Goal: Task Accomplishment & Management: Use online tool/utility

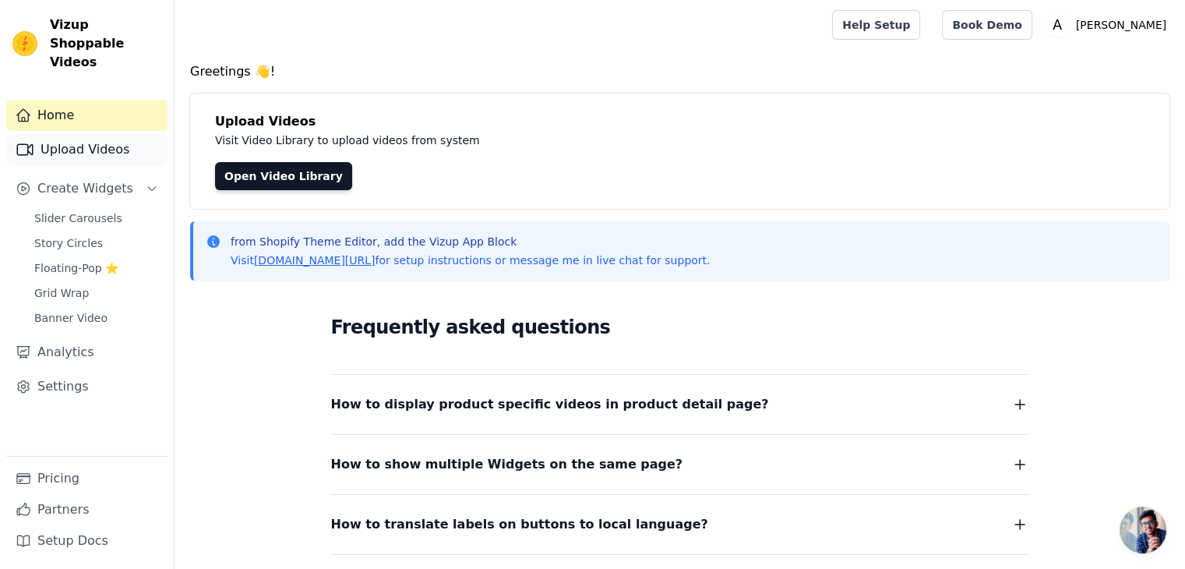
click at [60, 134] on link "Upload Videos" at bounding box center [86, 149] width 161 height 31
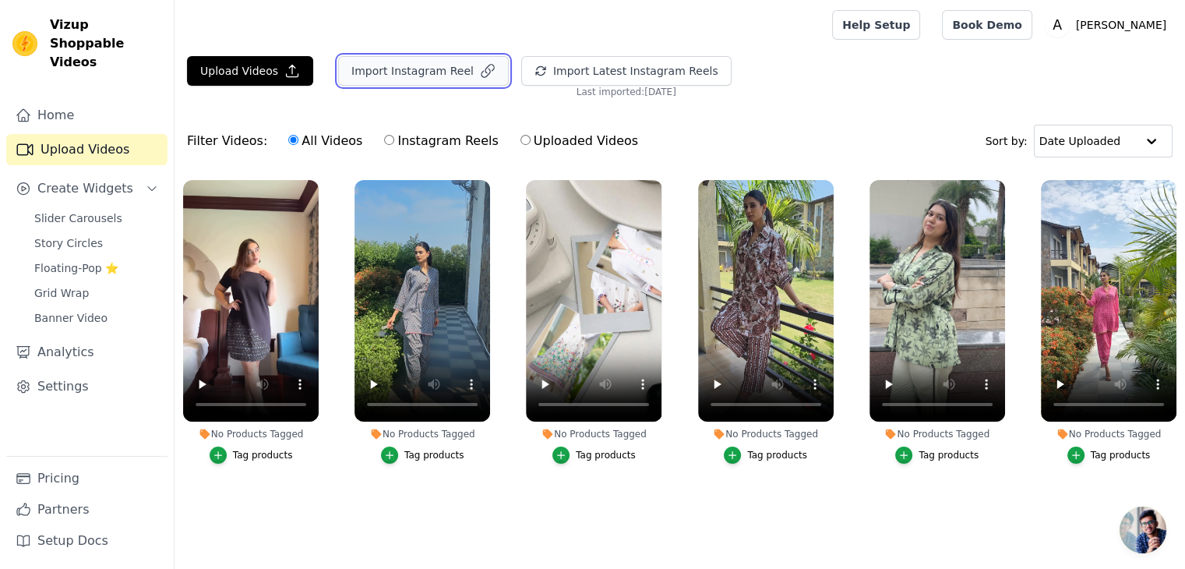
click at [380, 78] on button "Import Instagram Reel" at bounding box center [423, 71] width 171 height 30
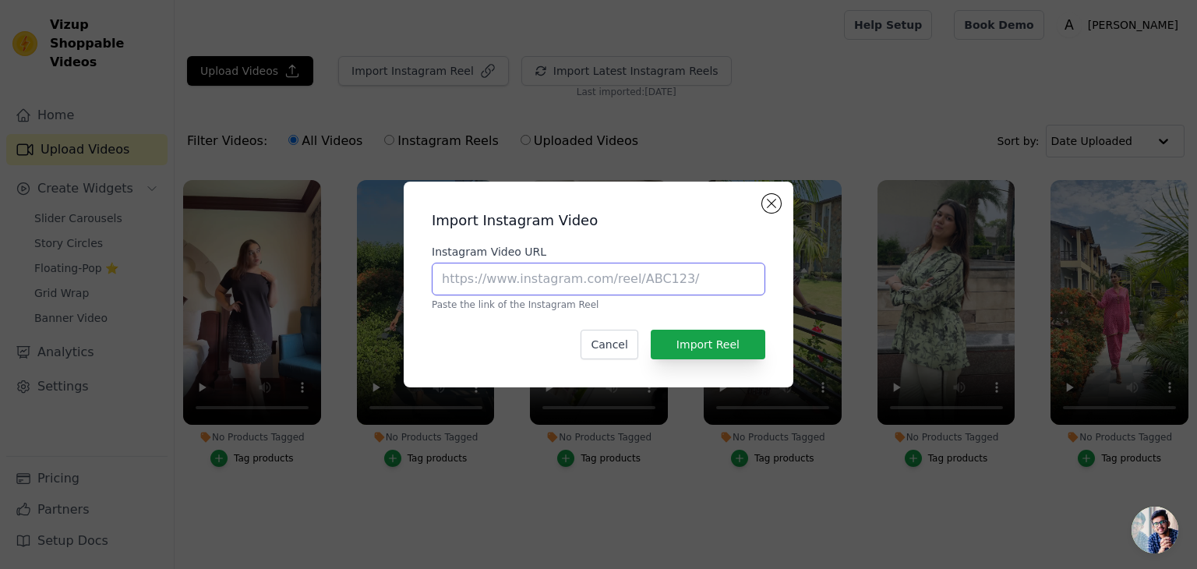
click at [644, 287] on input "Instagram Video URL" at bounding box center [599, 279] width 334 height 33
click at [276, 47] on div "Import Instagram Video Instagram Video URL Paste the link of the Instagram Reel…" at bounding box center [598, 284] width 1197 height 569
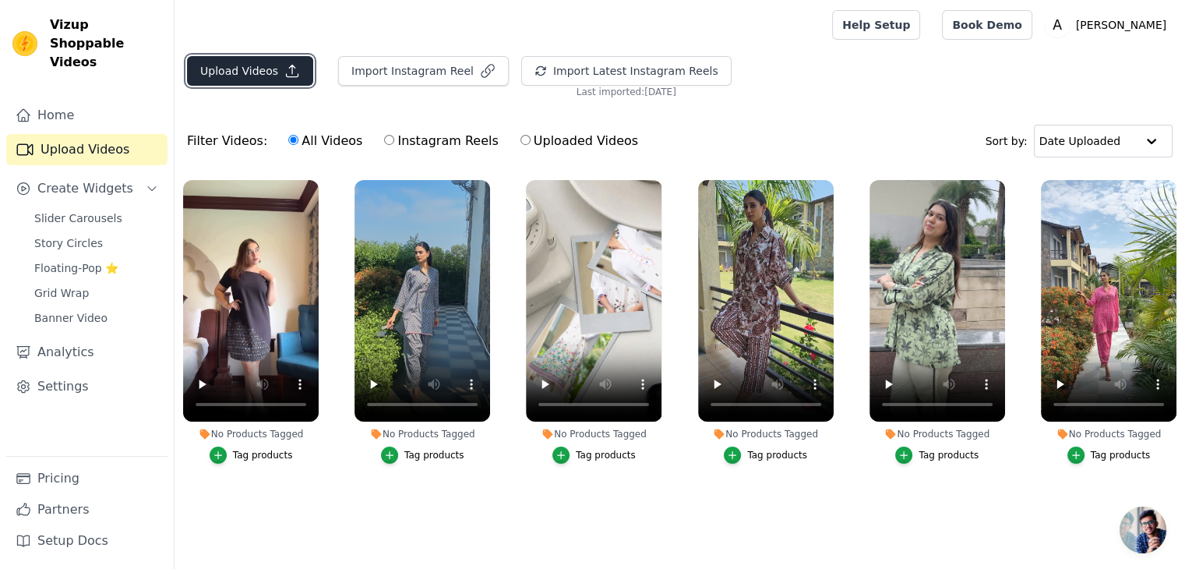
click at [245, 65] on button "Upload Videos" at bounding box center [250, 71] width 126 height 30
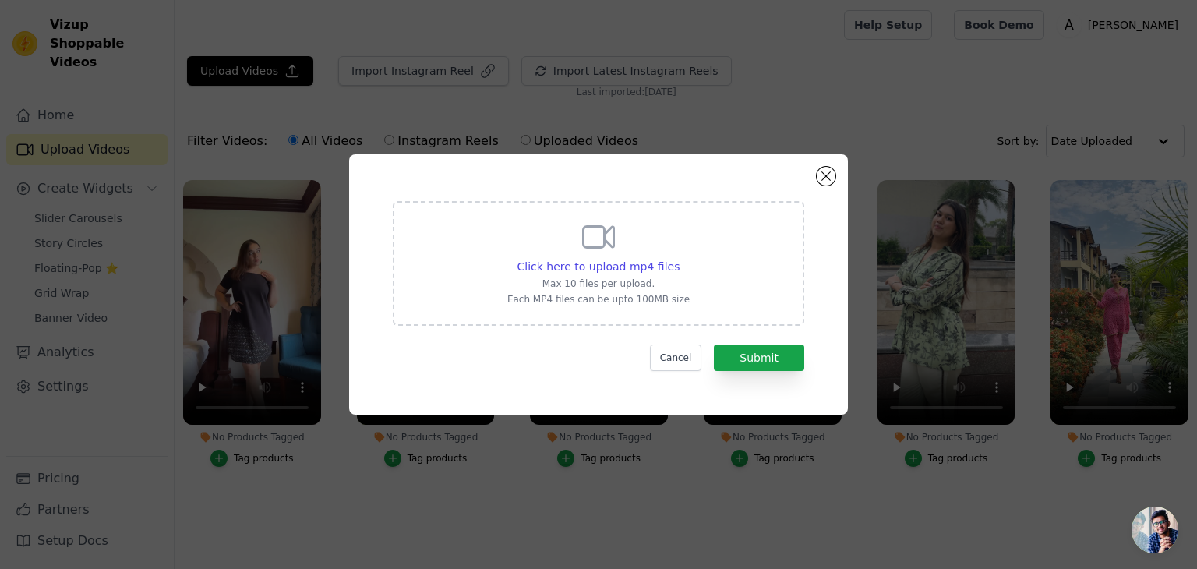
click at [620, 85] on div "Click here to upload mp4 files Max 10 files per upload. Each MP4 files can be u…" at bounding box center [598, 284] width 1197 height 569
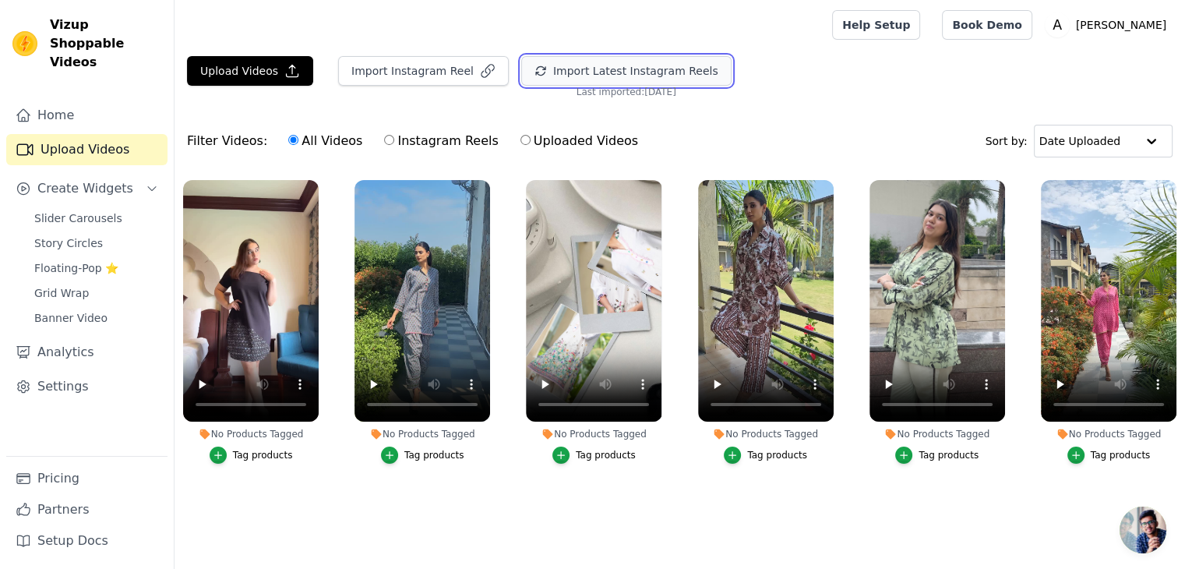
click at [615, 72] on button "Import Latest Instagram Reels" at bounding box center [626, 71] width 210 height 30
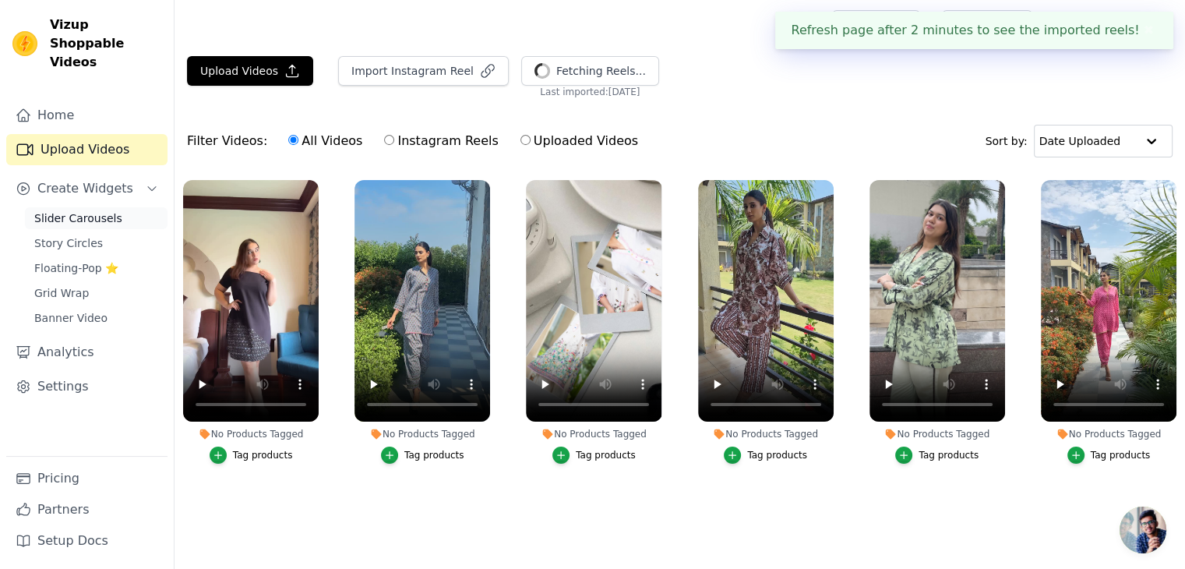
click at [103, 207] on link "Slider Carousels" at bounding box center [96, 218] width 143 height 22
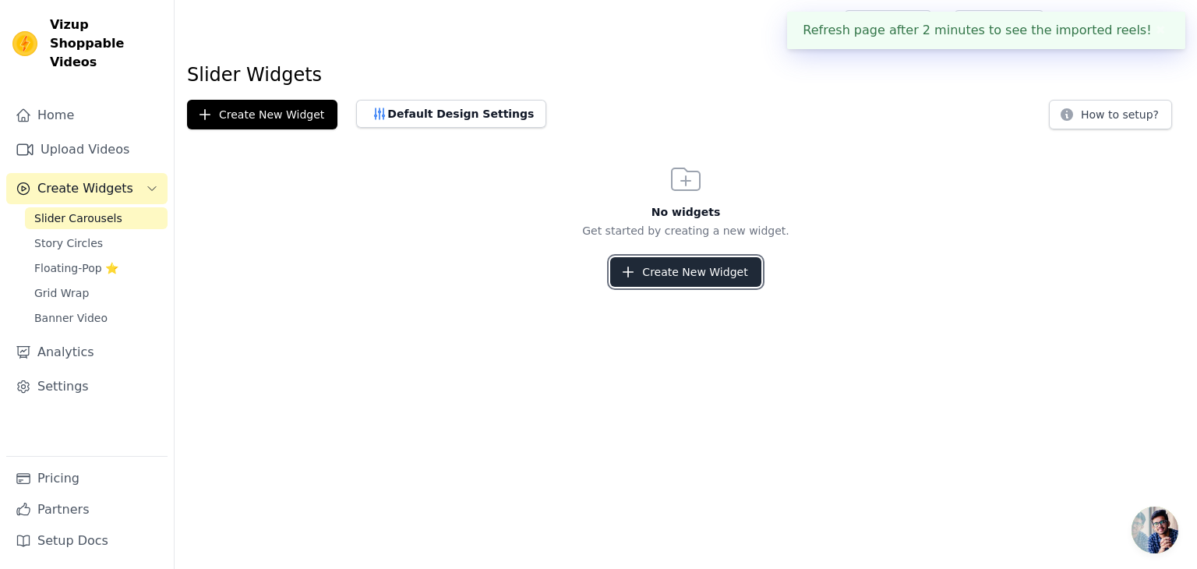
click at [638, 259] on button "Create New Widget" at bounding box center [685, 272] width 150 height 30
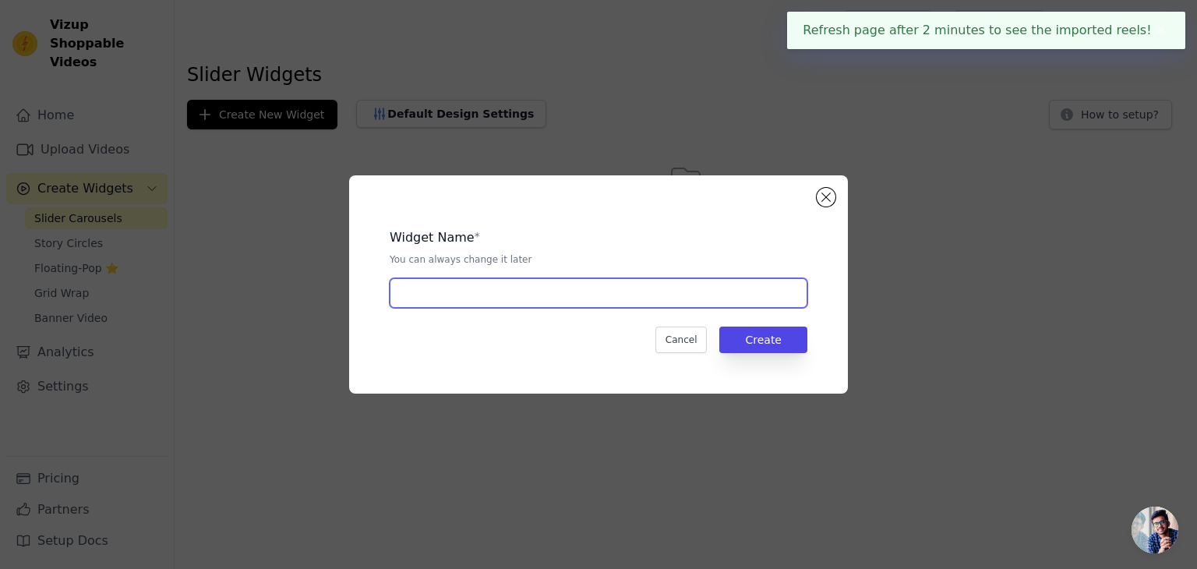
click at [516, 287] on input "text" at bounding box center [599, 293] width 418 height 30
type input "HOME PAGE"
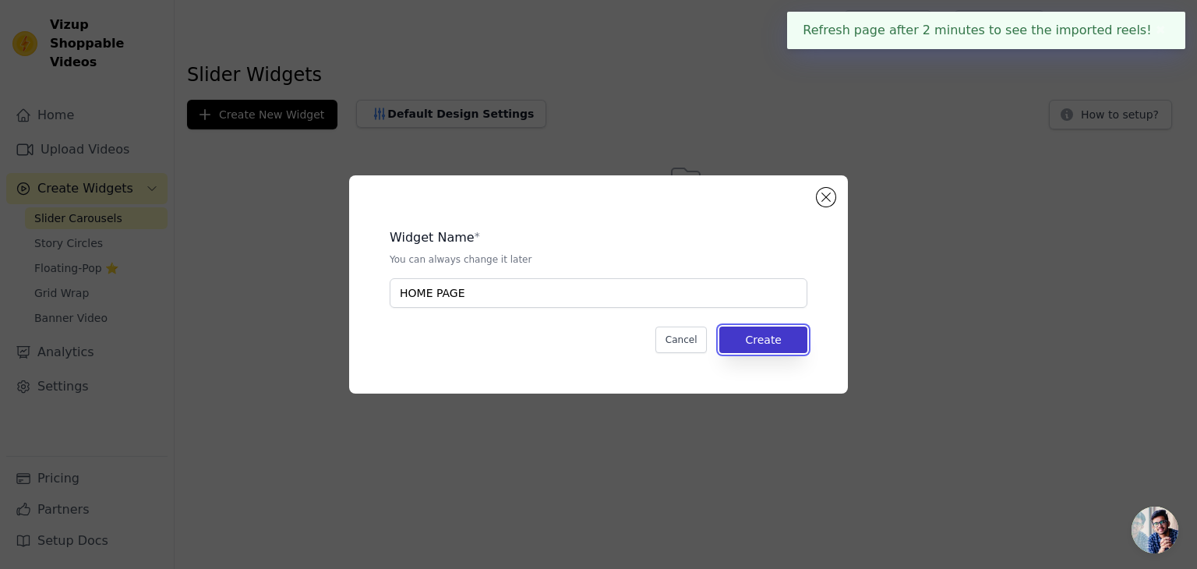
click at [757, 336] on button "Create" at bounding box center [763, 340] width 88 height 26
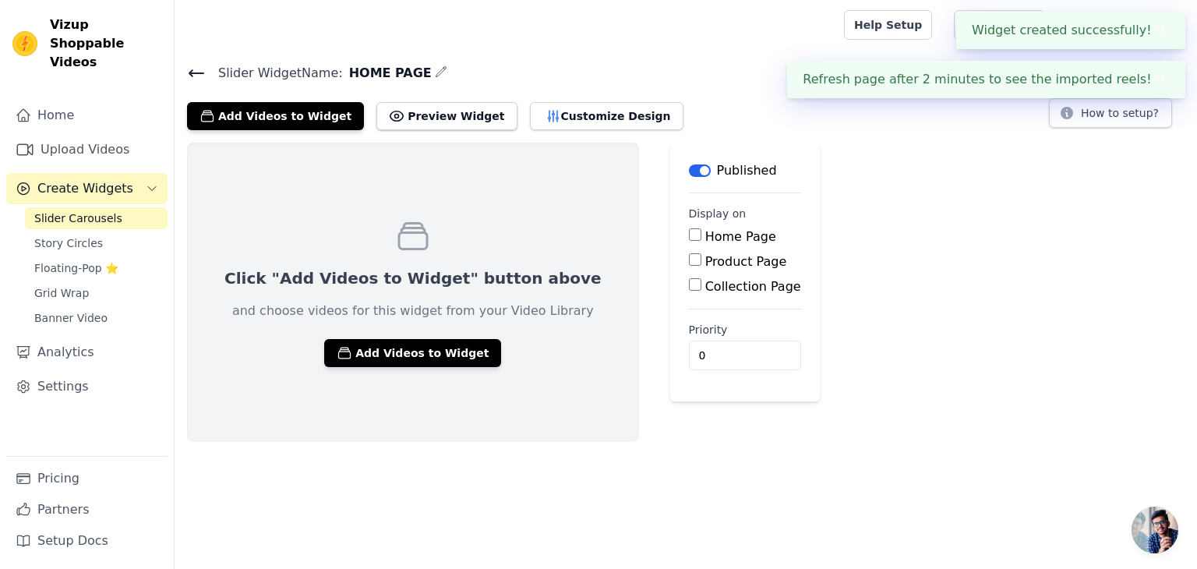
click at [689, 231] on input "Home Page" at bounding box center [695, 234] width 12 height 12
checkbox input "true"
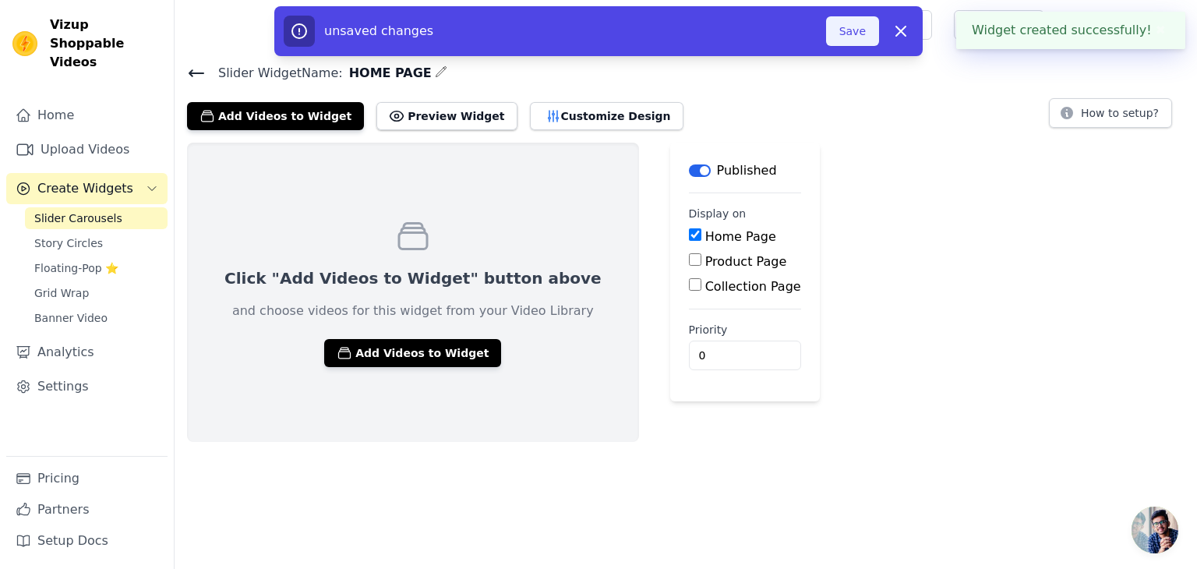
click at [869, 30] on button "Save" at bounding box center [852, 31] width 53 height 30
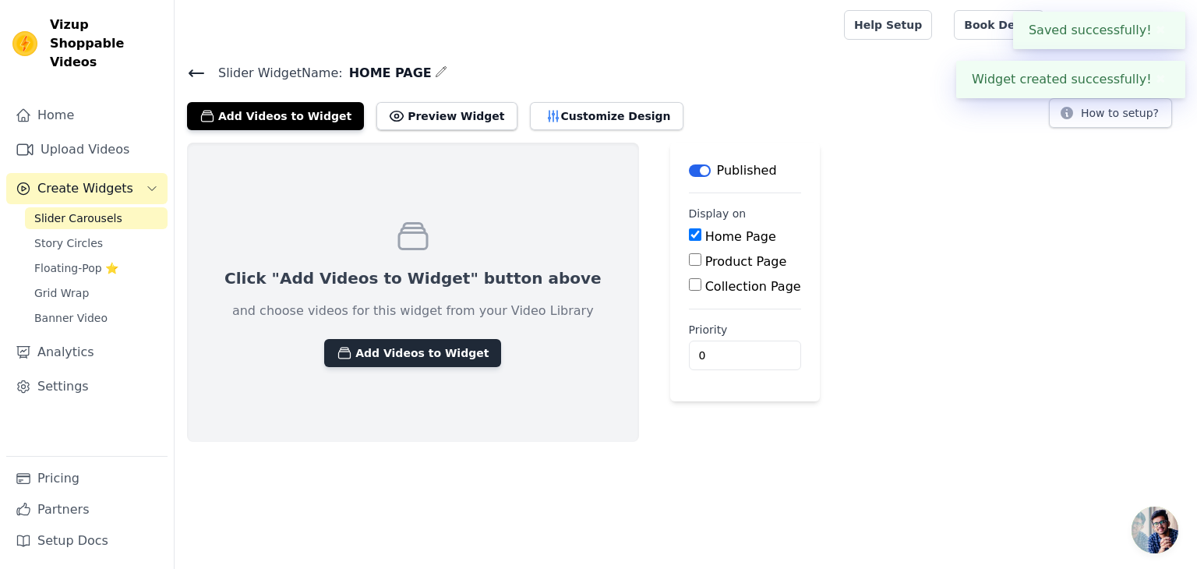
click at [408, 358] on button "Add Videos to Widget" at bounding box center [412, 353] width 177 height 28
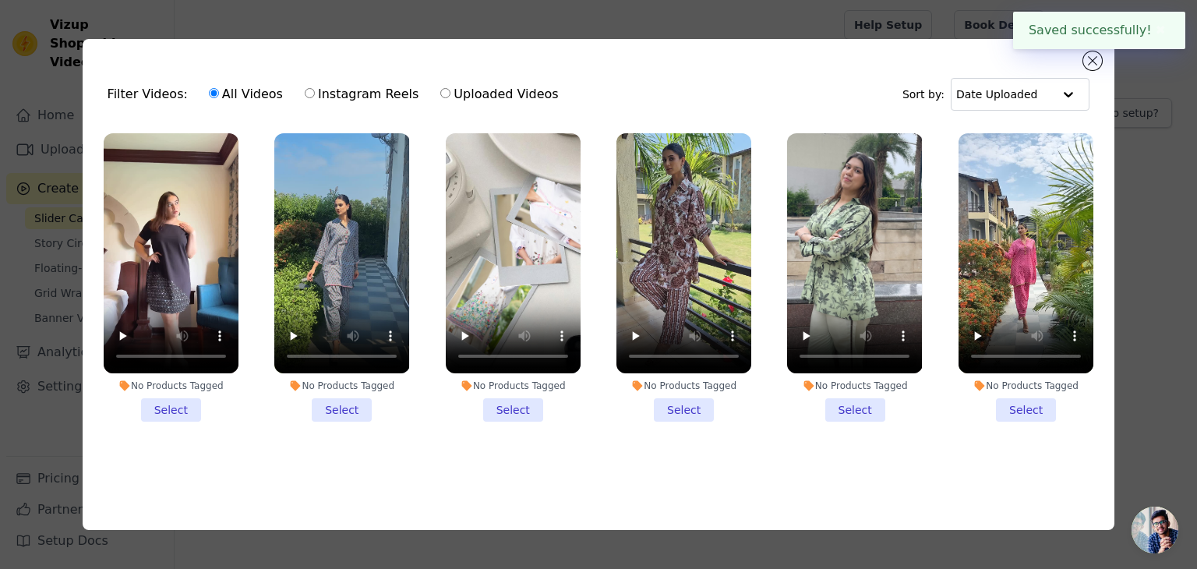
drag, startPoint x: 180, startPoint y: 398, endPoint x: 234, endPoint y: 401, distance: 53.9
click at [180, 399] on li "No Products Tagged Select" at bounding box center [171, 277] width 135 height 288
click at [0, 0] on input "No Products Tagged Select" at bounding box center [0, 0] width 0 height 0
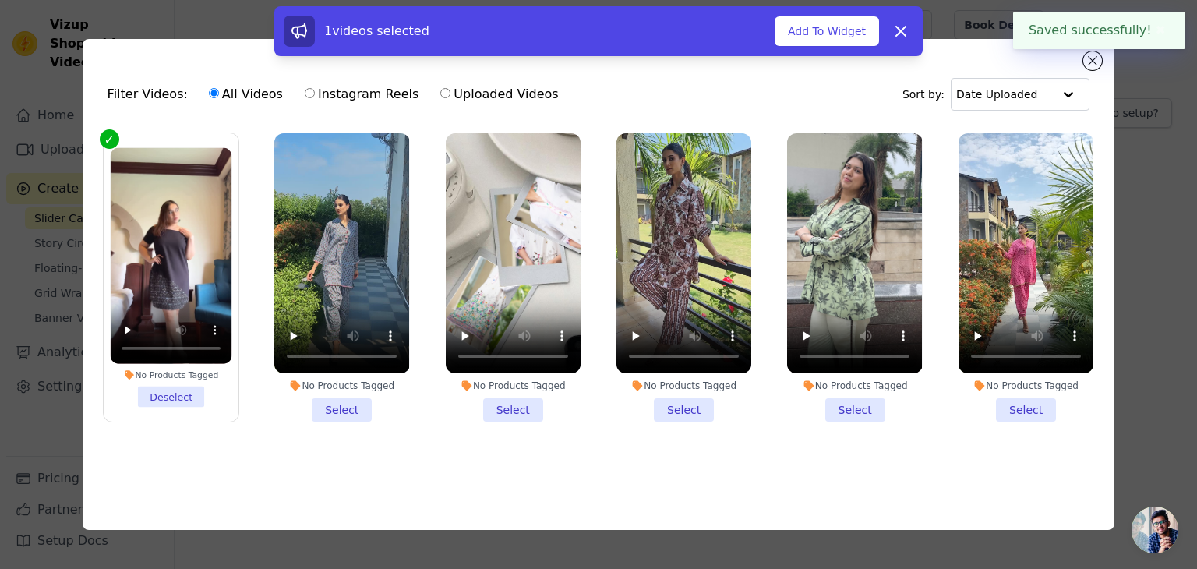
click at [343, 398] on li "No Products Tagged Select" at bounding box center [341, 277] width 135 height 288
click at [0, 0] on input "No Products Tagged Select" at bounding box center [0, 0] width 0 height 0
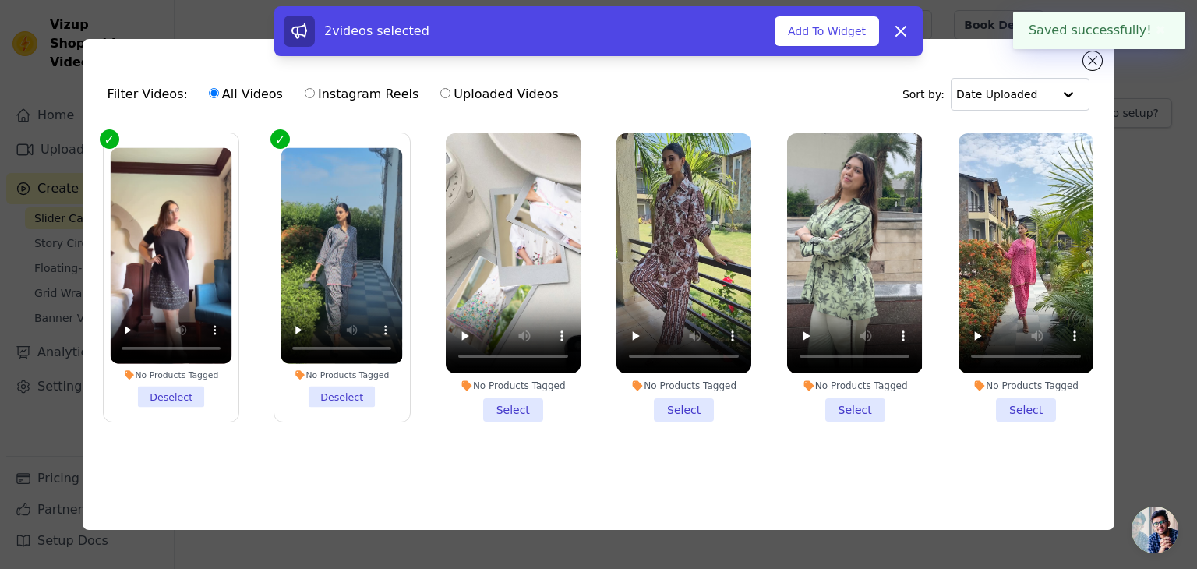
click at [501, 409] on li "No Products Tagged Select" at bounding box center [513, 277] width 135 height 288
click at [0, 0] on input "No Products Tagged Select" at bounding box center [0, 0] width 0 height 0
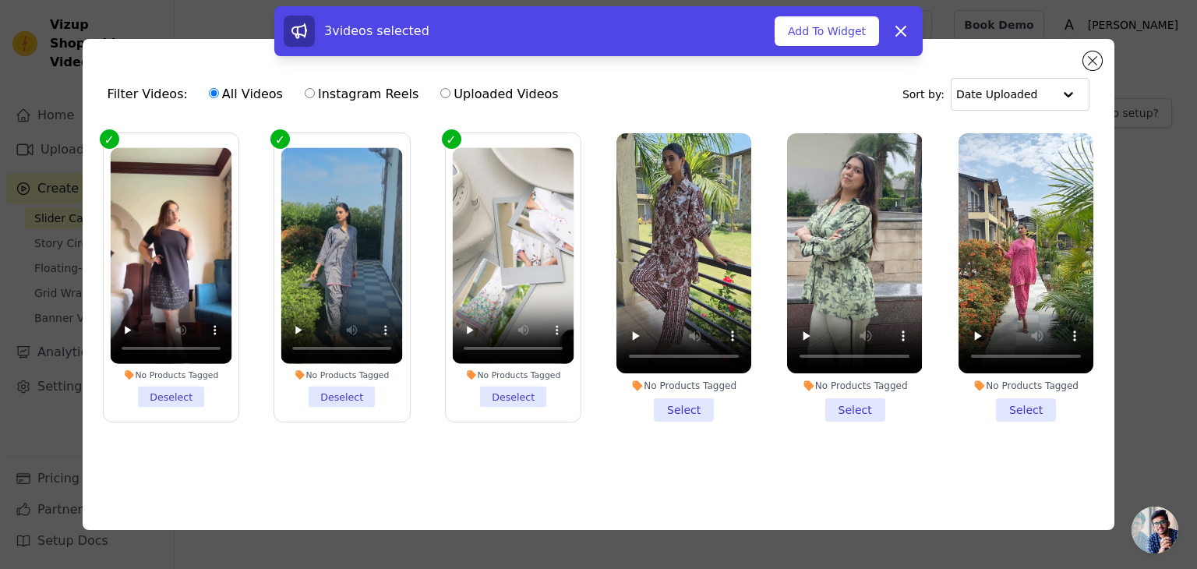
click at [672, 403] on li "No Products Tagged Select" at bounding box center [683, 277] width 135 height 288
click at [0, 0] on input "No Products Tagged Select" at bounding box center [0, 0] width 0 height 0
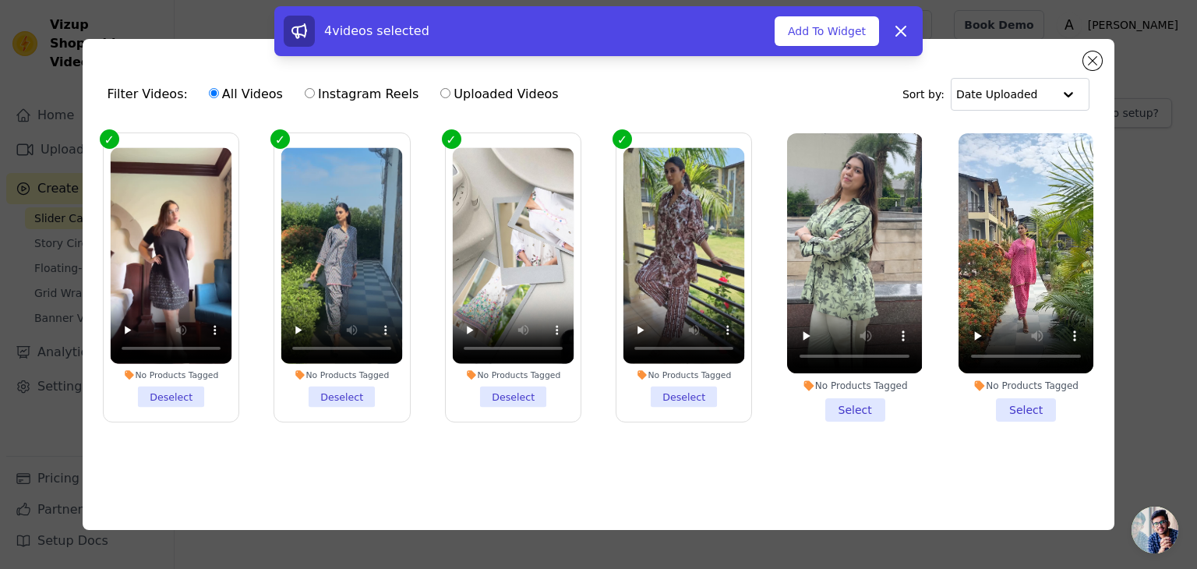
click at [831, 409] on li "No Products Tagged Select" at bounding box center [854, 277] width 135 height 288
click at [0, 0] on input "No Products Tagged Select" at bounding box center [0, 0] width 0 height 0
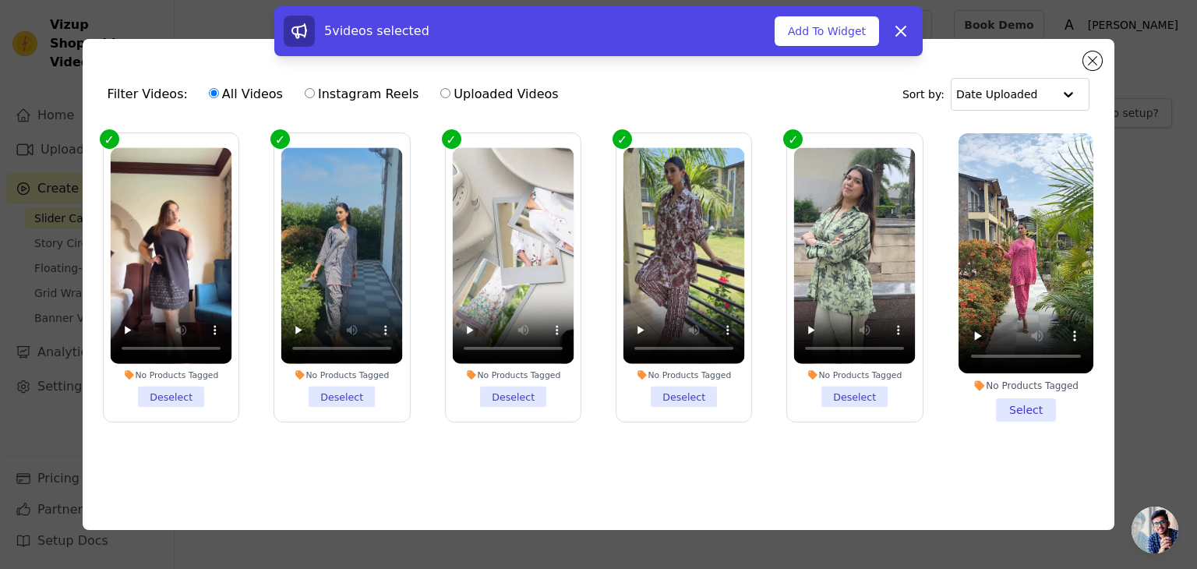
click at [1013, 395] on li "No Products Tagged Select" at bounding box center [1025, 277] width 135 height 288
click at [0, 0] on input "No Products Tagged Select" at bounding box center [0, 0] width 0 height 0
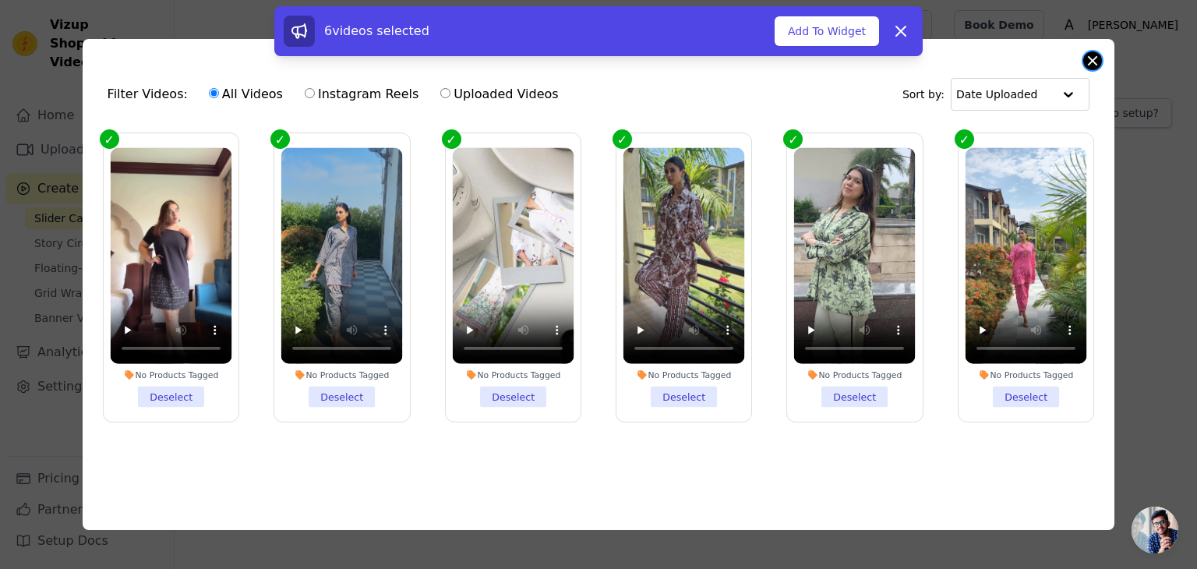
click at [1086, 63] on div "Filter Videos: All Videos Instagram Reels Uploaded Videos Sort by: Date Uploade…" at bounding box center [599, 284] width 1033 height 491
drag, startPoint x: 1087, startPoint y: 57, endPoint x: 836, endPoint y: 30, distance: 252.3
click at [836, 30] on div "6 videos selected Add To Widget Dismiss" at bounding box center [598, 34] width 1197 height 56
click at [836, 30] on button "Add To Widget" at bounding box center [827, 31] width 104 height 30
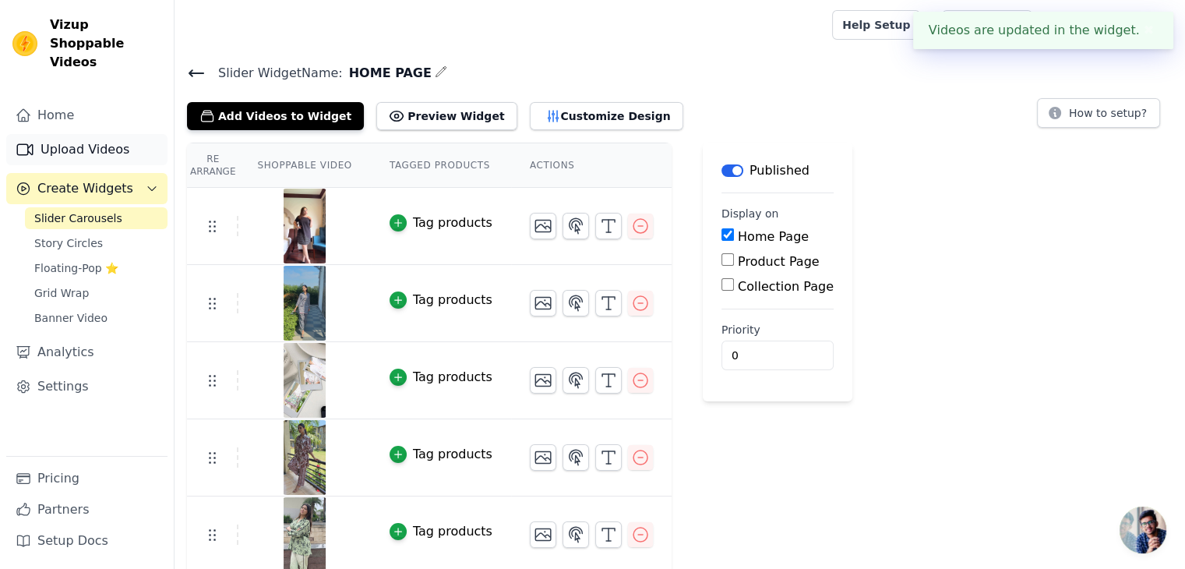
click at [89, 138] on link "Upload Videos" at bounding box center [86, 149] width 161 height 31
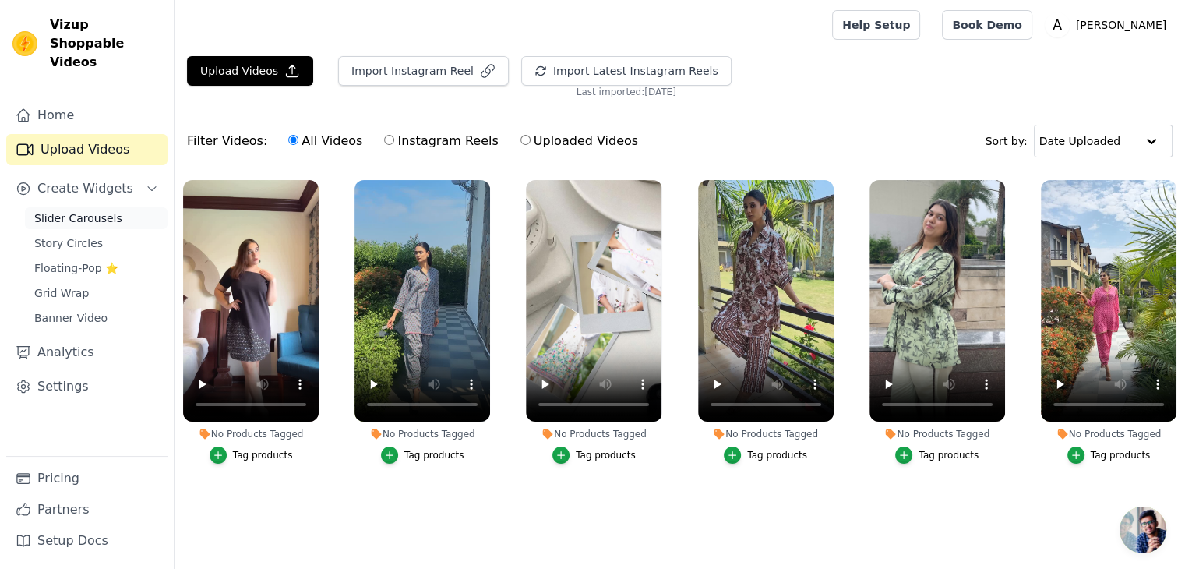
click at [72, 210] on span "Slider Carousels" at bounding box center [78, 218] width 88 height 16
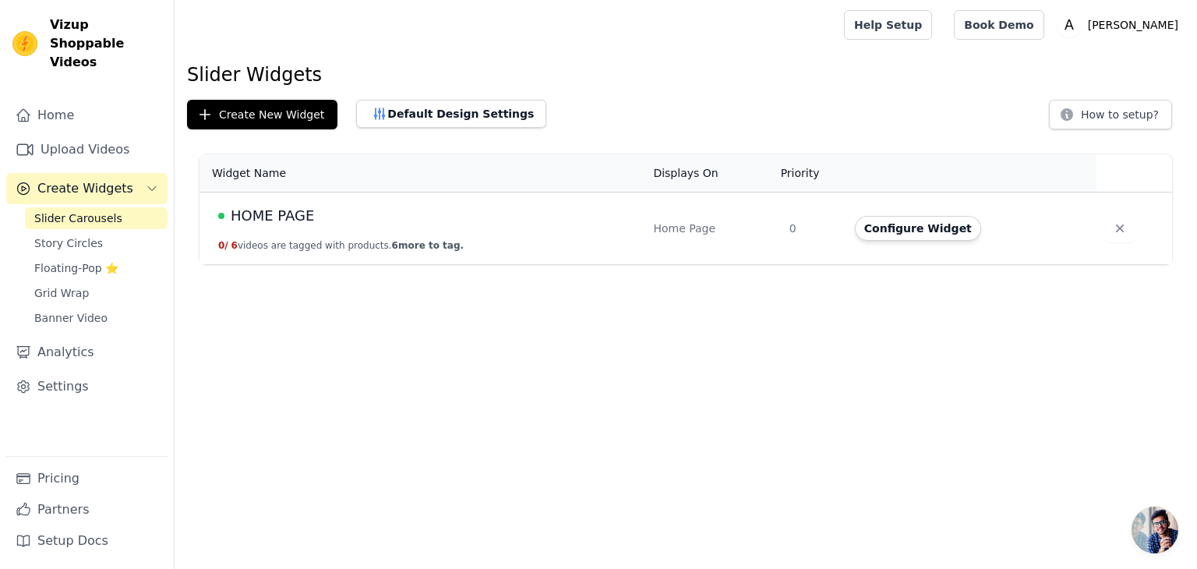
click at [87, 147] on div "Home Upload Videos Create Widgets Slider Carousels Story Circles Floating-Pop ⭐…" at bounding box center [86, 278] width 161 height 356
click at [90, 134] on link "Upload Videos" at bounding box center [86, 149] width 161 height 31
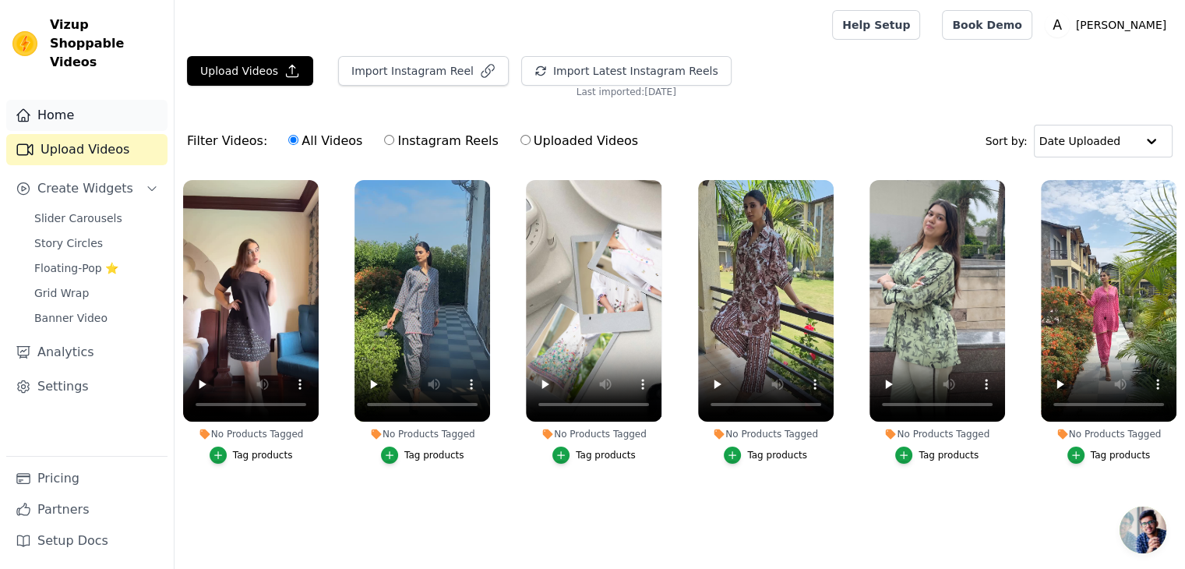
click at [48, 100] on link "Home" at bounding box center [86, 115] width 161 height 31
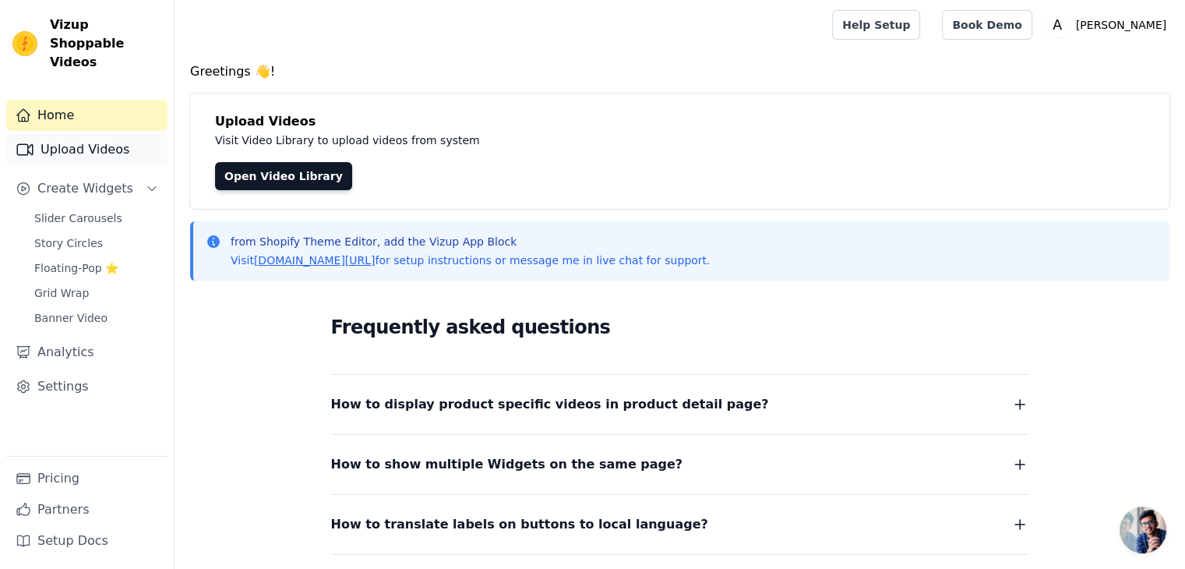
click at [64, 134] on link "Upload Videos" at bounding box center [86, 149] width 161 height 31
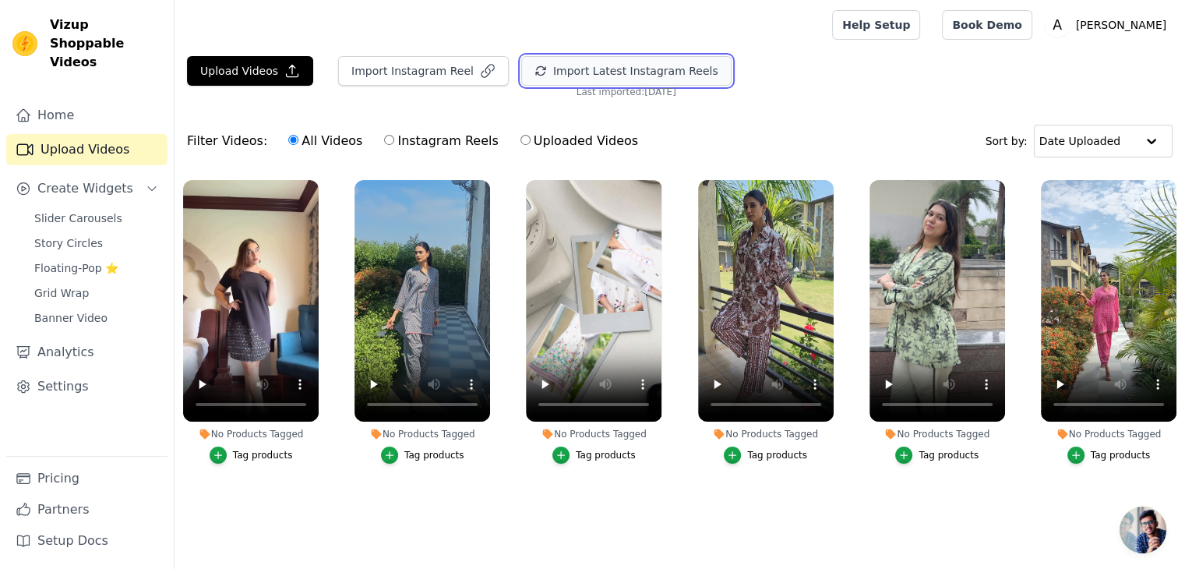
click at [599, 67] on button "Import Latest Instagram Reels" at bounding box center [626, 71] width 210 height 30
click at [84, 210] on span "Slider Carousels" at bounding box center [78, 218] width 88 height 16
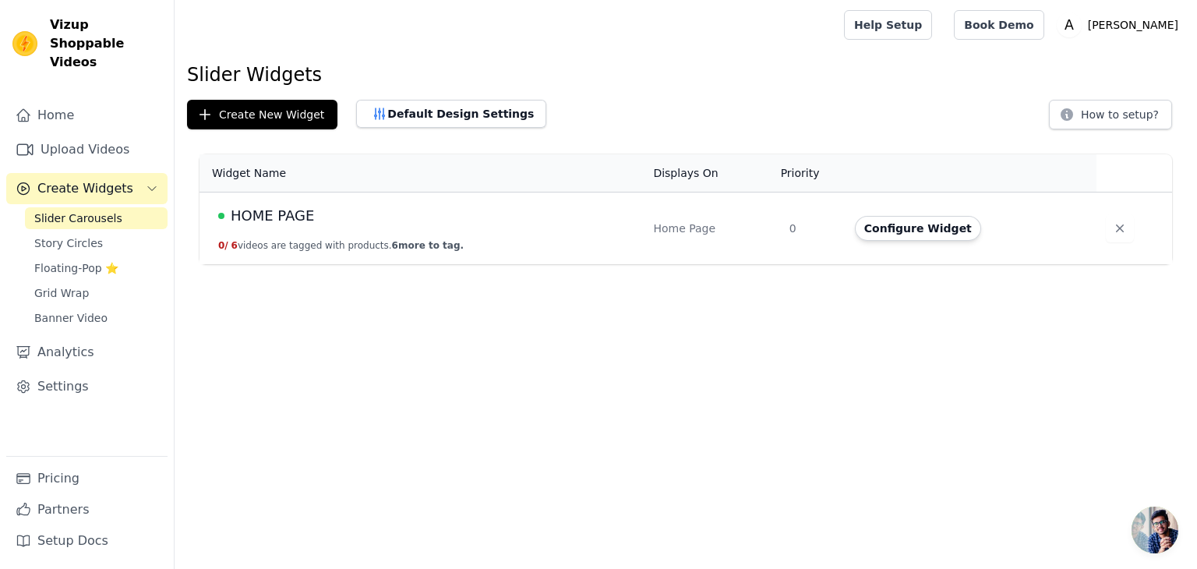
click at [332, 224] on div "HOME PAGE" at bounding box center [426, 216] width 416 height 22
click at [362, 249] on button "0 / 6 videos are tagged with products. 6 more to tag." at bounding box center [340, 245] width 245 height 12
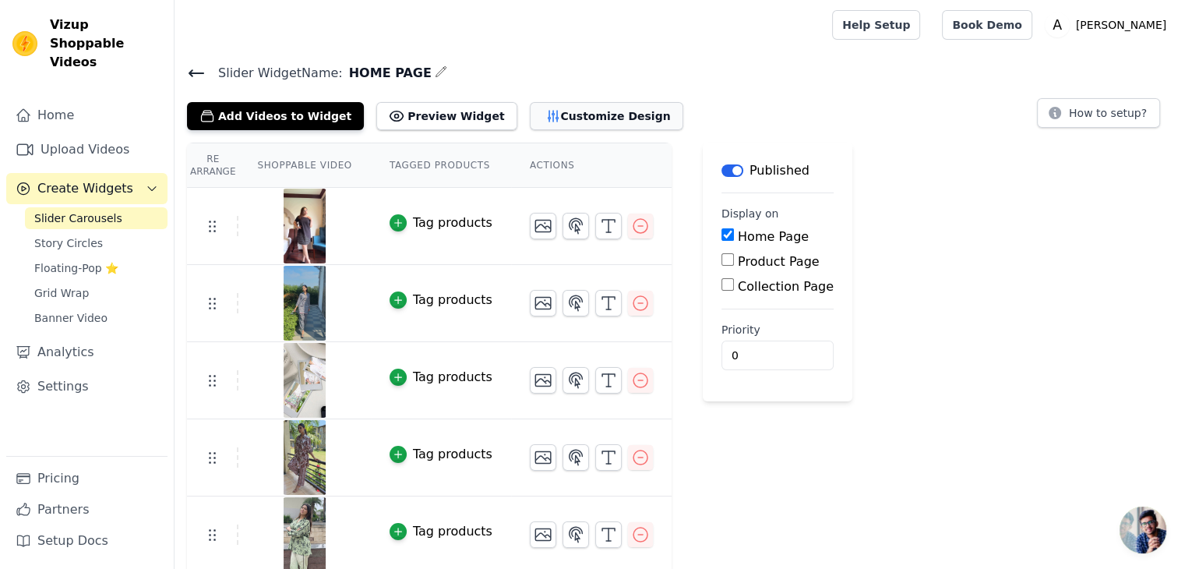
click at [599, 128] on button "Customize Design" at bounding box center [607, 116] width 154 height 28
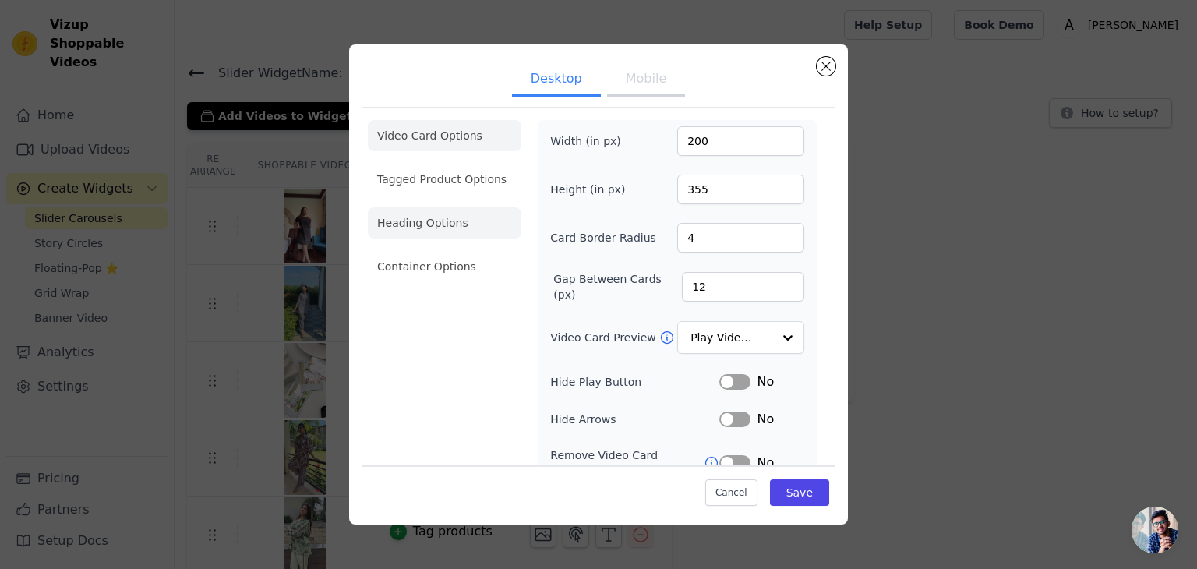
click at [447, 237] on li "Heading Options" at bounding box center [445, 222] width 154 height 31
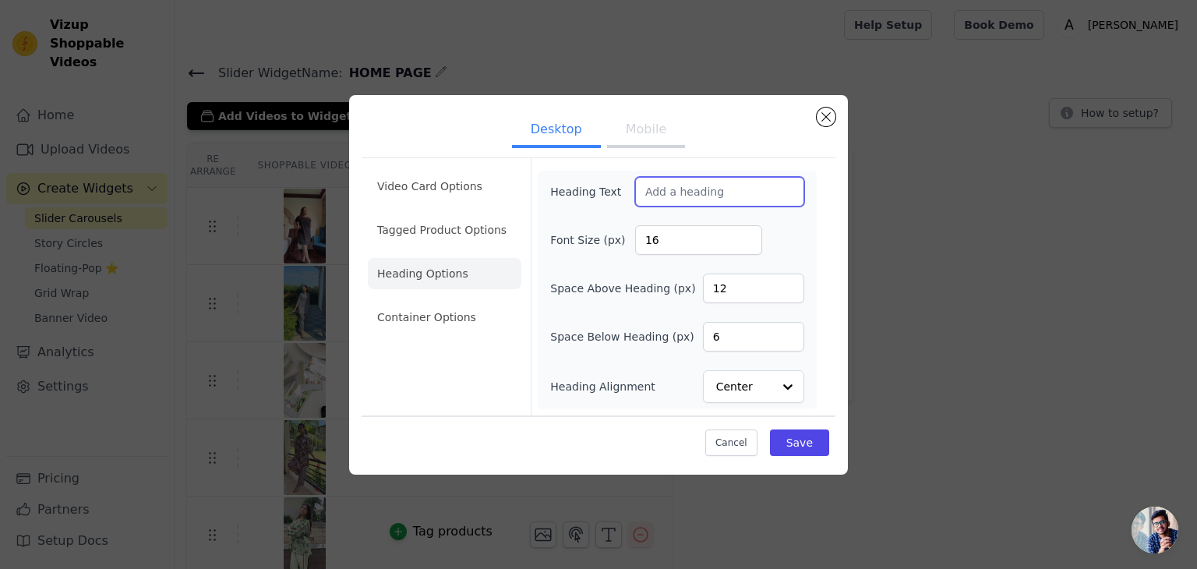
click at [671, 185] on input "Heading Text" at bounding box center [719, 192] width 169 height 30
type input "WATCH AND BUY"
click at [655, 135] on button "Mobile" at bounding box center [646, 131] width 78 height 34
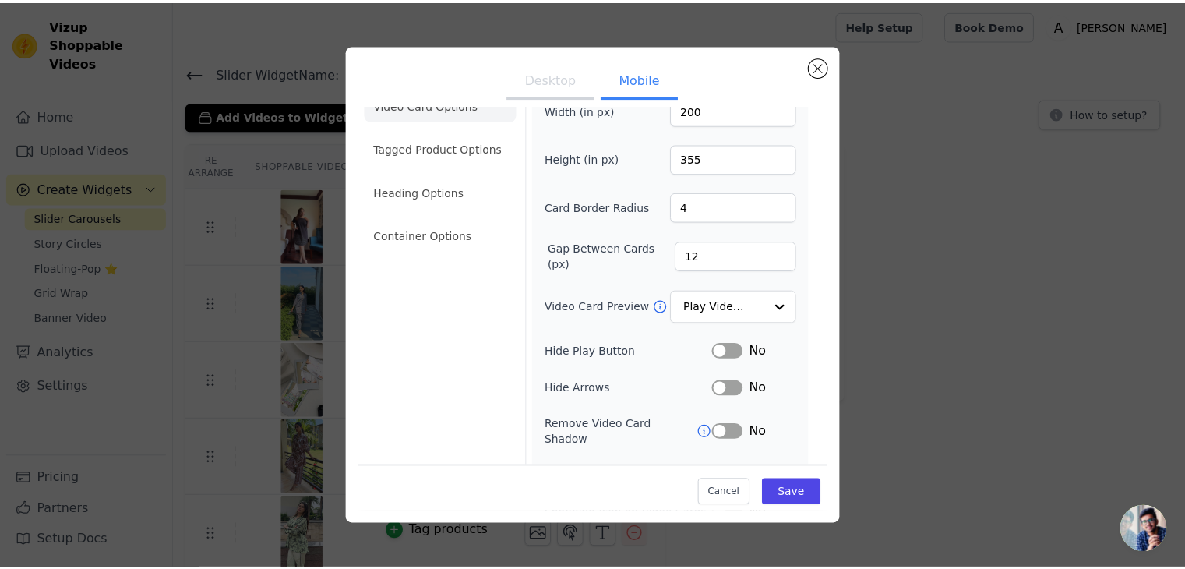
scroll to position [3, 0]
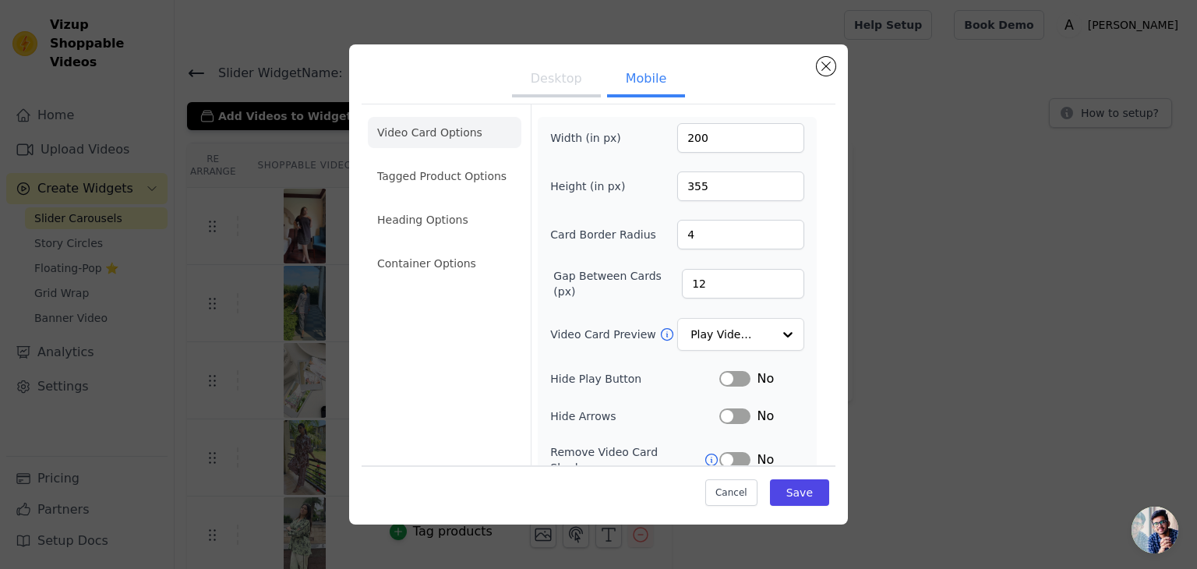
click at [556, 69] on button "Desktop" at bounding box center [556, 80] width 89 height 34
click at [800, 493] on button "Save" at bounding box center [799, 492] width 59 height 26
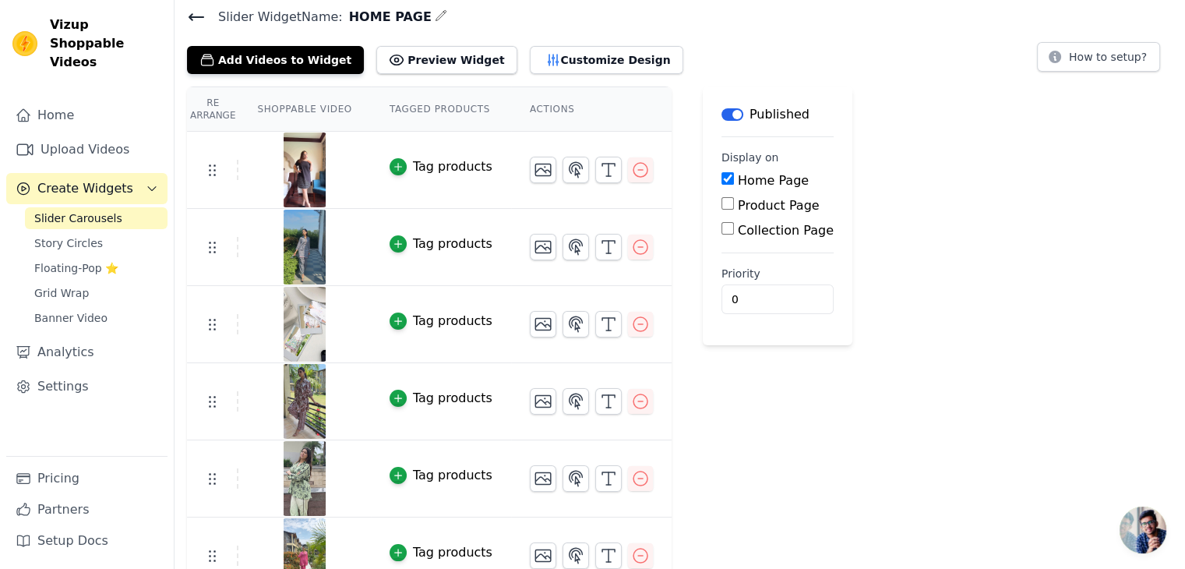
scroll to position [0, 0]
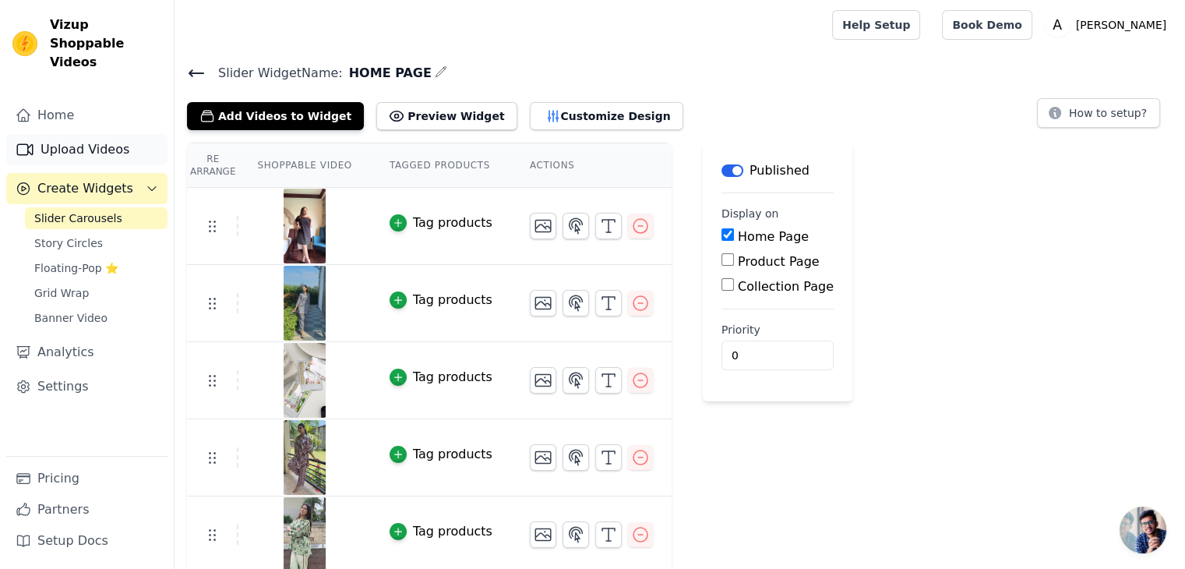
click at [76, 134] on link "Upload Videos" at bounding box center [86, 149] width 161 height 31
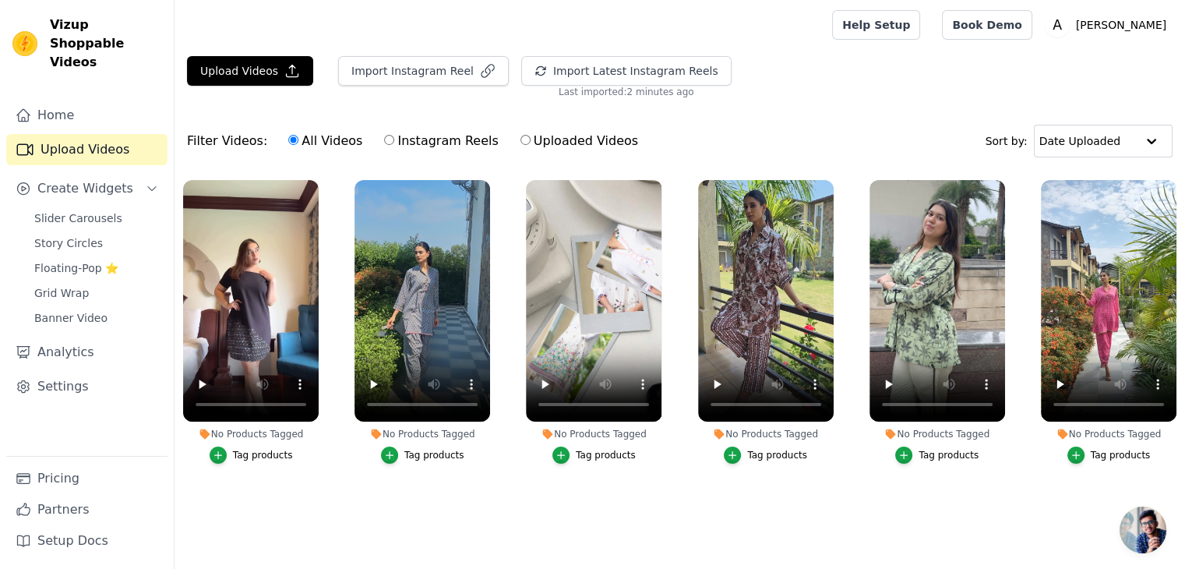
click at [424, 147] on label "Instagram Reels" at bounding box center [440, 141] width 115 height 20
click at [394, 145] on input "Instagram Reels" at bounding box center [389, 140] width 10 height 10
radio input "true"
click at [365, 70] on button "Import Instagram Reel" at bounding box center [423, 71] width 171 height 30
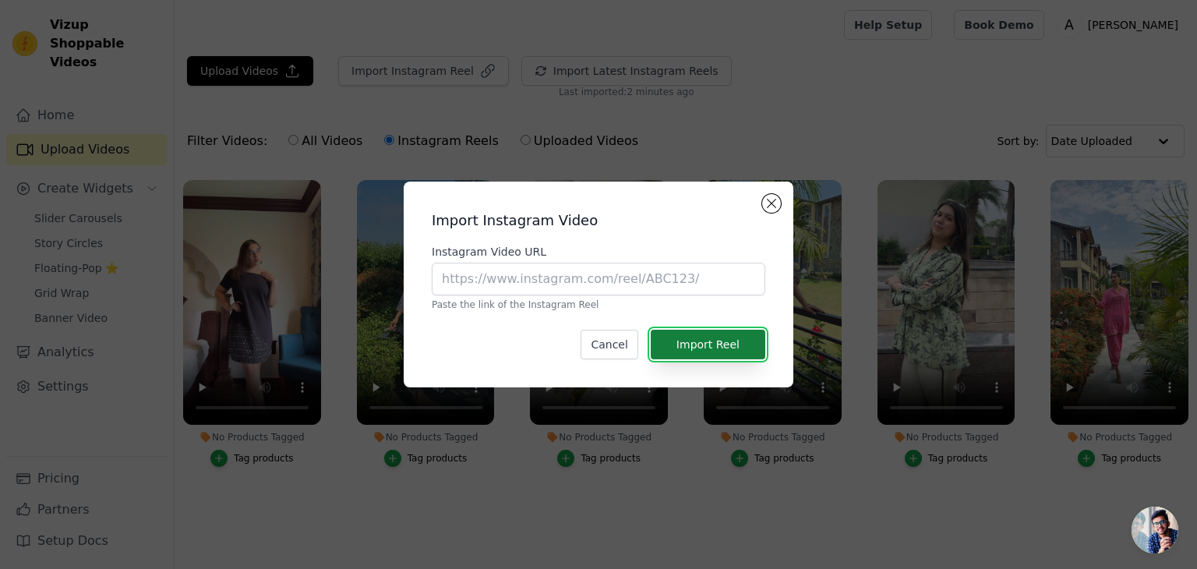
click at [689, 337] on button "Import Reel" at bounding box center [708, 345] width 115 height 30
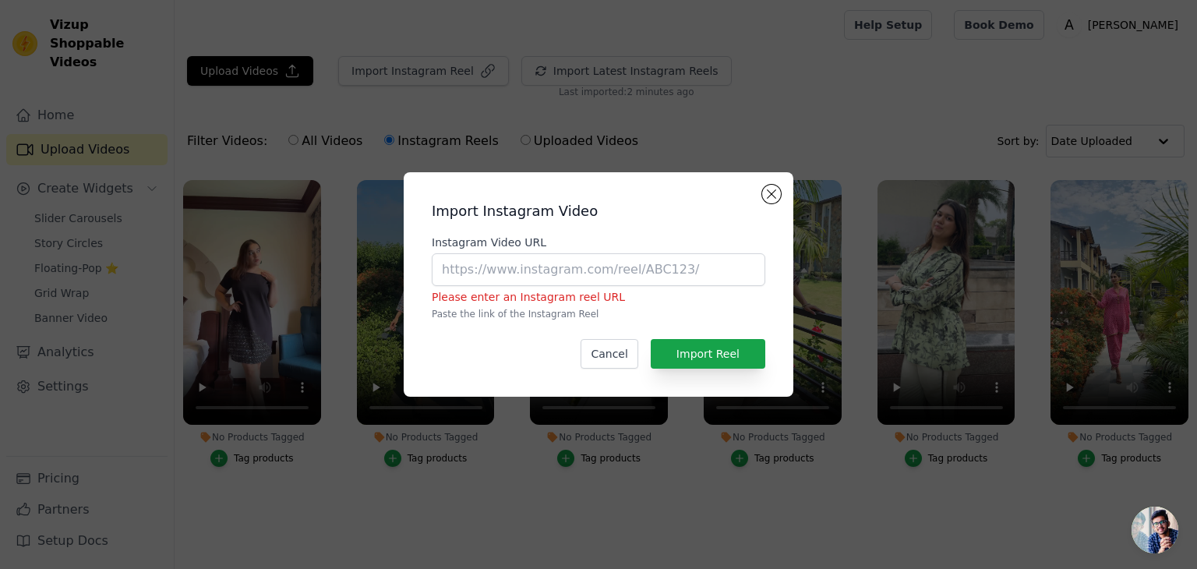
click at [763, 199] on div "Import Instagram Video Instagram Video URL Please enter an Instagram reel URL P…" at bounding box center [598, 284] width 365 height 199
click at [659, 76] on div "Import Instagram Video Instagram Video URL Please enter an Instagram reel URL P…" at bounding box center [598, 284] width 1197 height 569
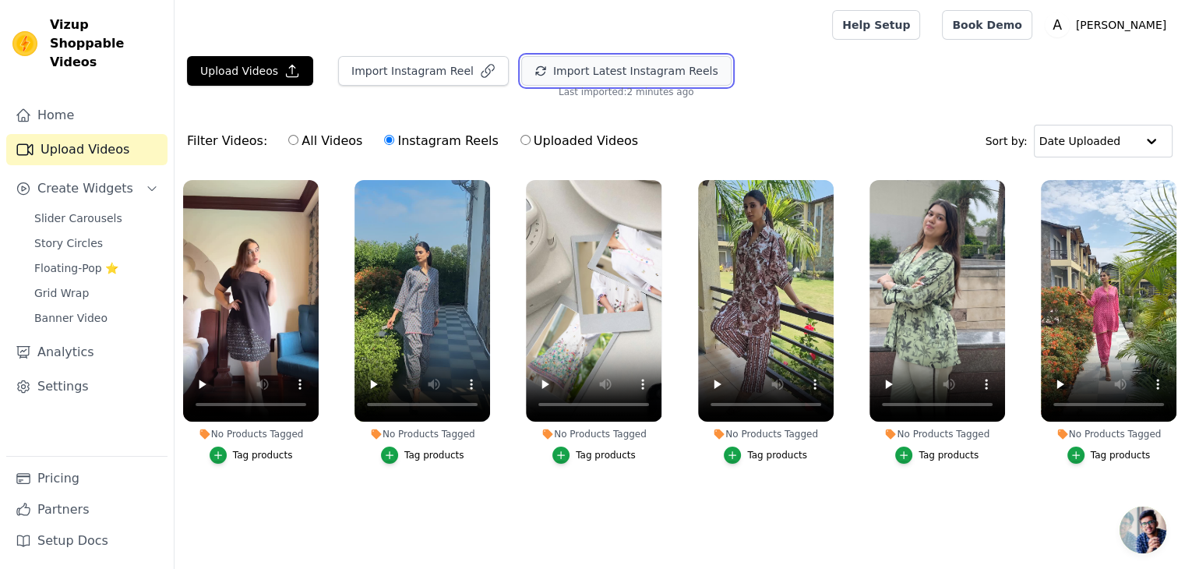
click at [641, 72] on button "Import Latest Instagram Reels" at bounding box center [626, 71] width 210 height 30
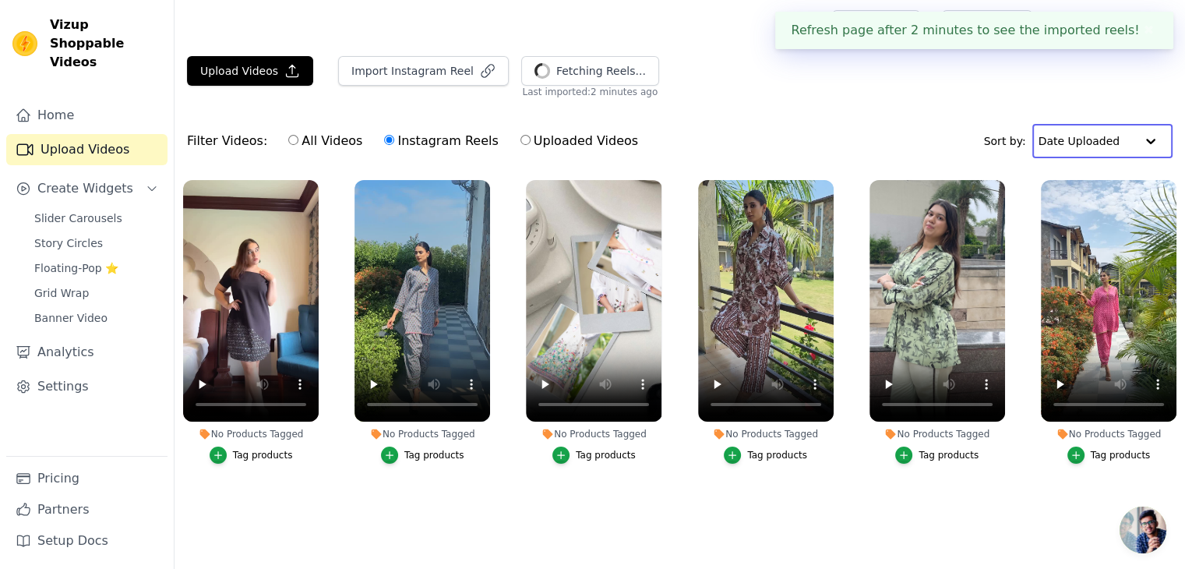
click at [1092, 131] on input "text" at bounding box center [1087, 140] width 97 height 31
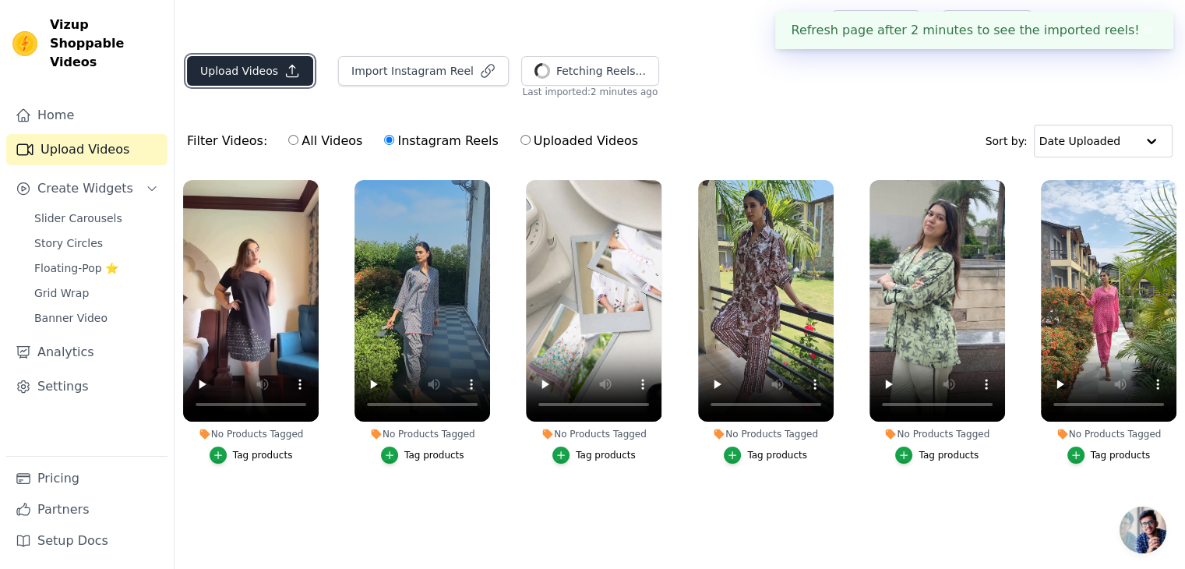
click at [274, 72] on button "Upload Videos" at bounding box center [250, 71] width 126 height 30
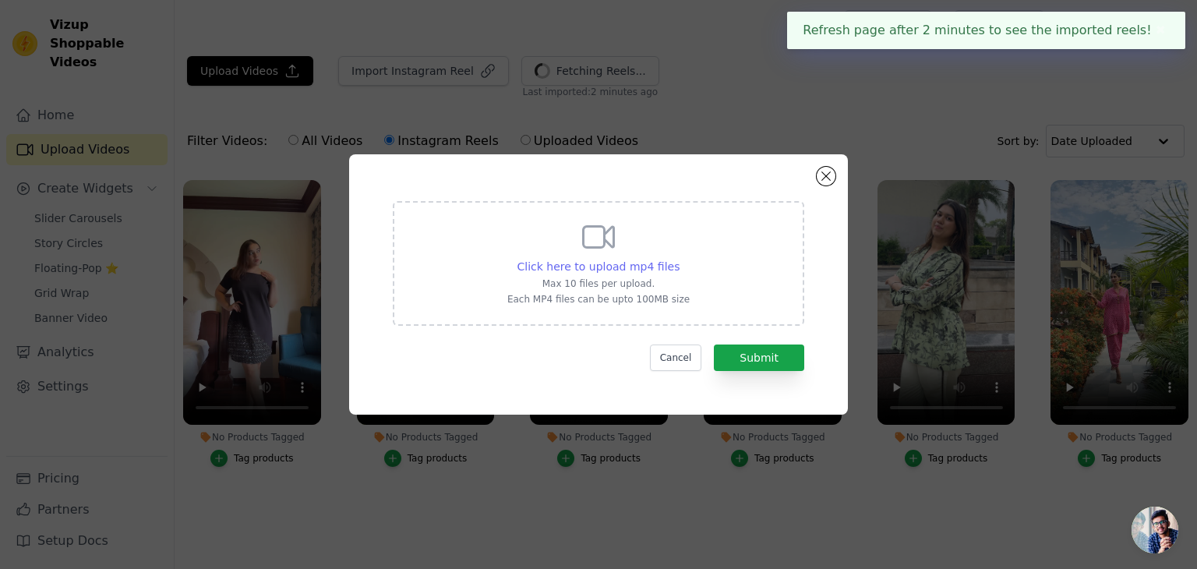
click at [586, 263] on span "Click here to upload mp4 files" at bounding box center [598, 266] width 163 height 12
click at [679, 259] on input "Click here to upload mp4 files Max 10 files per upload. Each MP4 files can be u…" at bounding box center [679, 258] width 1 height 1
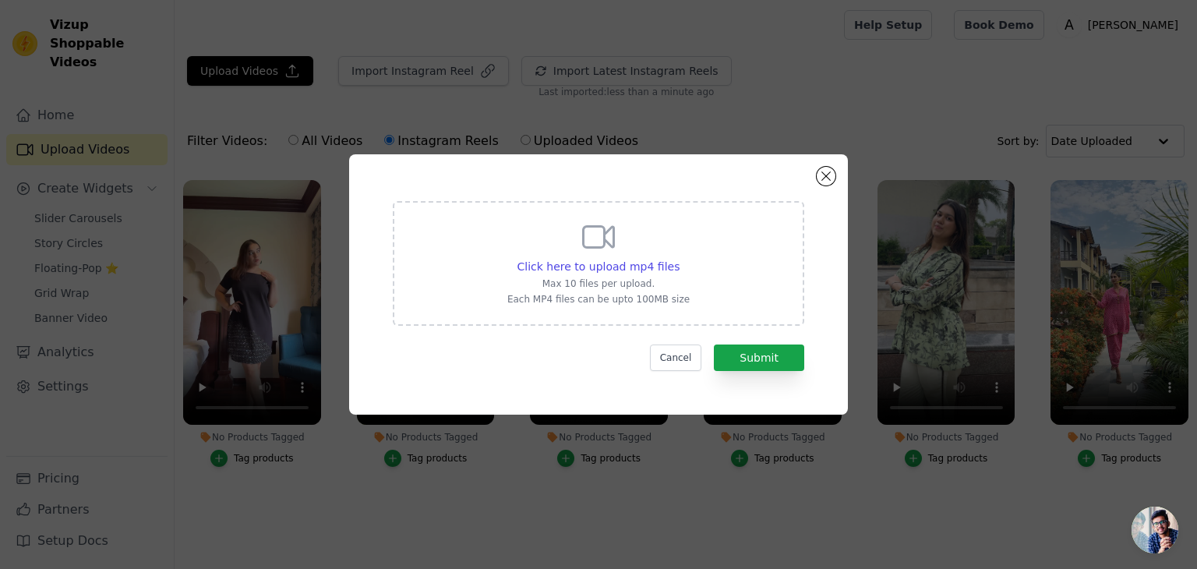
click at [362, 113] on div "Click here to upload mp4 files Max 10 files per upload. Each MP4 files can be u…" at bounding box center [598, 284] width 1197 height 569
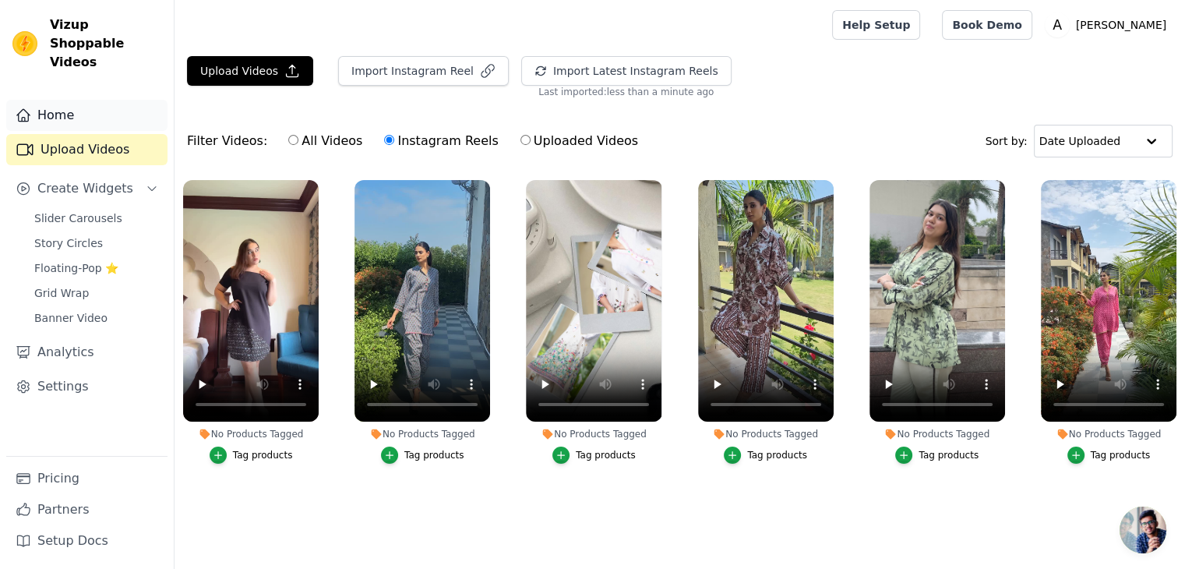
click at [122, 101] on link "Home" at bounding box center [86, 115] width 161 height 31
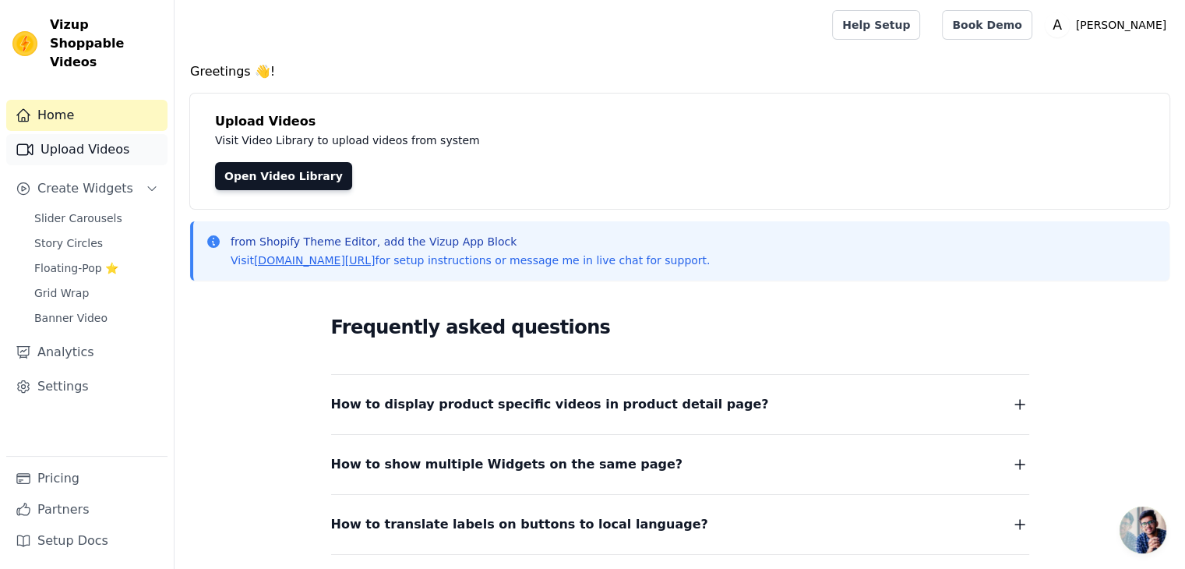
click at [76, 136] on link "Upload Videos" at bounding box center [86, 149] width 161 height 31
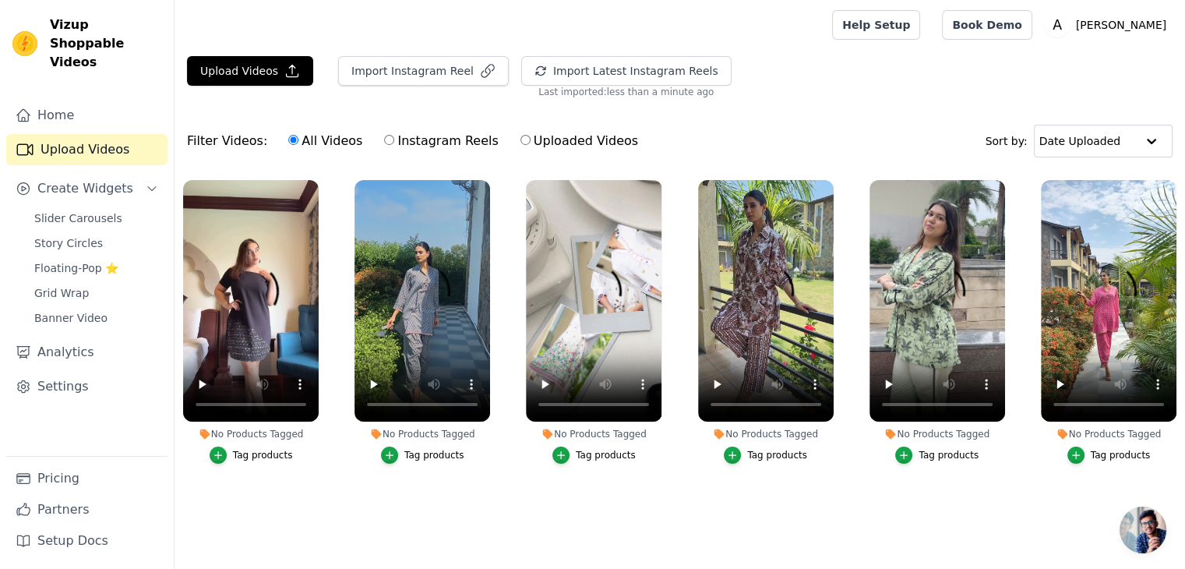
click at [436, 144] on label "Instagram Reels" at bounding box center [440, 141] width 115 height 20
click at [394, 144] on input "Instagram Reels" at bounding box center [389, 140] width 10 height 10
radio input "true"
click at [396, 72] on button "Import Instagram Reel" at bounding box center [423, 71] width 171 height 30
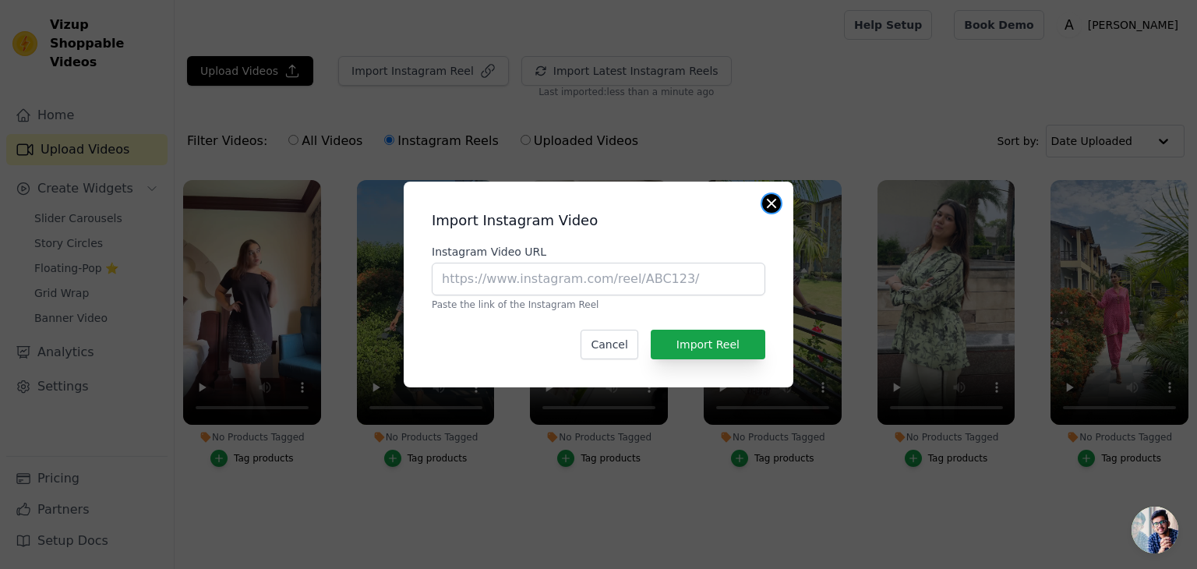
click at [767, 203] on button "Close modal" at bounding box center [771, 203] width 19 height 19
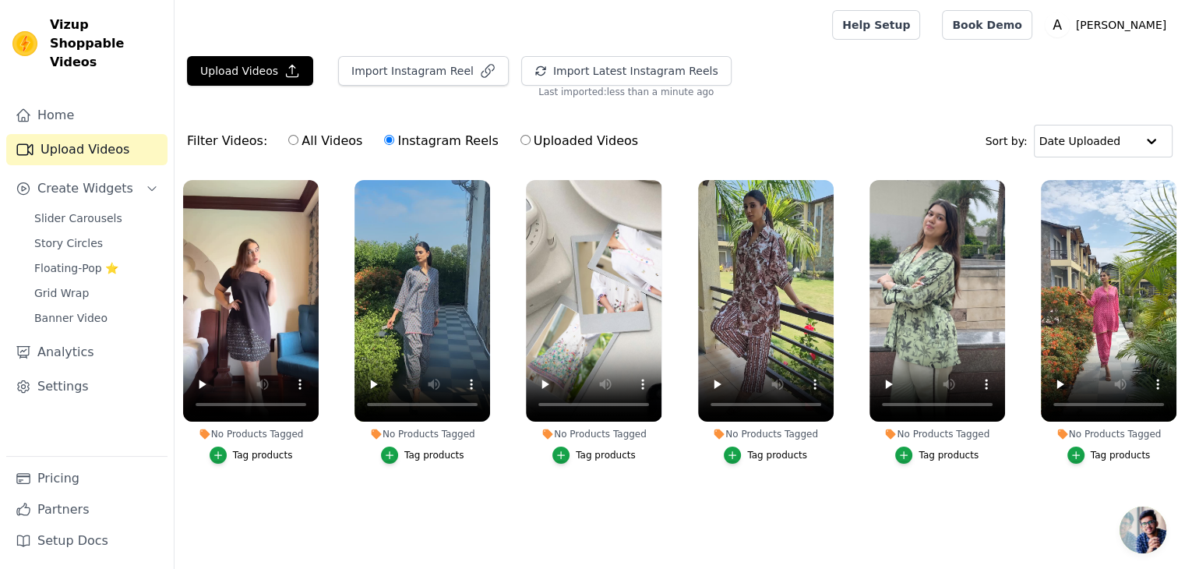
scroll to position [4, 0]
click at [77, 100] on link "Home" at bounding box center [86, 115] width 161 height 31
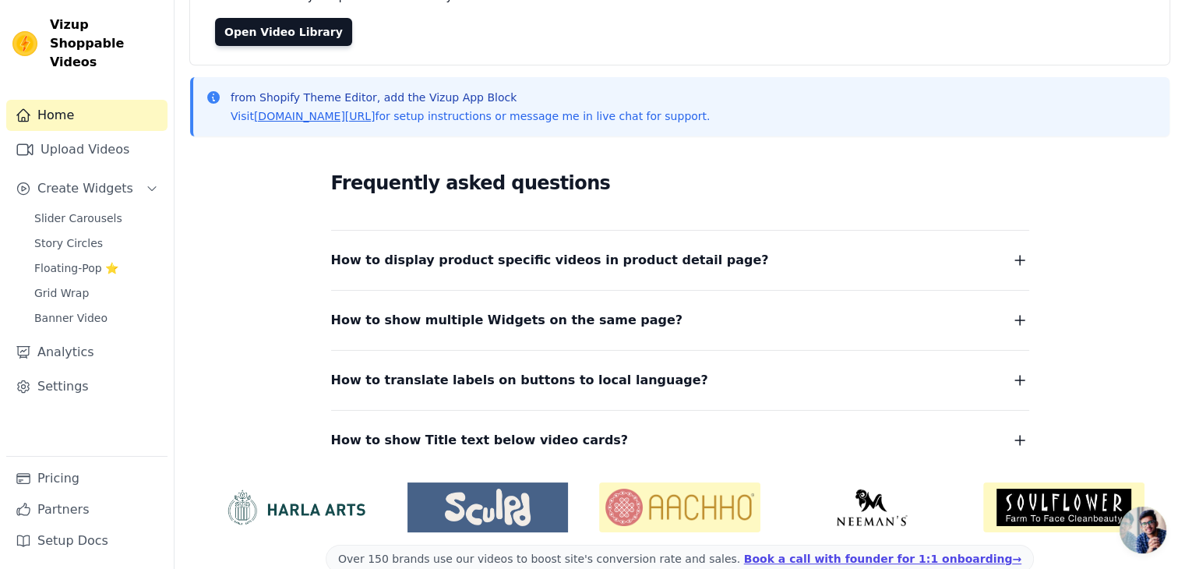
scroll to position [172, 0]
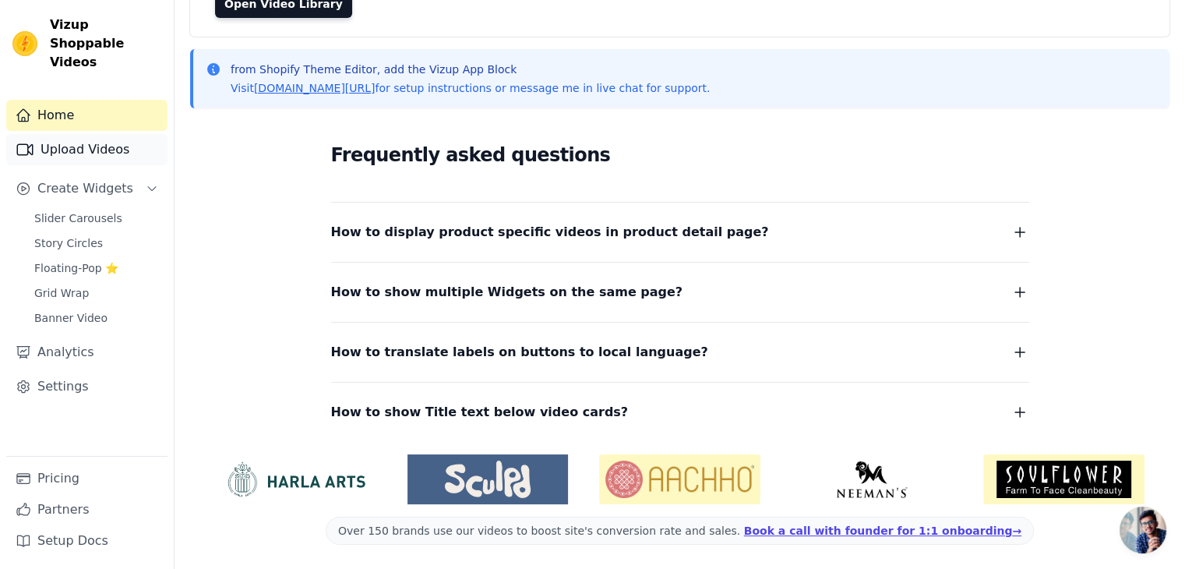
click at [45, 134] on link "Upload Videos" at bounding box center [86, 149] width 161 height 31
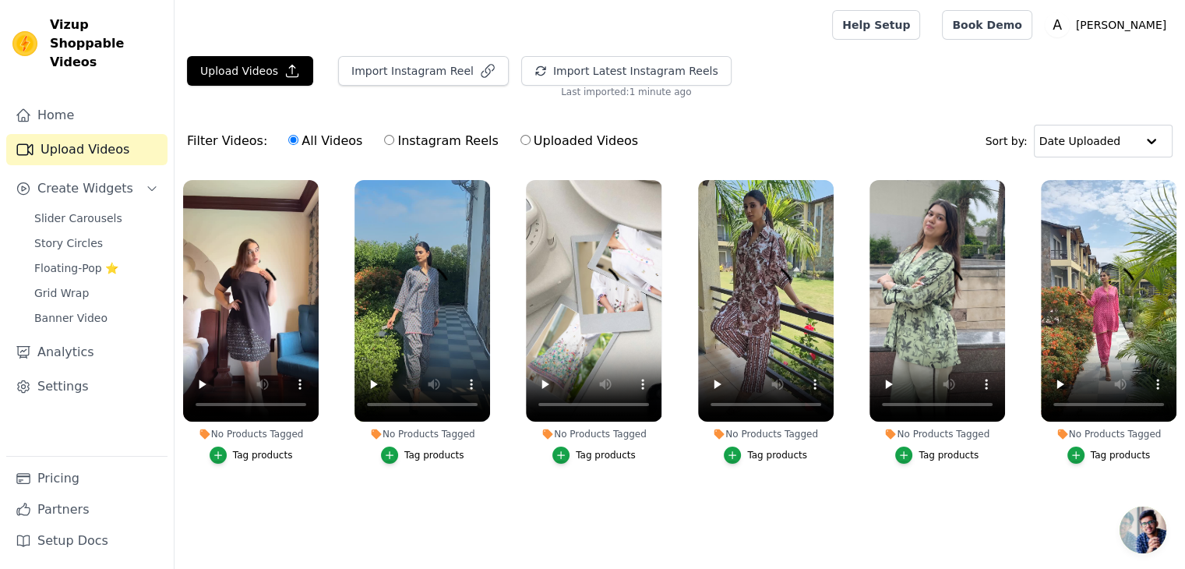
scroll to position [4, 0]
click at [126, 134] on link "Upload Videos" at bounding box center [86, 149] width 161 height 31
click at [106, 134] on link "Upload Videos" at bounding box center [86, 149] width 161 height 31
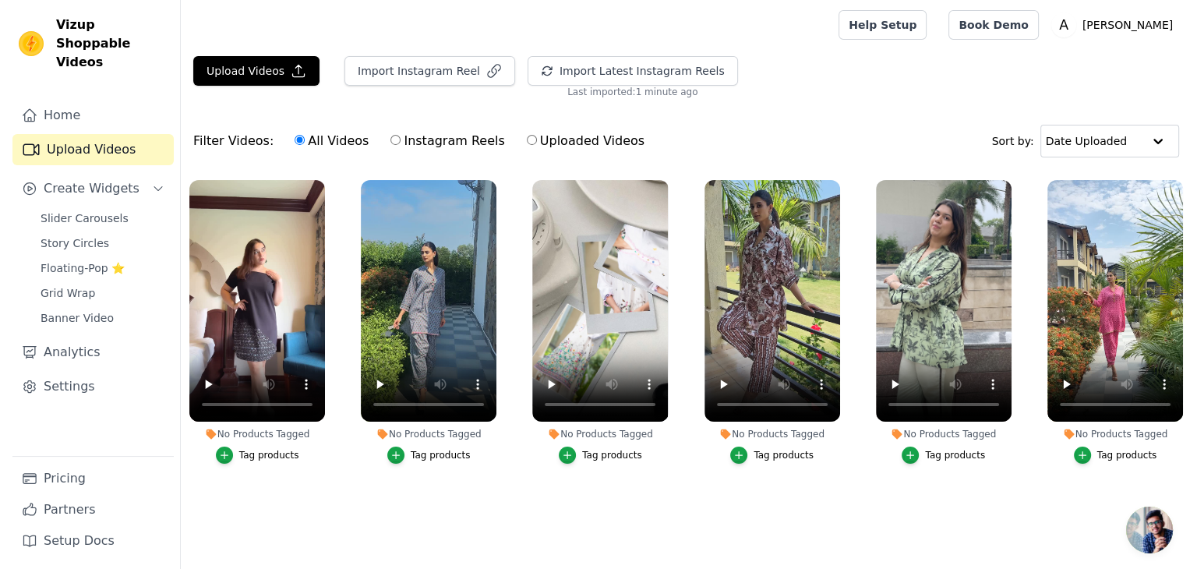
scroll to position [0, 0]
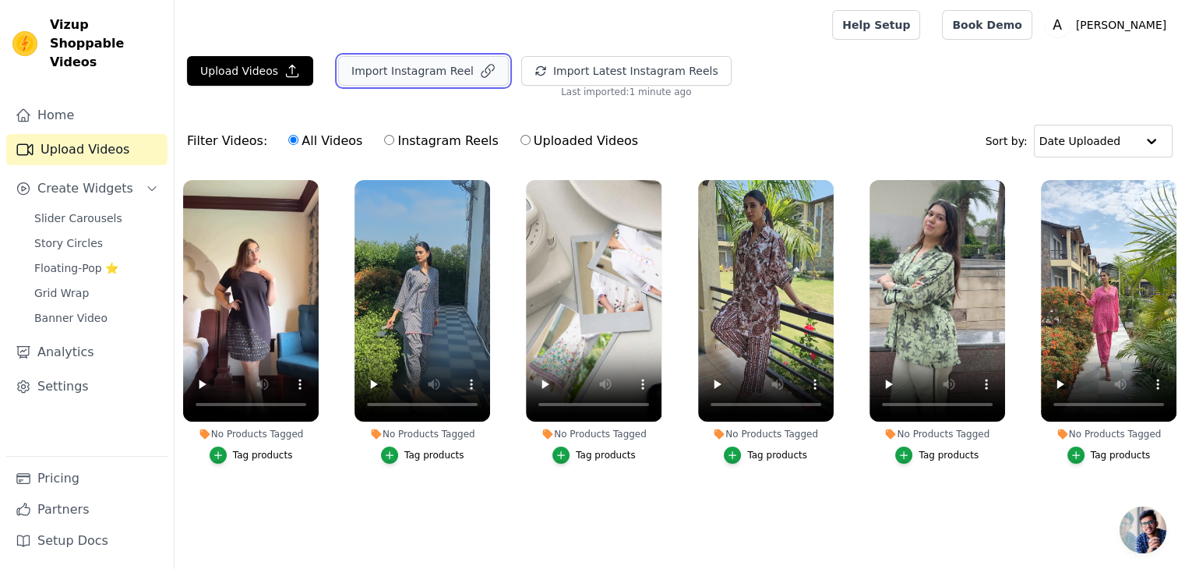
click at [445, 67] on button "Import Instagram Reel" at bounding box center [423, 71] width 171 height 30
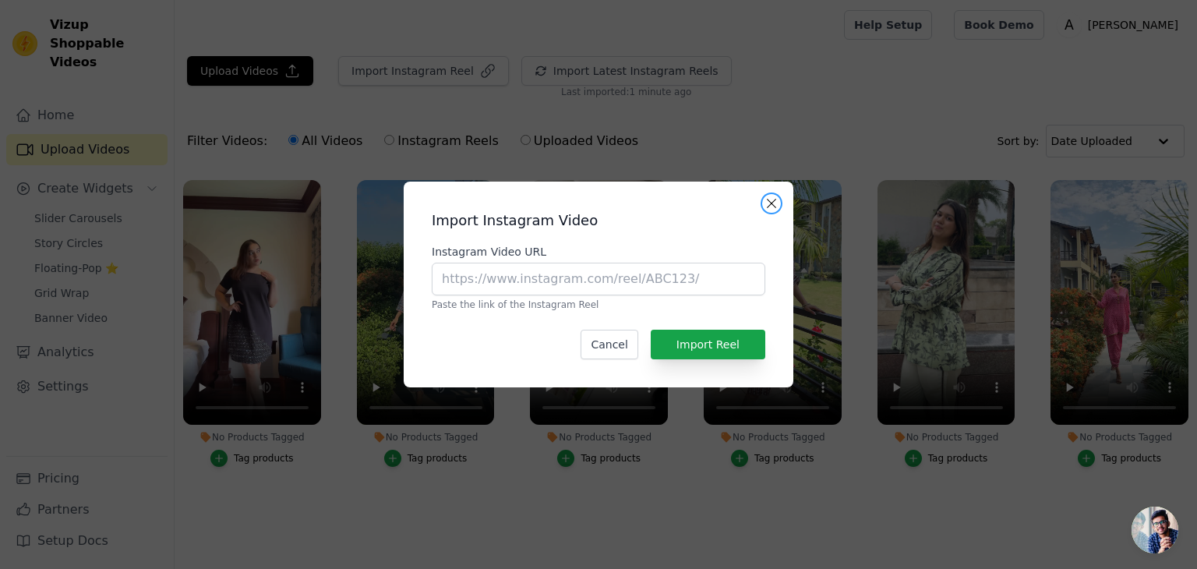
click at [773, 202] on button "Close modal" at bounding box center [771, 203] width 19 height 19
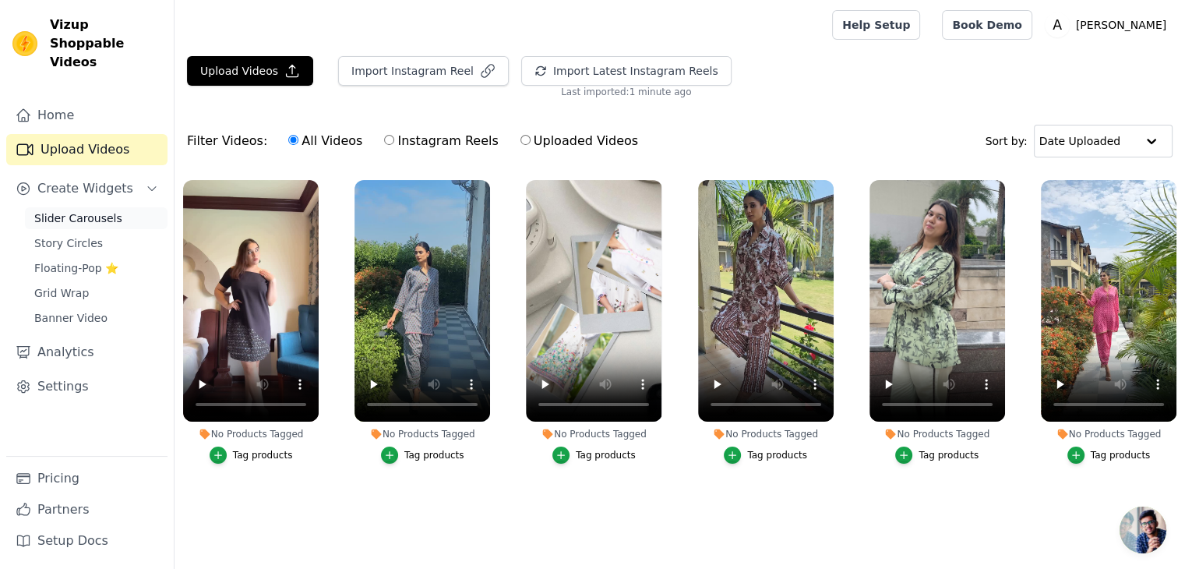
click at [101, 210] on span "Slider Carousels" at bounding box center [78, 218] width 88 height 16
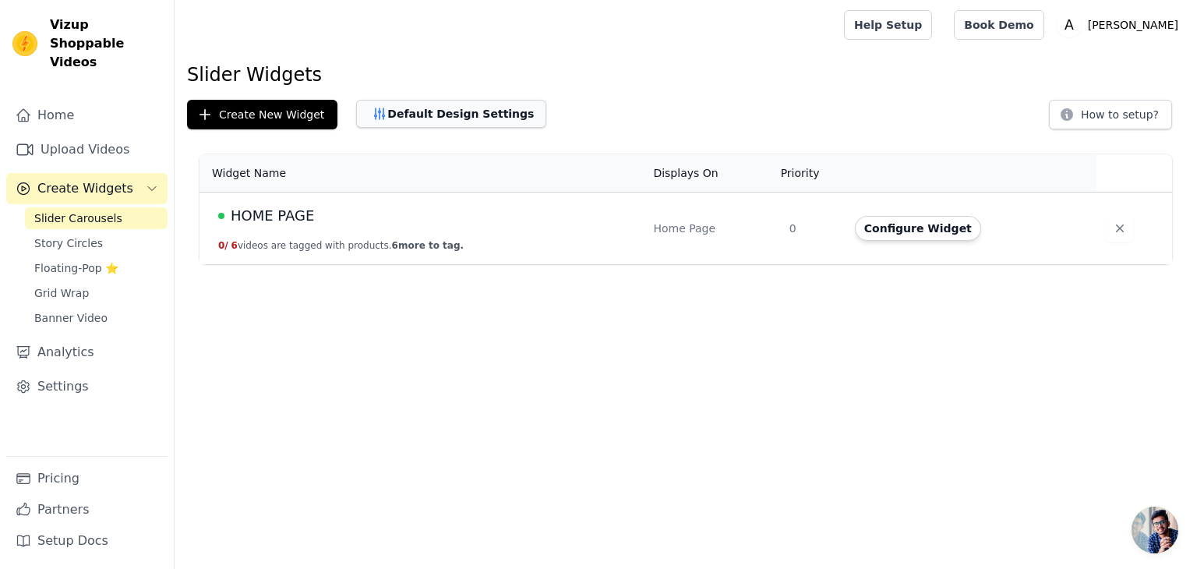
click at [422, 123] on button "Default Design Settings" at bounding box center [451, 114] width 190 height 28
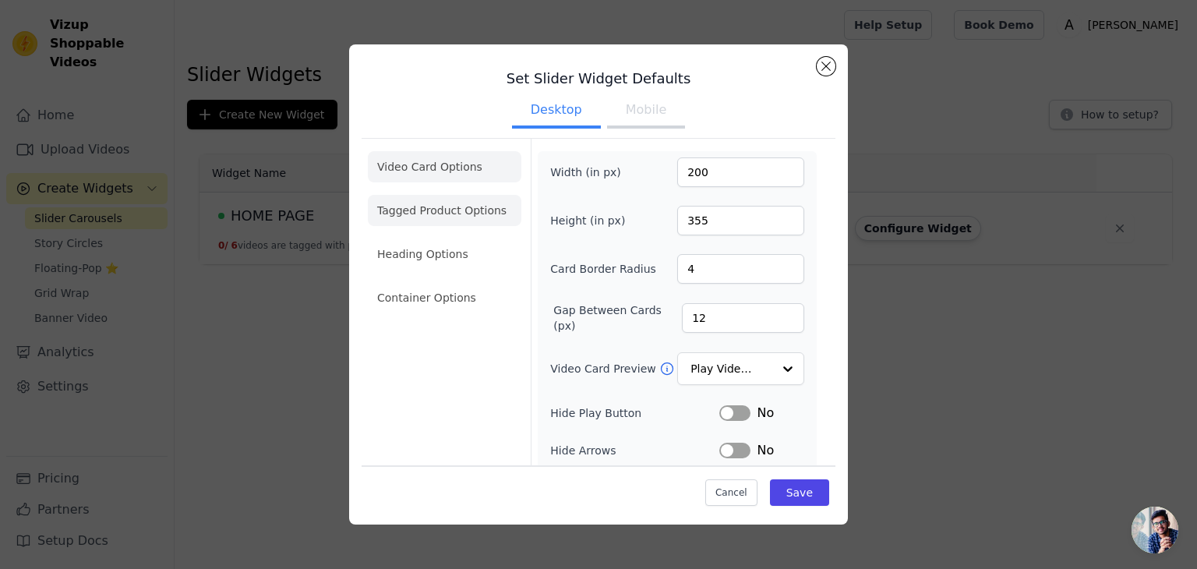
click at [476, 282] on li "Tagged Product Options" at bounding box center [445, 297] width 154 height 31
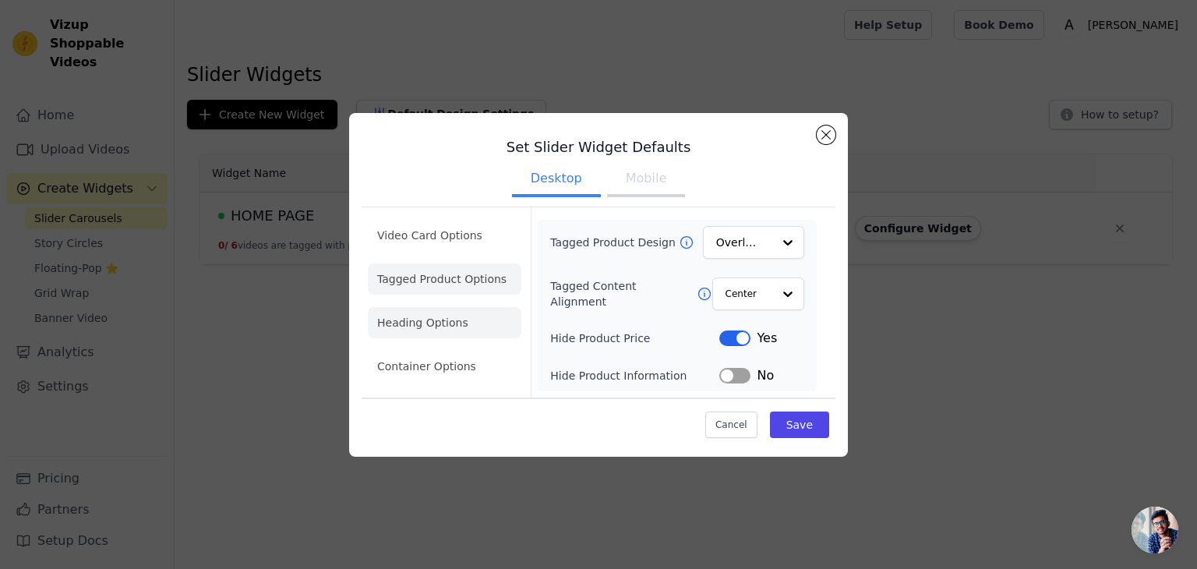
click at [451, 324] on li "Heading Options" at bounding box center [445, 322] width 154 height 31
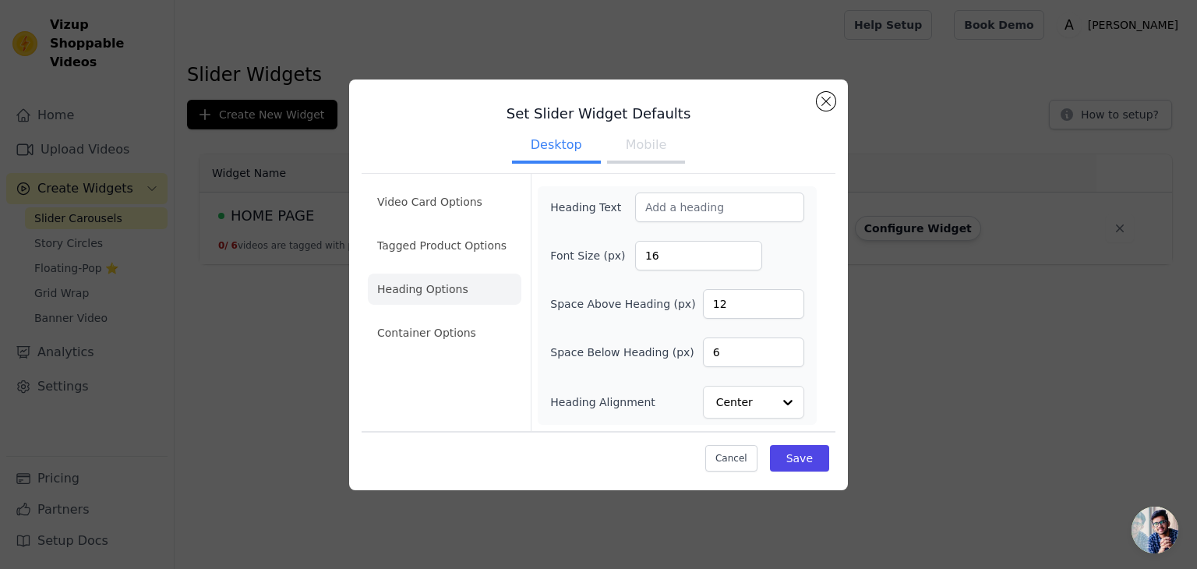
drag, startPoint x: 495, startPoint y: 47, endPoint x: 380, endPoint y: 154, distance: 157.7
click at [495, 46] on div "Set Slider Widget Defaults Desktop Mobile Video Card Options Tagged Product Opt…" at bounding box center [598, 284] width 1197 height 569
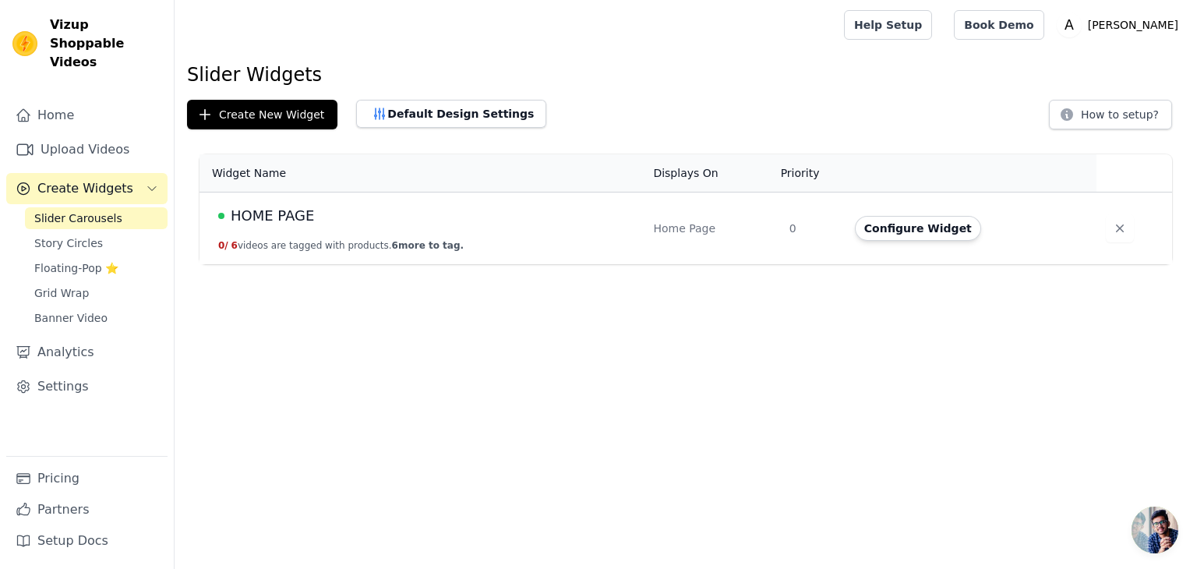
click at [330, 245] on button "0 / 6 videos are tagged with products. 6 more to tag." at bounding box center [340, 245] width 245 height 12
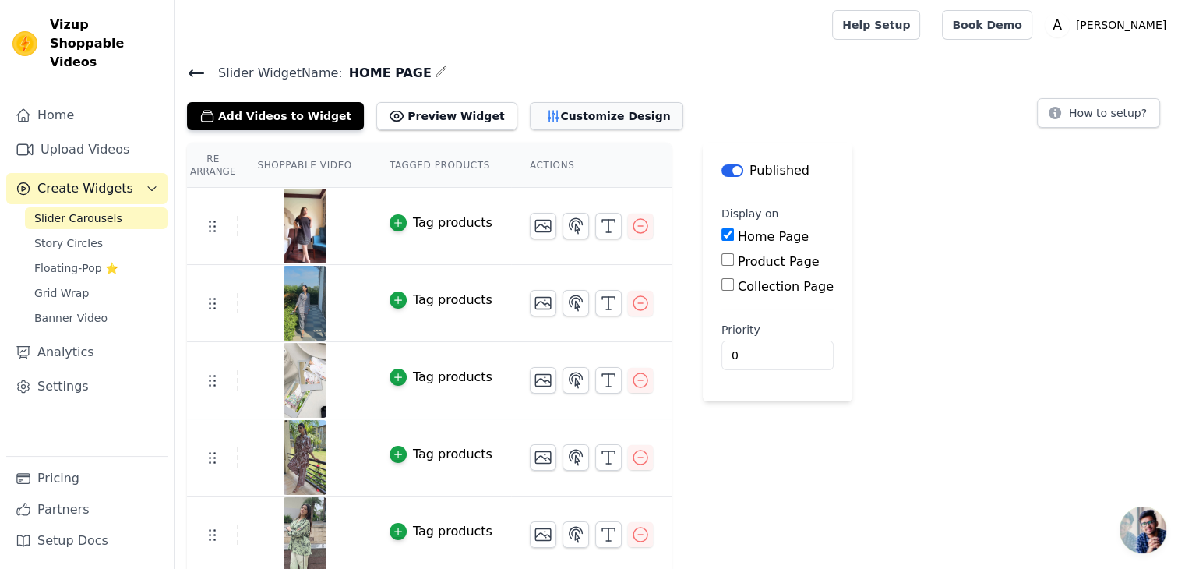
click at [545, 115] on icon "button" at bounding box center [553, 116] width 16 height 16
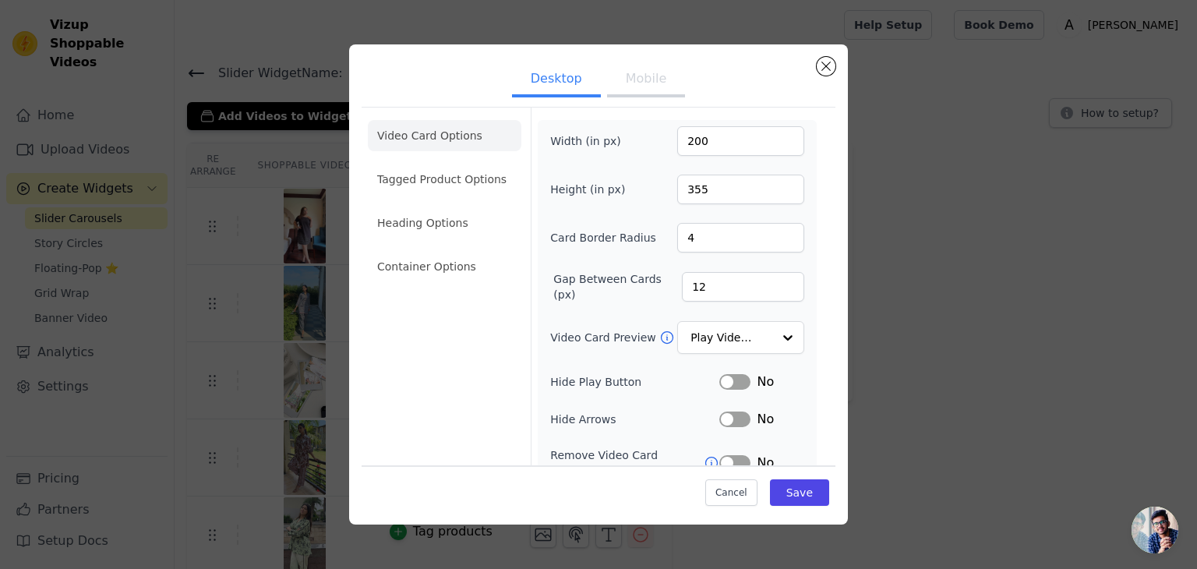
click at [471, 195] on ul "Video Card Options Tagged Product Options Heading Options Container Options" at bounding box center [445, 201] width 154 height 175
click at [471, 251] on li "Tagged Product Options" at bounding box center [445, 266] width 154 height 31
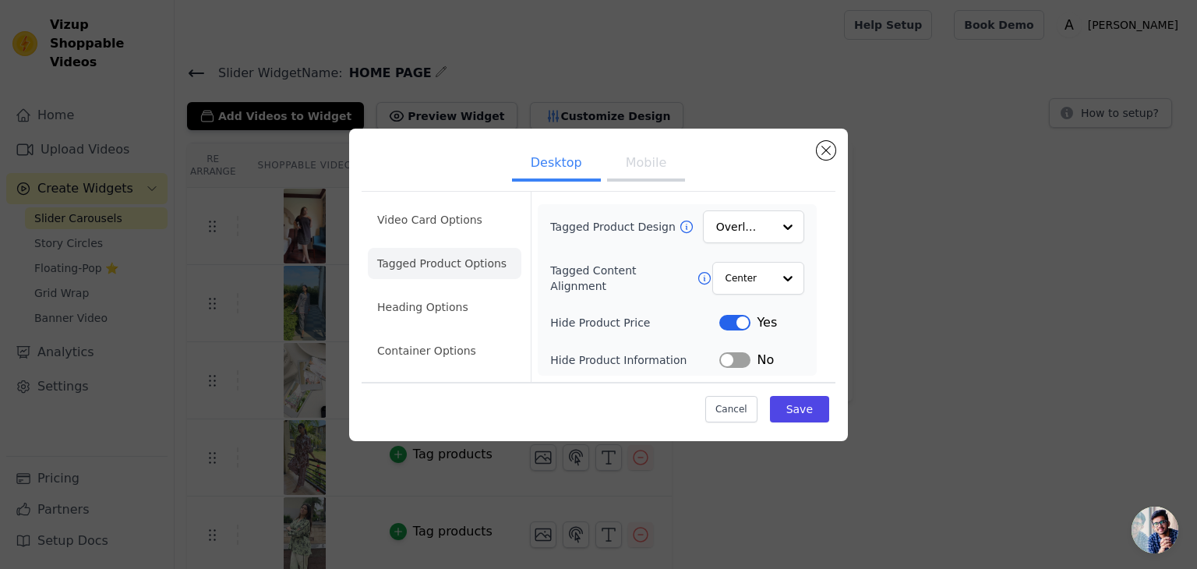
click at [644, 164] on button "Mobile" at bounding box center [646, 164] width 78 height 34
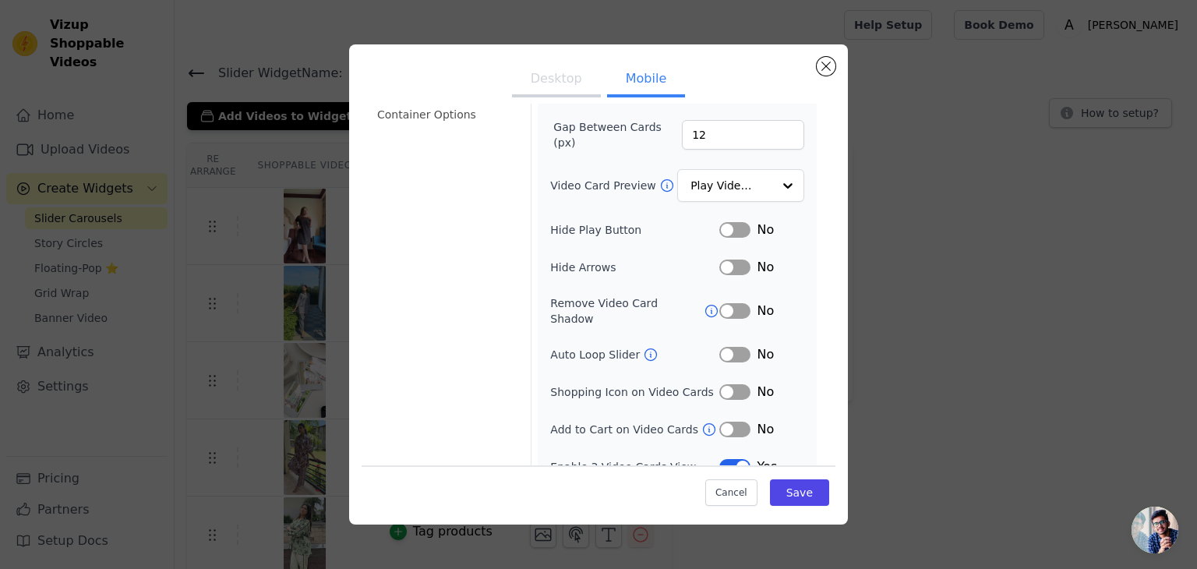
scroll to position [156, 0]
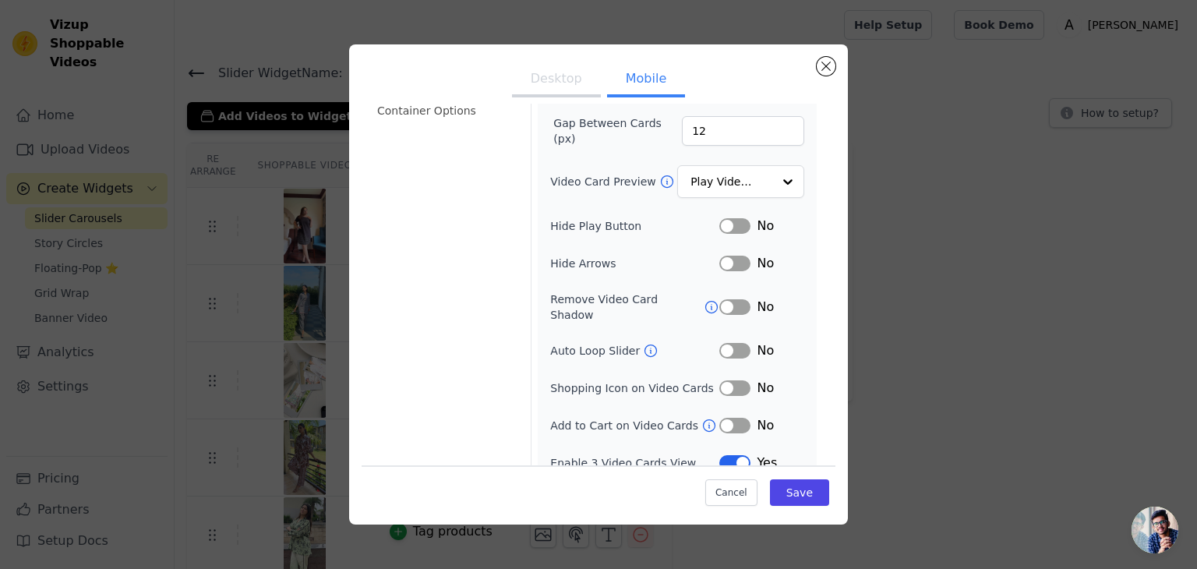
click at [720, 265] on button "Label" at bounding box center [734, 264] width 31 height 16
click at [722, 415] on button "Label" at bounding box center [734, 423] width 31 height 16
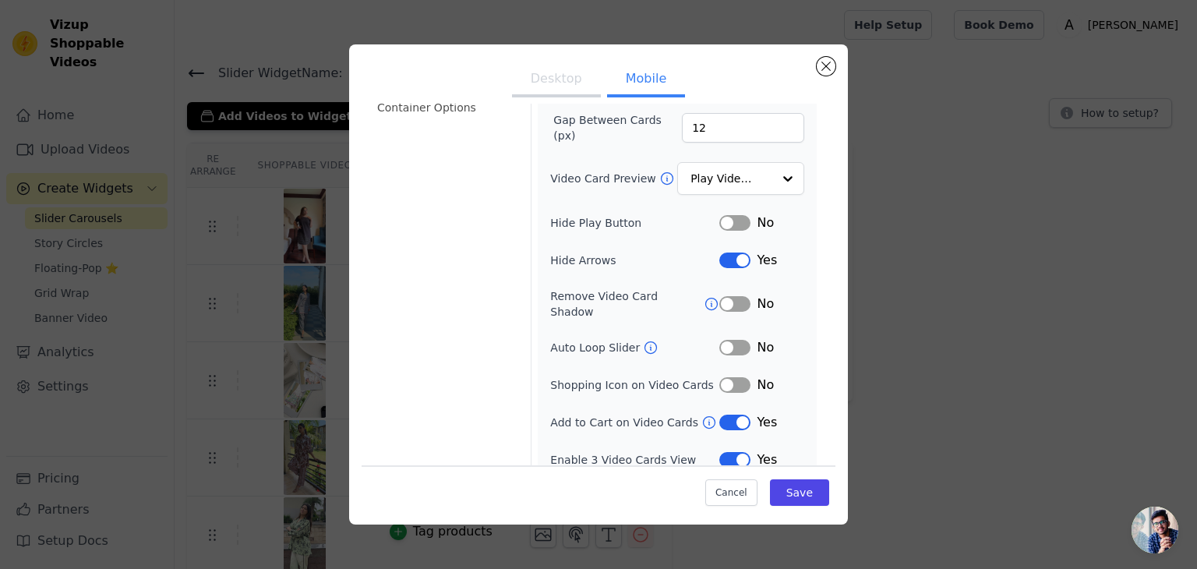
click at [645, 340] on icon at bounding box center [651, 348] width 16 height 16
click at [789, 484] on button "Save" at bounding box center [799, 492] width 59 height 26
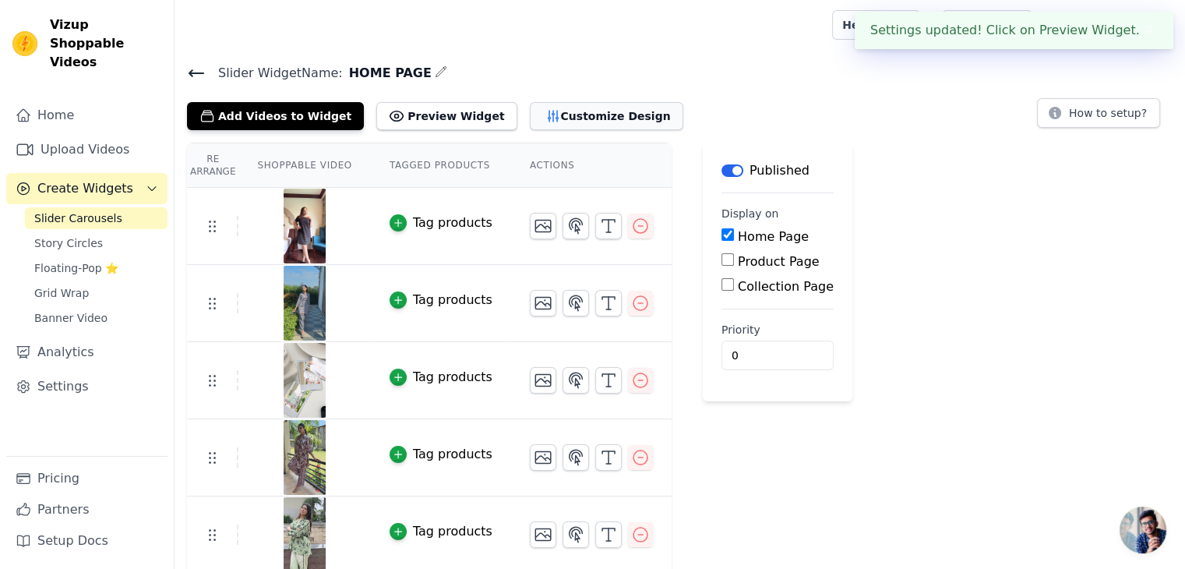
click at [530, 119] on button "Customize Design" at bounding box center [607, 116] width 154 height 28
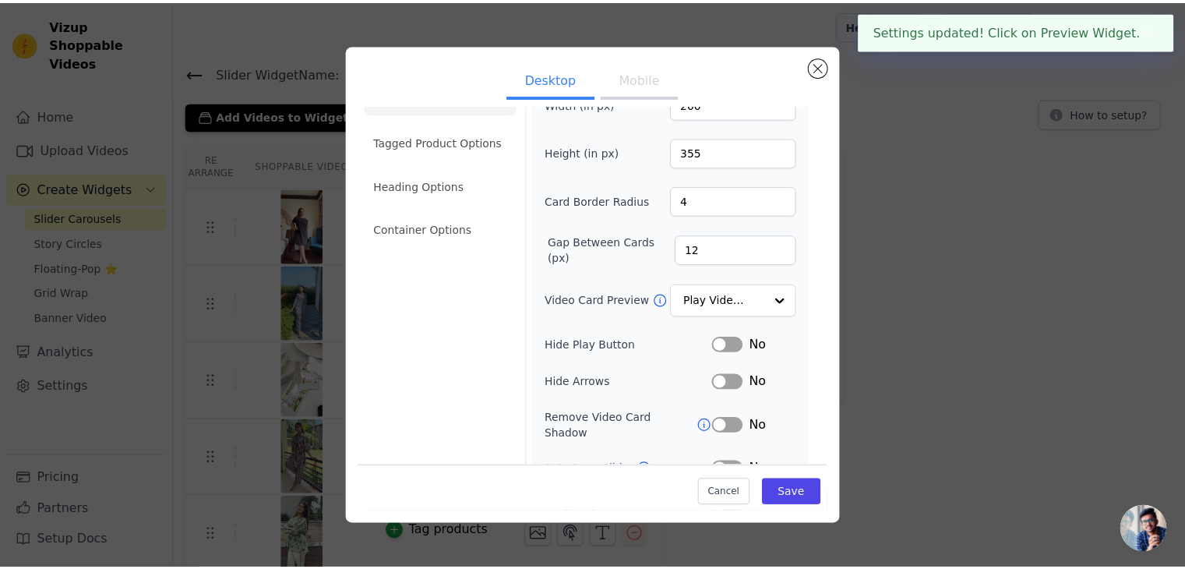
scroll to position [122, 0]
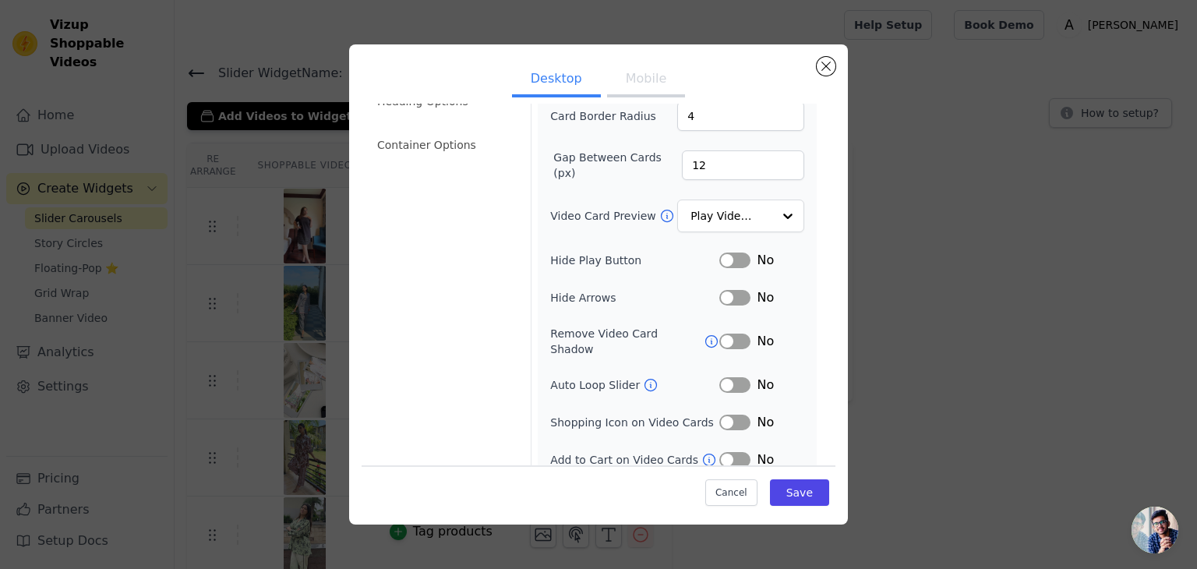
click at [719, 452] on button "Label" at bounding box center [734, 460] width 31 height 16
click at [805, 489] on button "Save" at bounding box center [799, 492] width 59 height 26
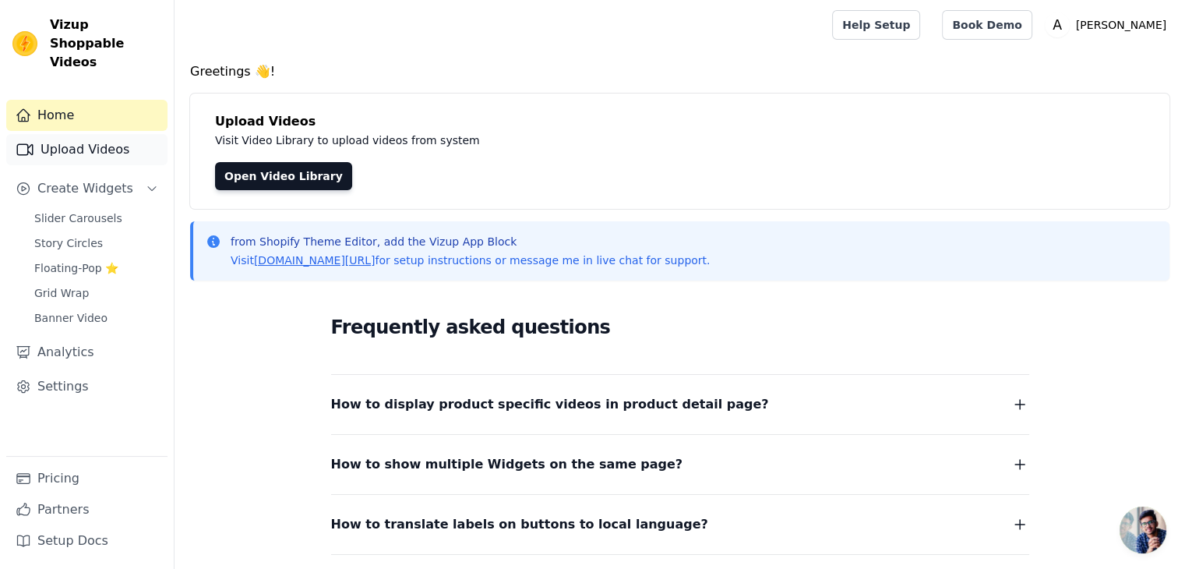
click at [122, 138] on link "Upload Videos" at bounding box center [86, 149] width 161 height 31
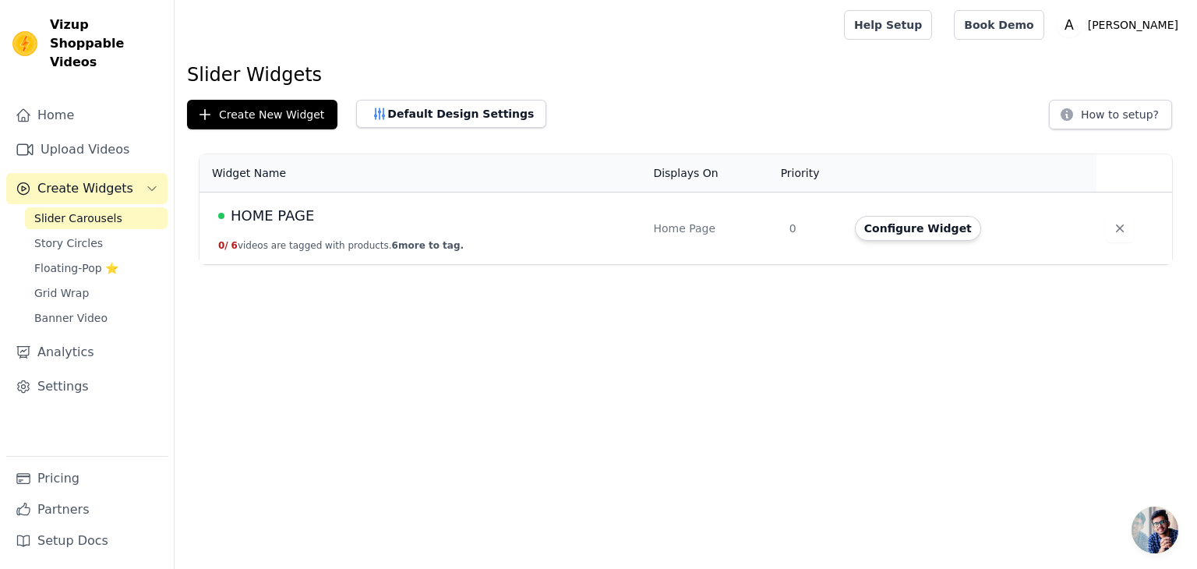
click at [320, 202] on td "HOME PAGE 0 / 6 videos are tagged with products. 6 more to tag." at bounding box center [421, 228] width 444 height 72
click at [888, 227] on button "Configure Widget" at bounding box center [918, 228] width 126 height 25
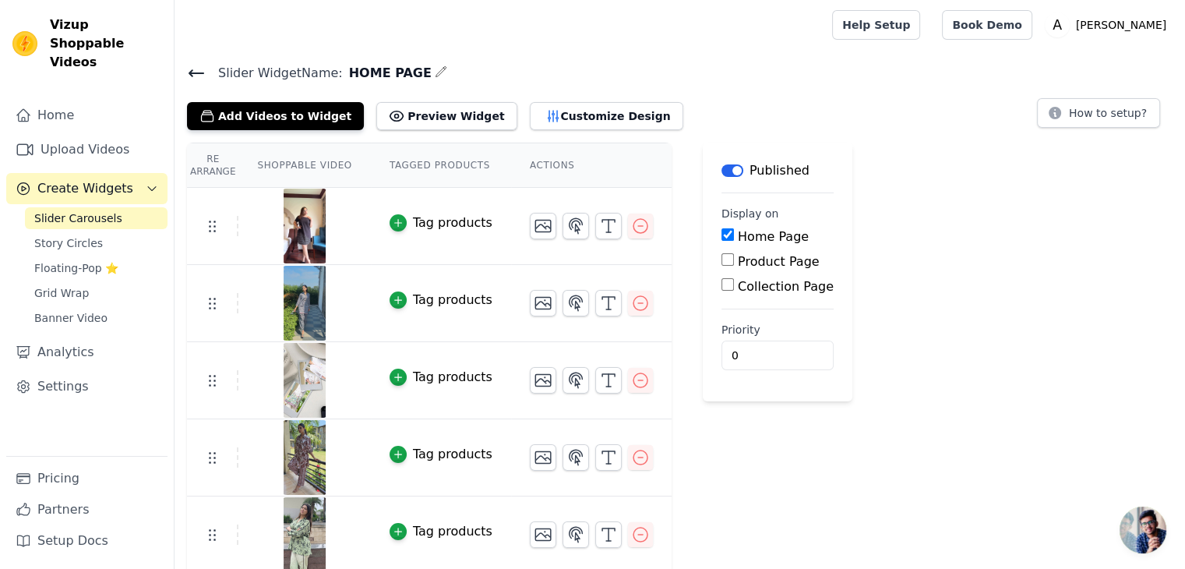
click at [413, 228] on div "Tag products" at bounding box center [452, 223] width 79 height 19
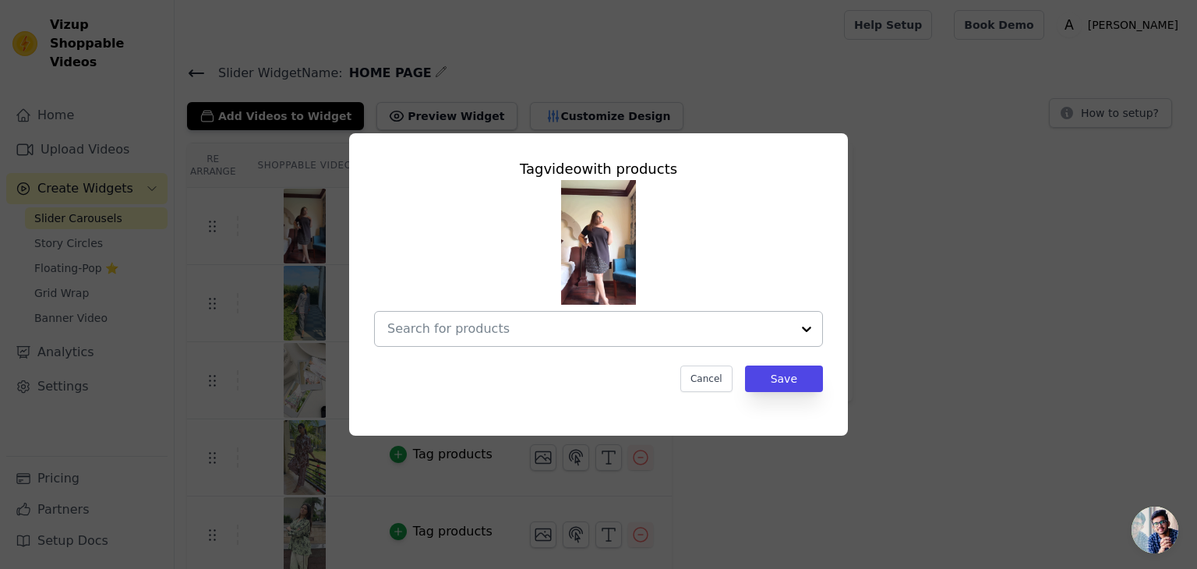
click at [552, 329] on input "text" at bounding box center [589, 328] width 404 height 19
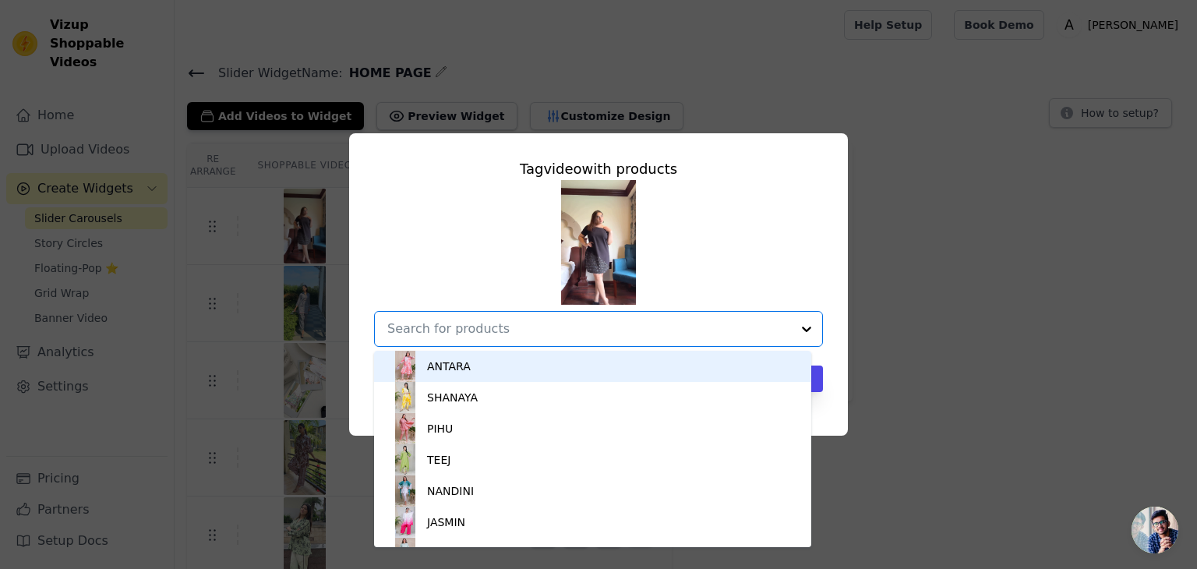
click at [305, 244] on div "Tag video with products ANTARA SHANAYA PIHU TEEJ NANDINI JASMIN ROOHI RIVAZ DAY…" at bounding box center [598, 284] width 1147 height 352
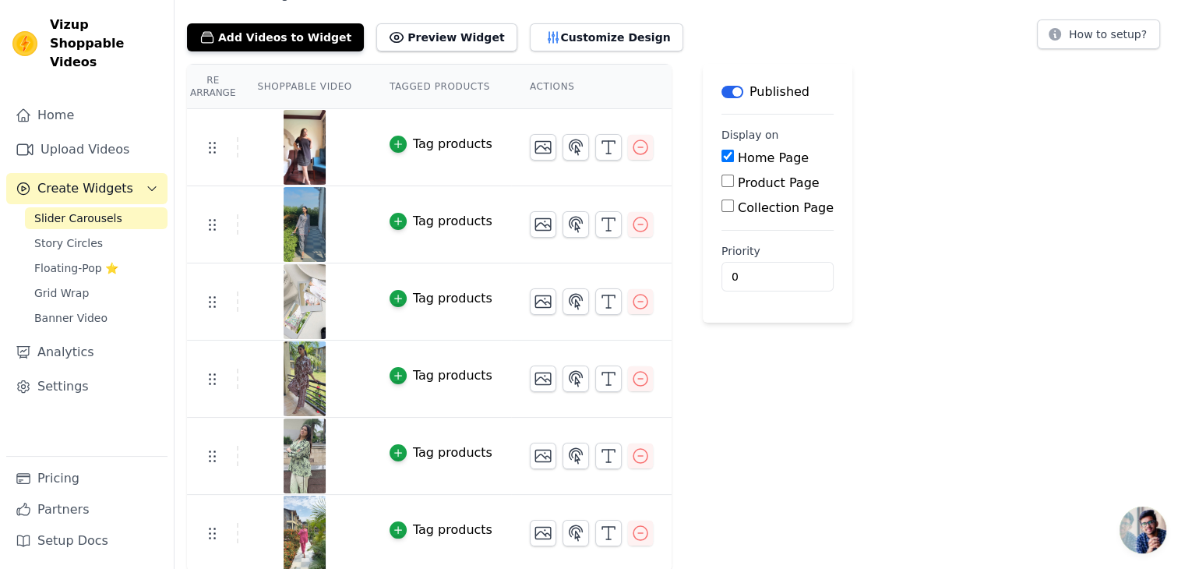
scroll to position [79, 0]
click at [459, 454] on div "Tag products" at bounding box center [452, 452] width 79 height 19
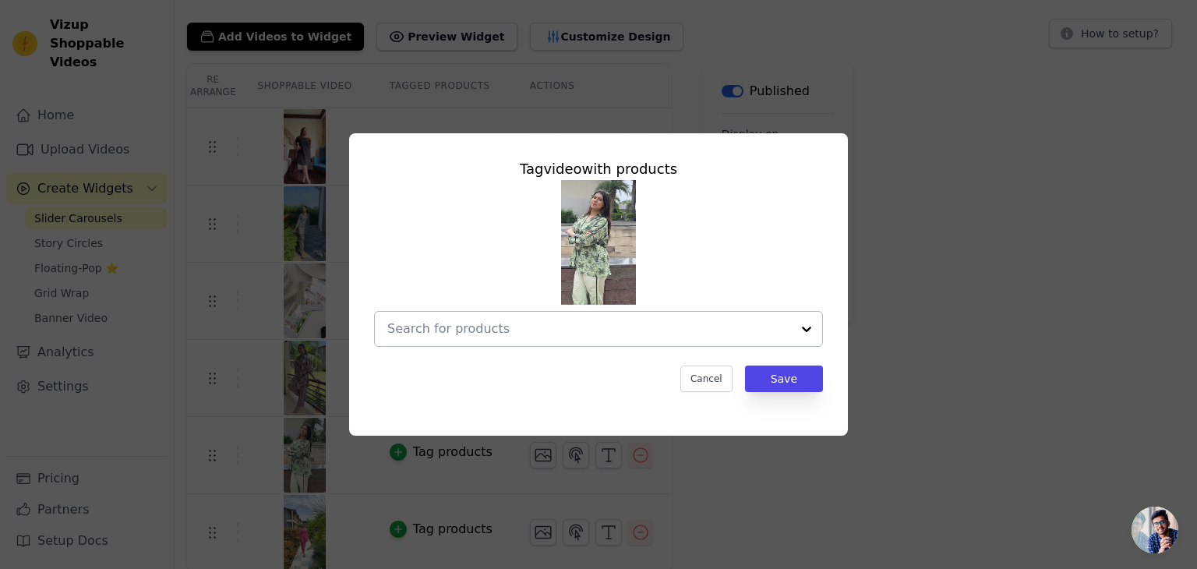
click at [490, 342] on div at bounding box center [589, 329] width 404 height 34
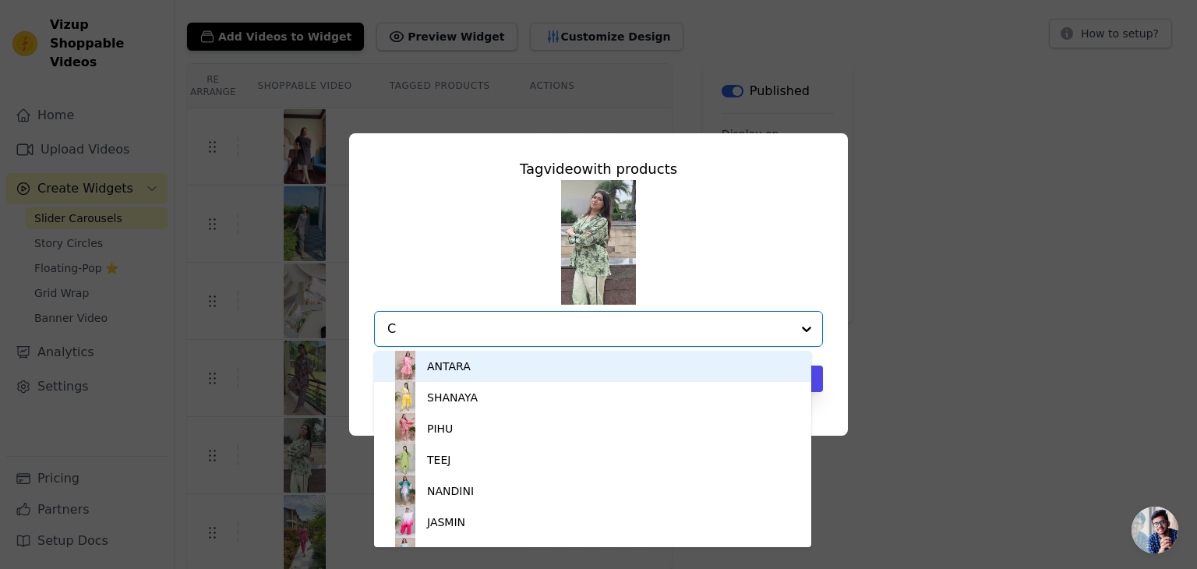
type input "C"
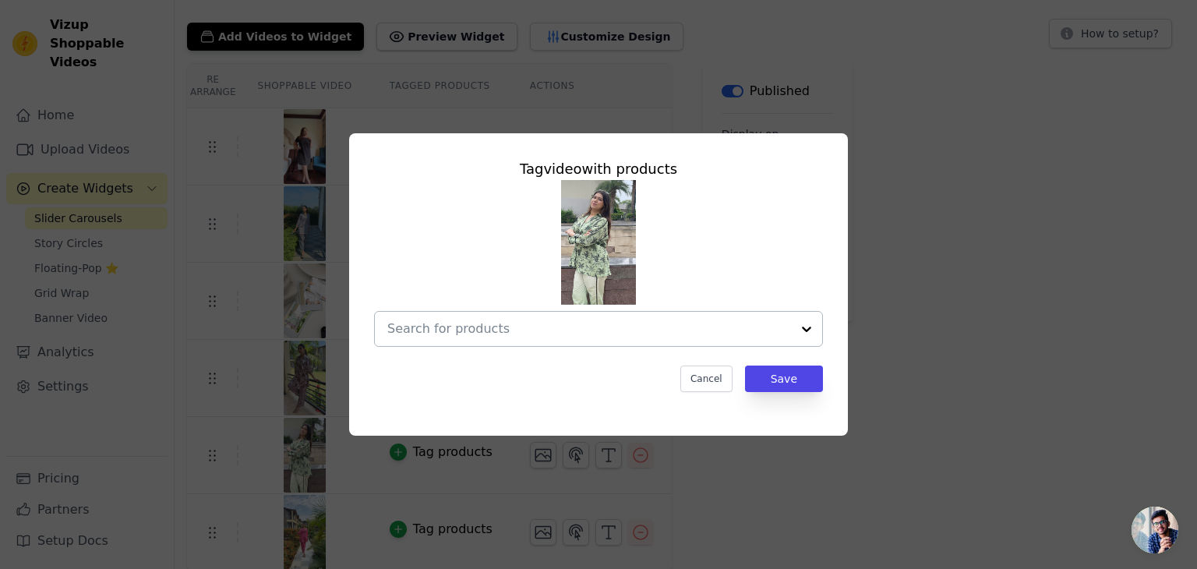
click at [506, 336] on input "text" at bounding box center [589, 328] width 404 height 19
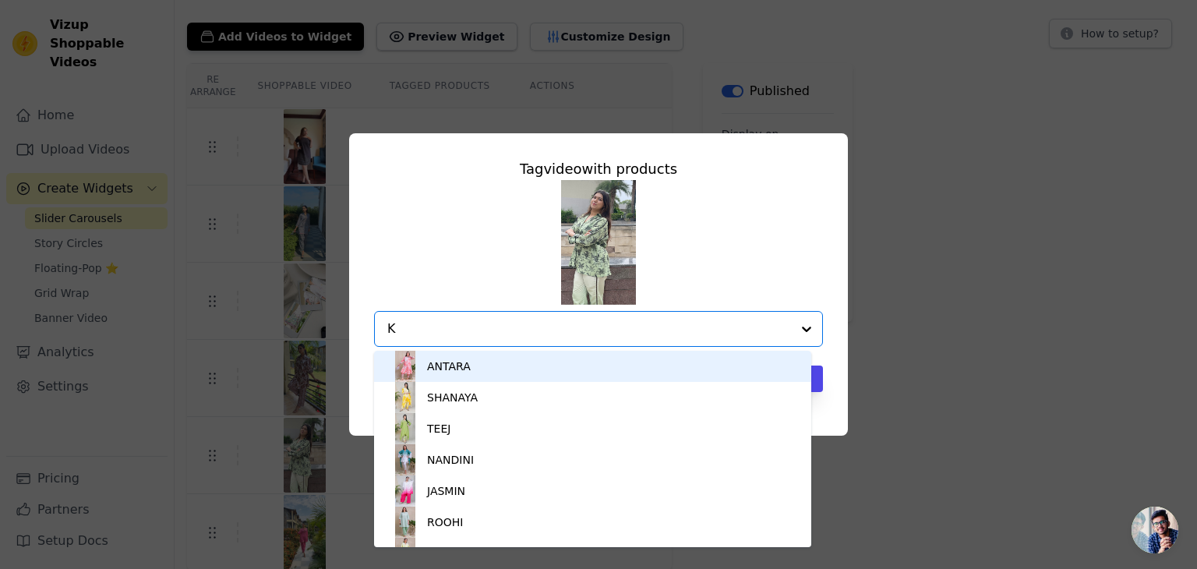
type input "KO"
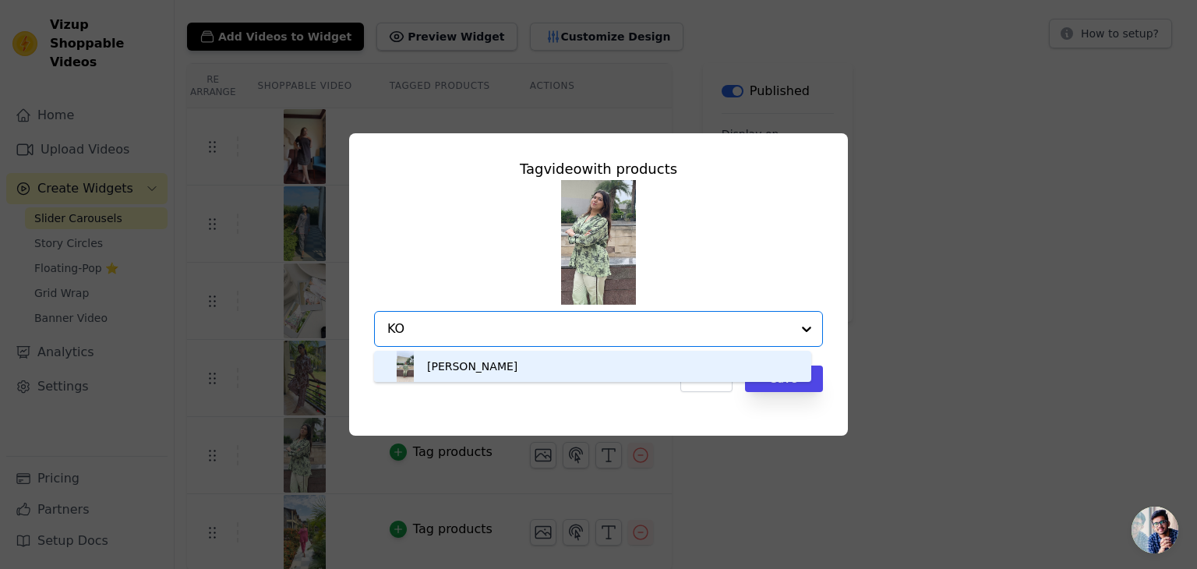
click at [457, 372] on div "KONIKA" at bounding box center [472, 366] width 90 height 16
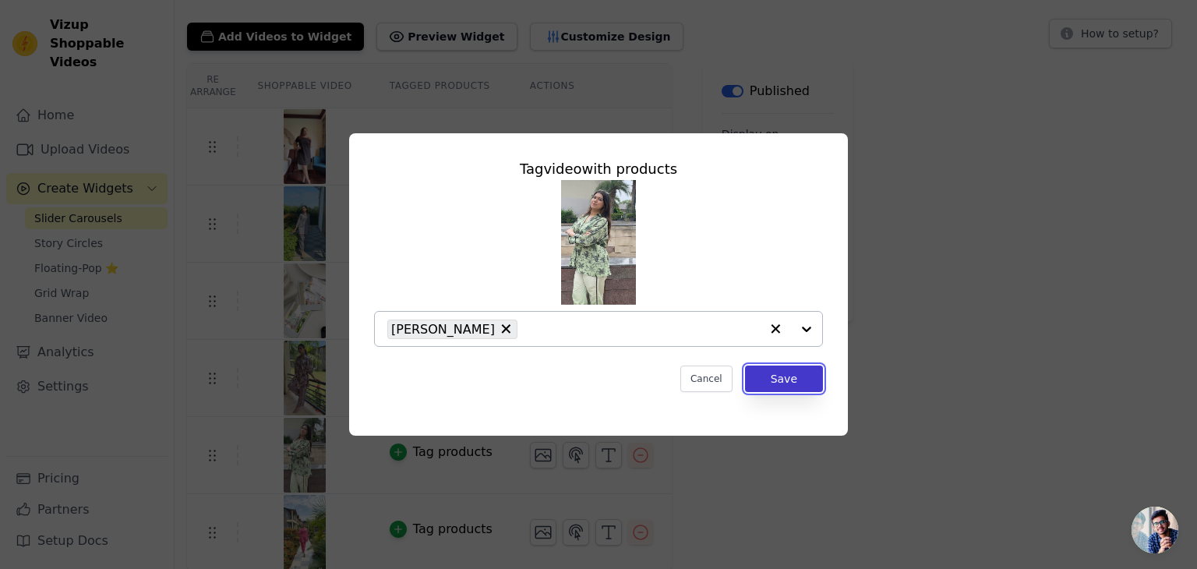
click at [773, 376] on button "Save" at bounding box center [784, 378] width 78 height 26
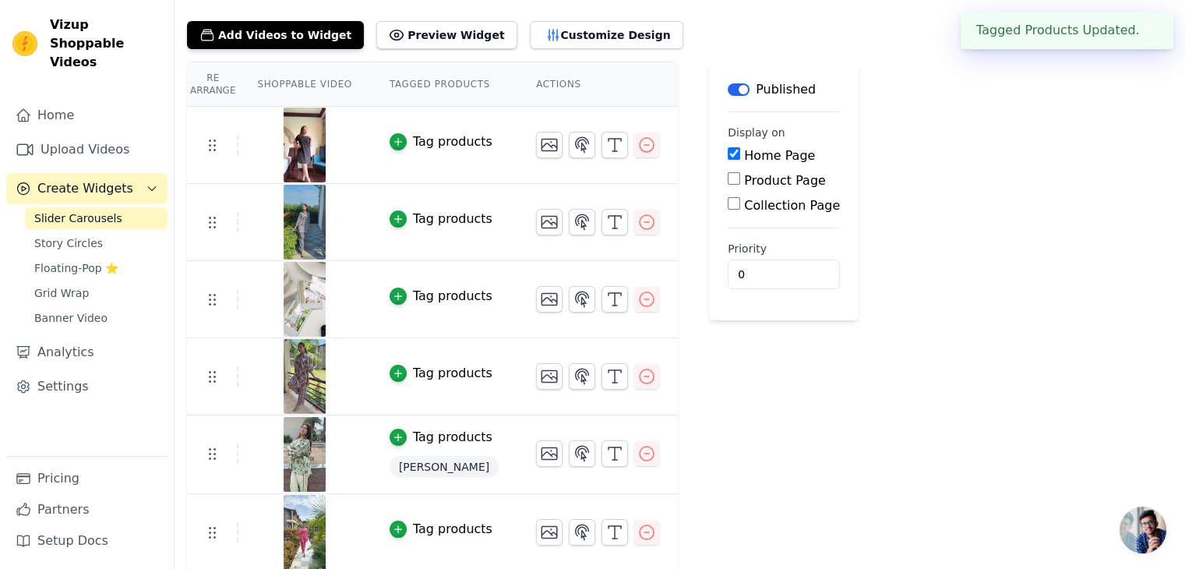
scroll to position [81, 0]
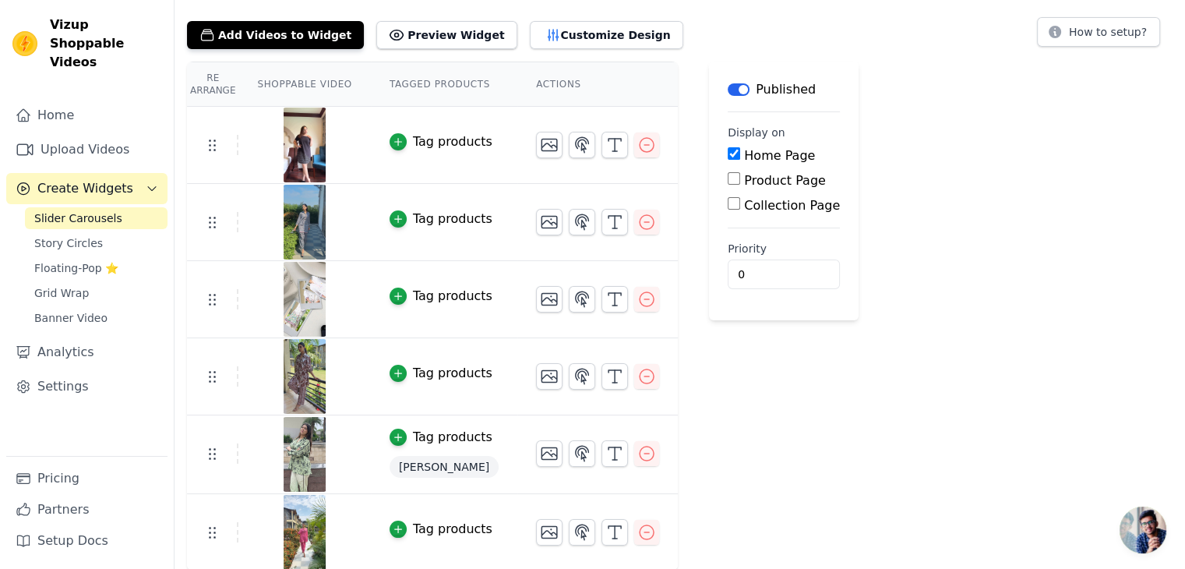
click at [130, 207] on link "Slider Carousels" at bounding box center [96, 218] width 143 height 22
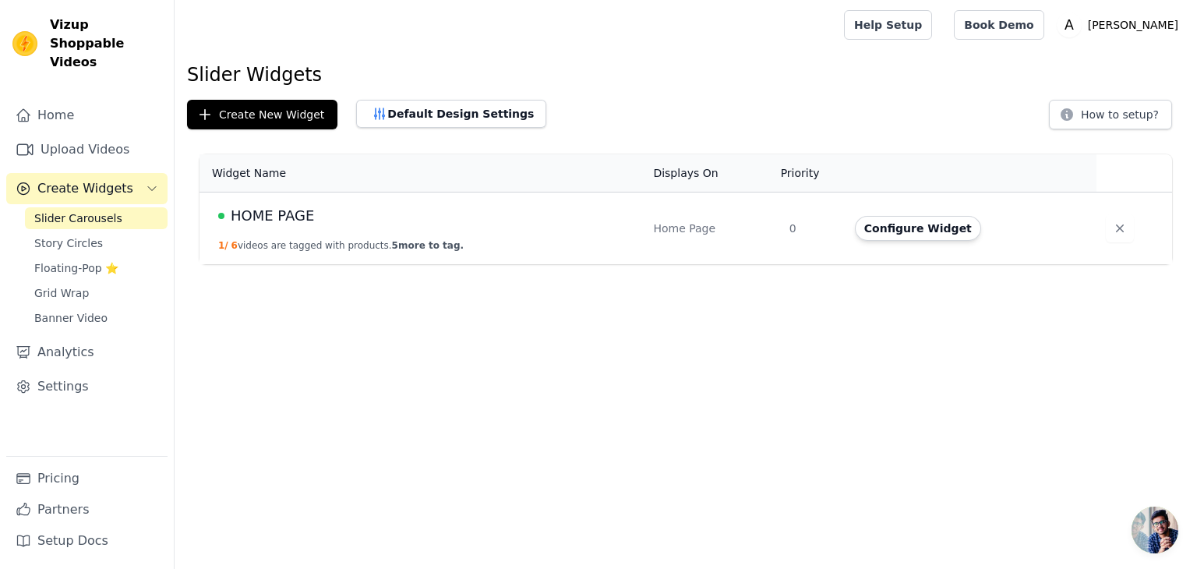
click at [414, 214] on div "HOME PAGE" at bounding box center [426, 216] width 416 height 22
click at [283, 213] on span "HOME PAGE" at bounding box center [272, 216] width 83 height 22
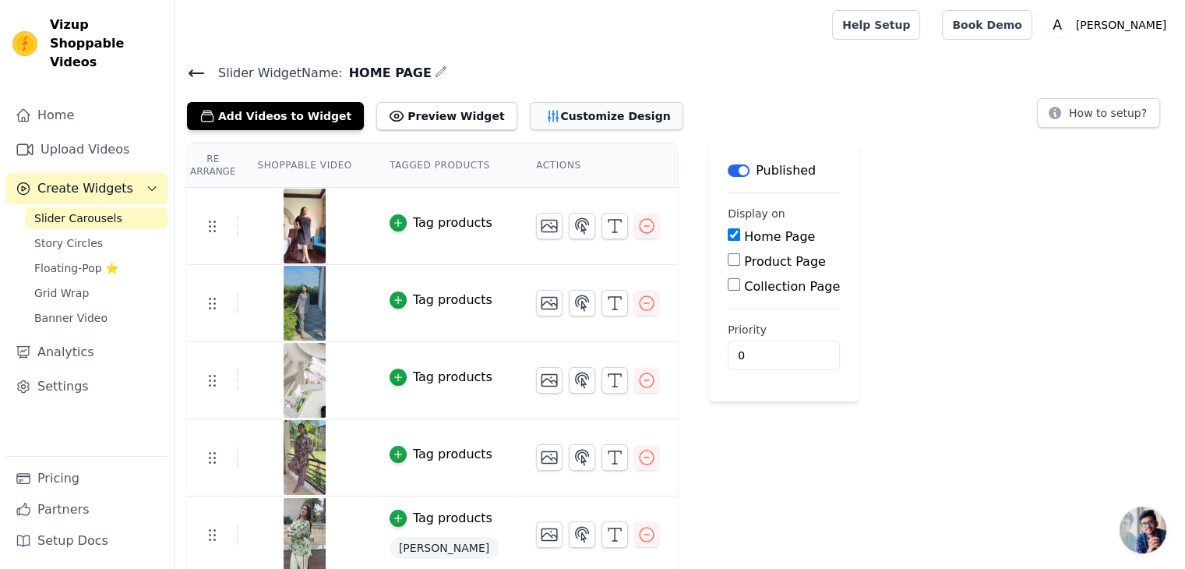
click at [585, 125] on button "Customize Design" at bounding box center [607, 116] width 154 height 28
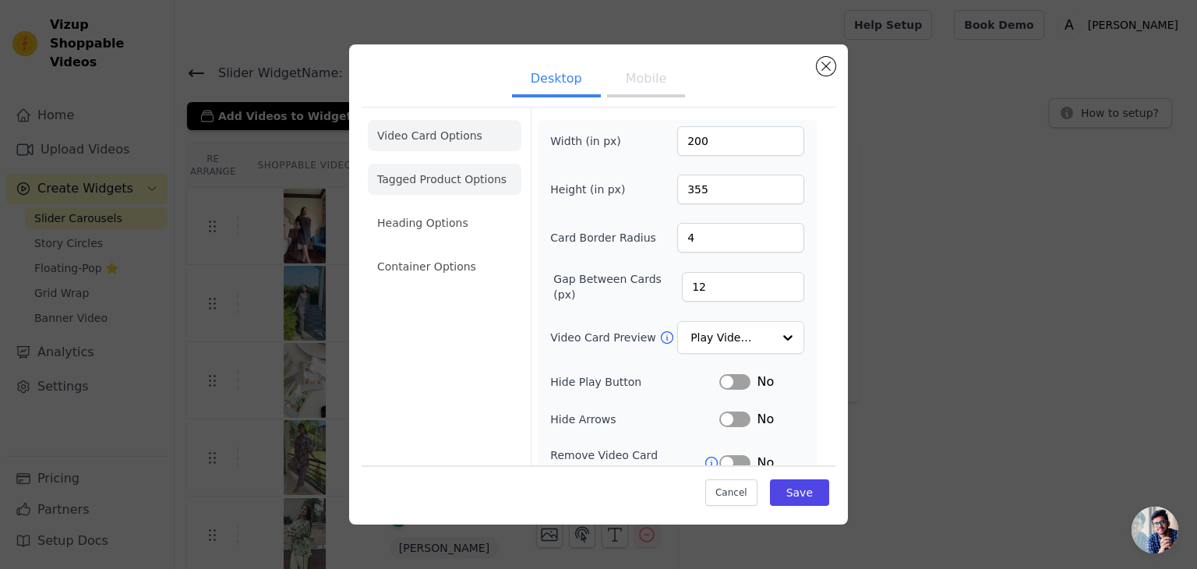
click at [410, 251] on li "Tagged Product Options" at bounding box center [445, 266] width 154 height 31
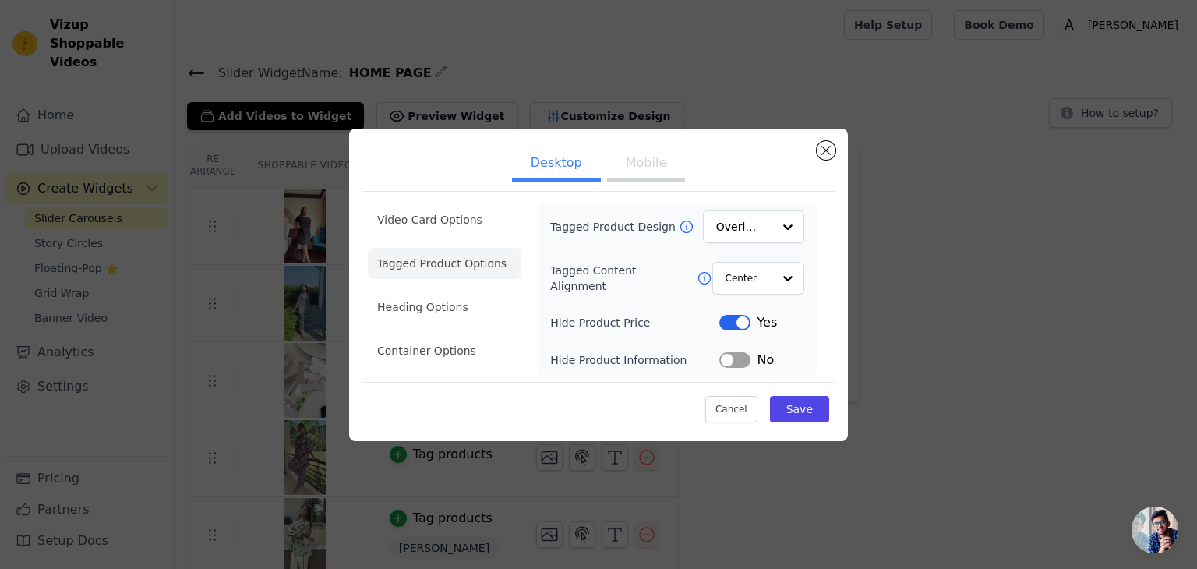
click at [450, 248] on li "Video Card Options" at bounding box center [445, 263] width 154 height 31
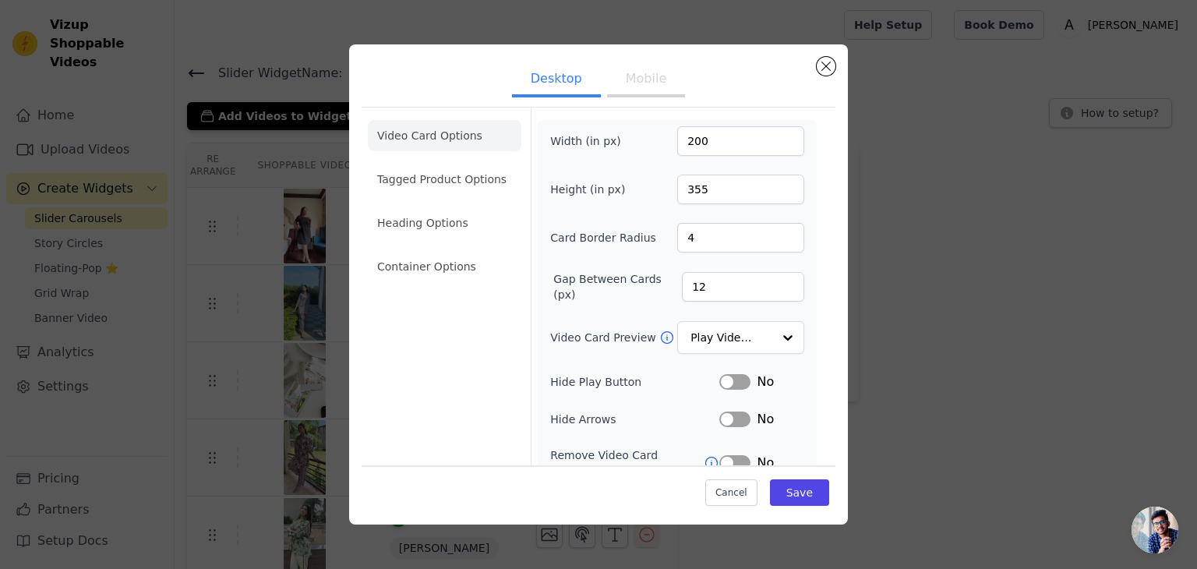
click at [636, 88] on button "Mobile" at bounding box center [646, 80] width 78 height 34
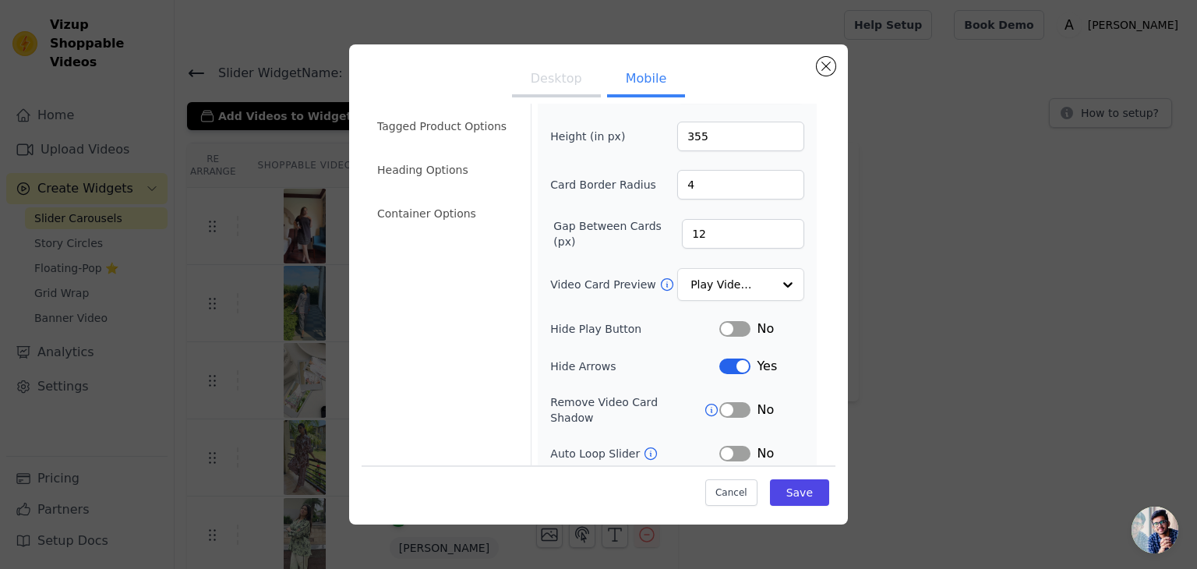
scroll to position [78, 0]
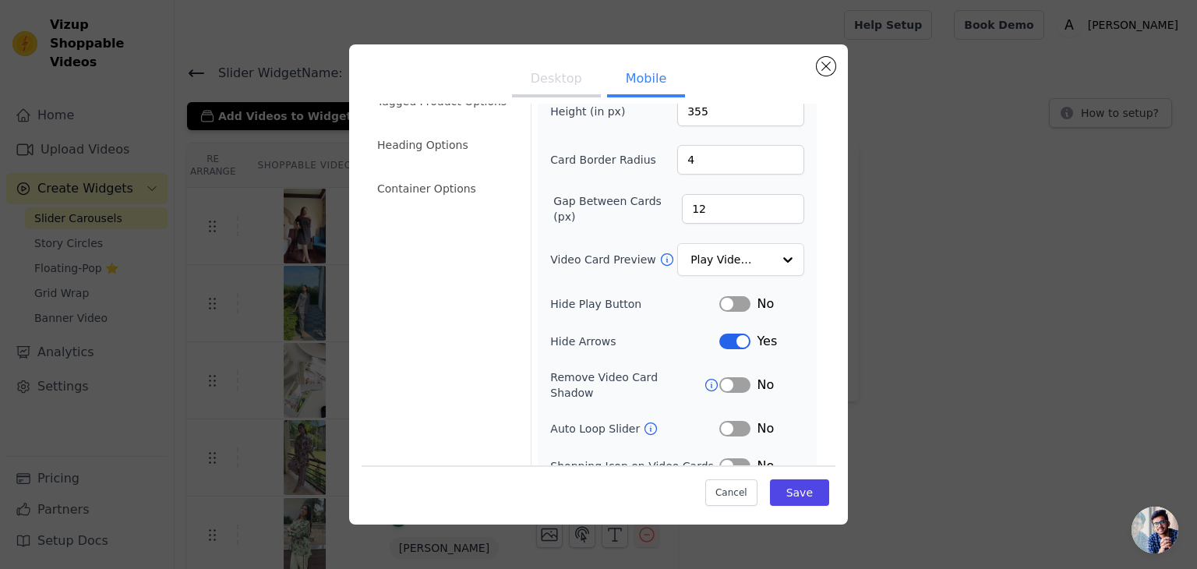
click at [729, 303] on button "Label" at bounding box center [734, 304] width 31 height 16
click at [713, 247] on input "Video Card Preview" at bounding box center [731, 260] width 80 height 31
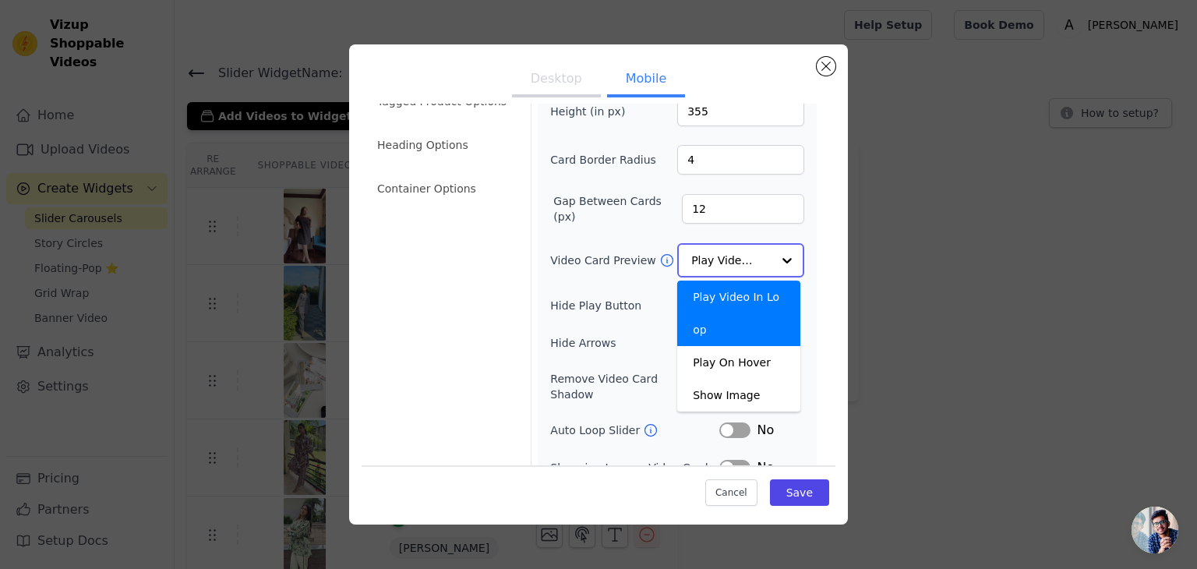
click at [699, 263] on input "Video Card Preview" at bounding box center [731, 260] width 80 height 31
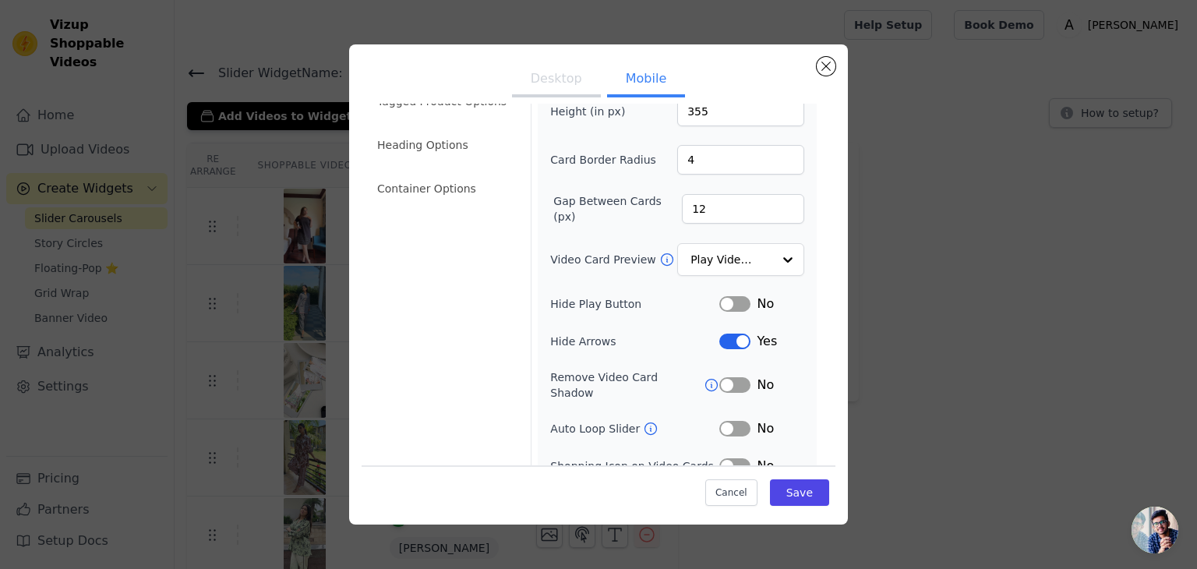
click at [724, 306] on button "Label" at bounding box center [734, 304] width 31 height 16
click at [726, 299] on button "Label" at bounding box center [734, 304] width 31 height 16
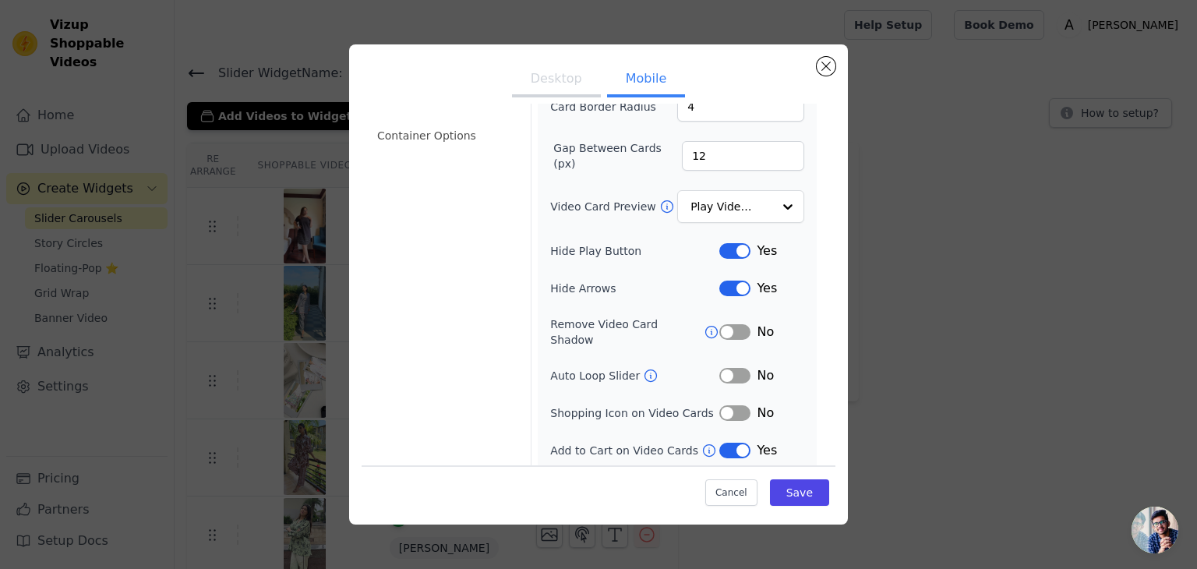
scroll to position [159, 0]
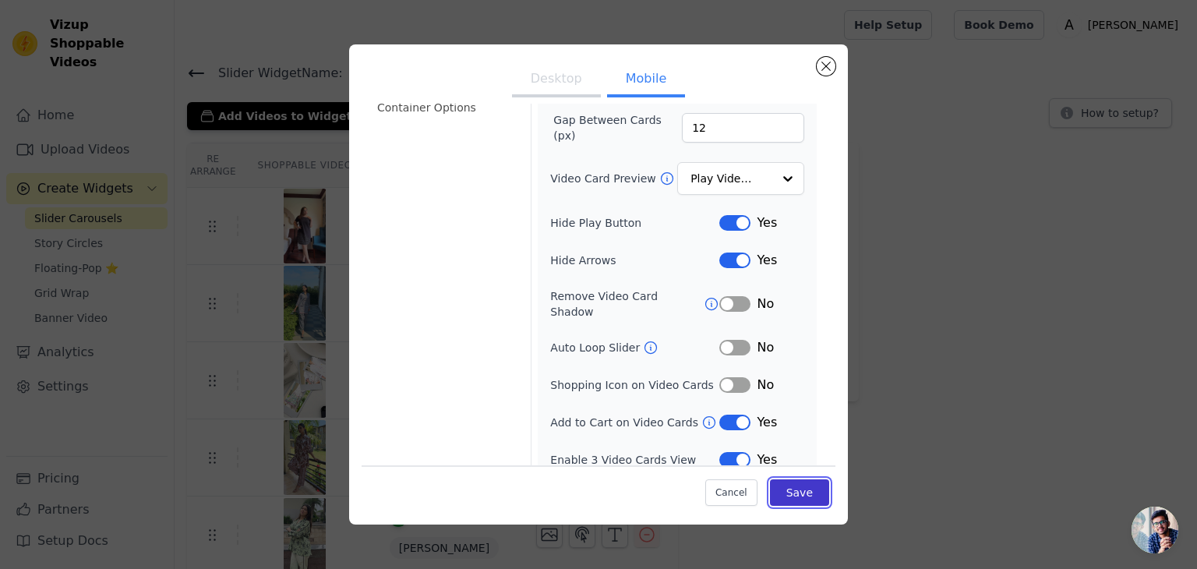
click at [775, 487] on button "Save" at bounding box center [799, 492] width 59 height 26
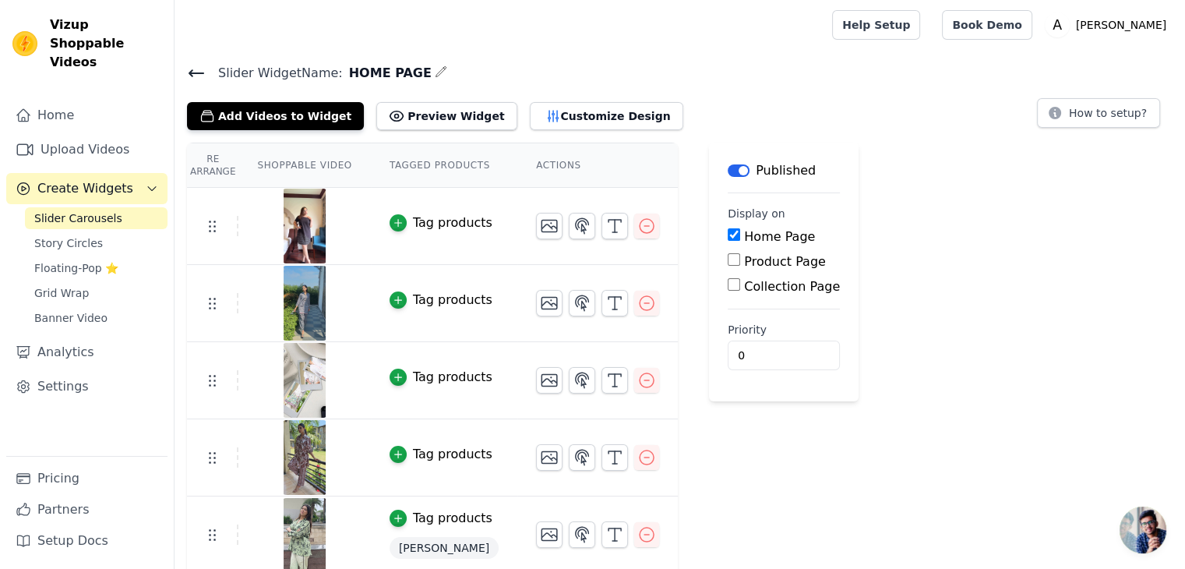
click at [545, 132] on div "Slider Widget Name: HOME PAGE Add Videos to Widget Preview Widget Customize Des…" at bounding box center [680, 357] width 1011 height 590
click at [545, 122] on button "Customize Design" at bounding box center [607, 116] width 154 height 28
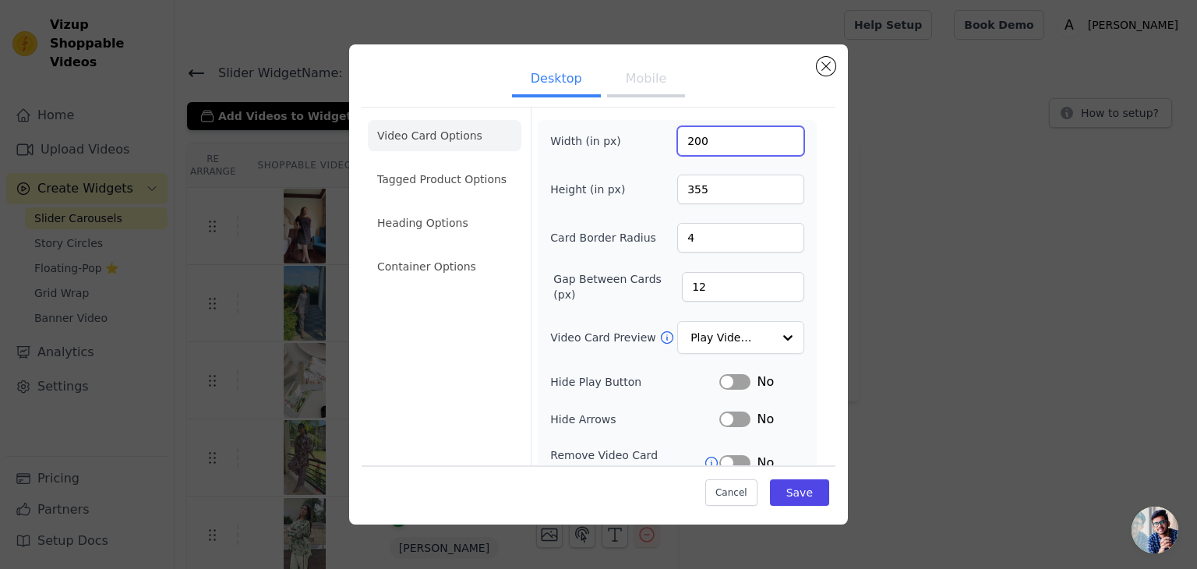
drag, startPoint x: 702, startPoint y: 144, endPoint x: 662, endPoint y: 144, distance: 39.7
click at [662, 144] on div "Width (in px) 200" at bounding box center [677, 141] width 254 height 30
paste input "15"
type input "200"
click at [775, 91] on ul "Desktop Mobile" at bounding box center [599, 80] width 474 height 47
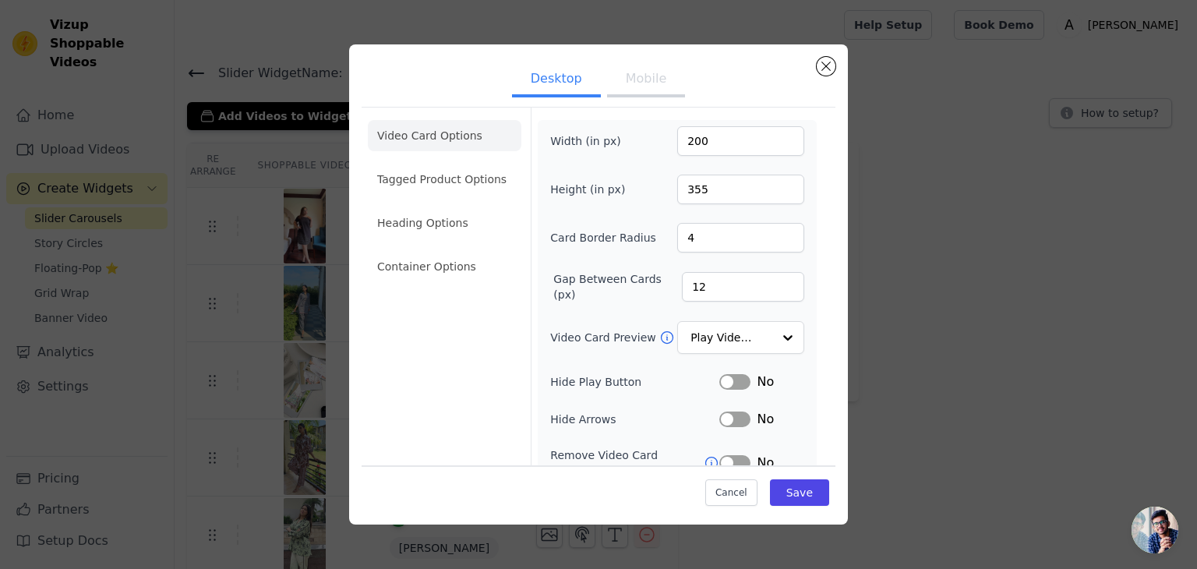
drag, startPoint x: 607, startPoint y: 72, endPoint x: 613, endPoint y: 79, distance: 8.8
click at [608, 72] on button "Mobile" at bounding box center [646, 80] width 78 height 34
click at [627, 87] on button "Mobile" at bounding box center [646, 80] width 78 height 34
click at [757, 323] on input "Video Card Preview" at bounding box center [731, 338] width 80 height 31
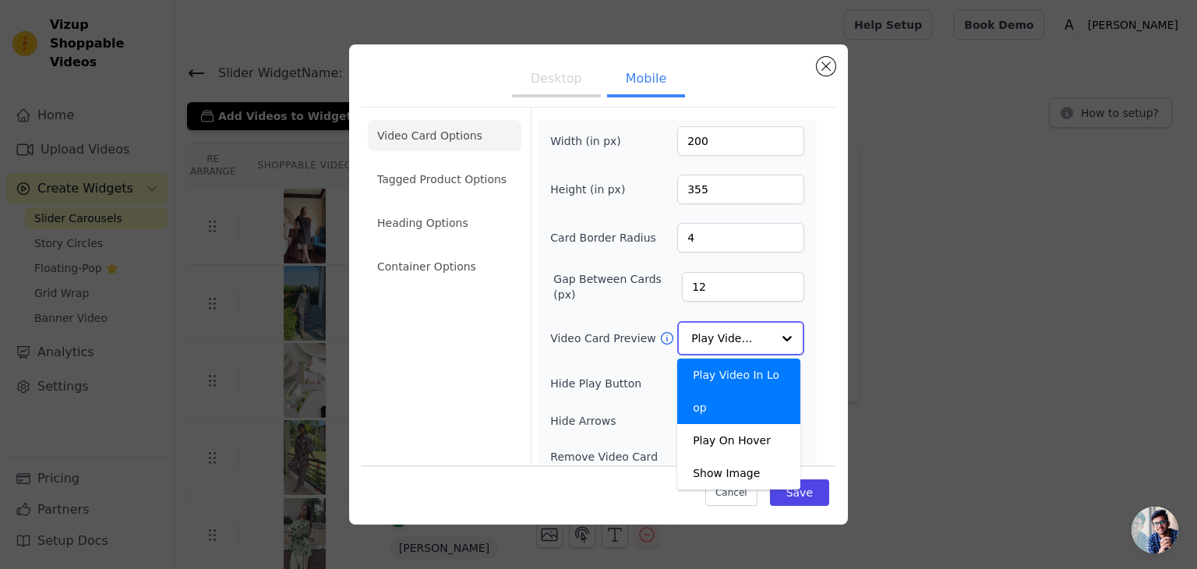
click at [756, 326] on input "Video Card Preview" at bounding box center [731, 338] width 80 height 31
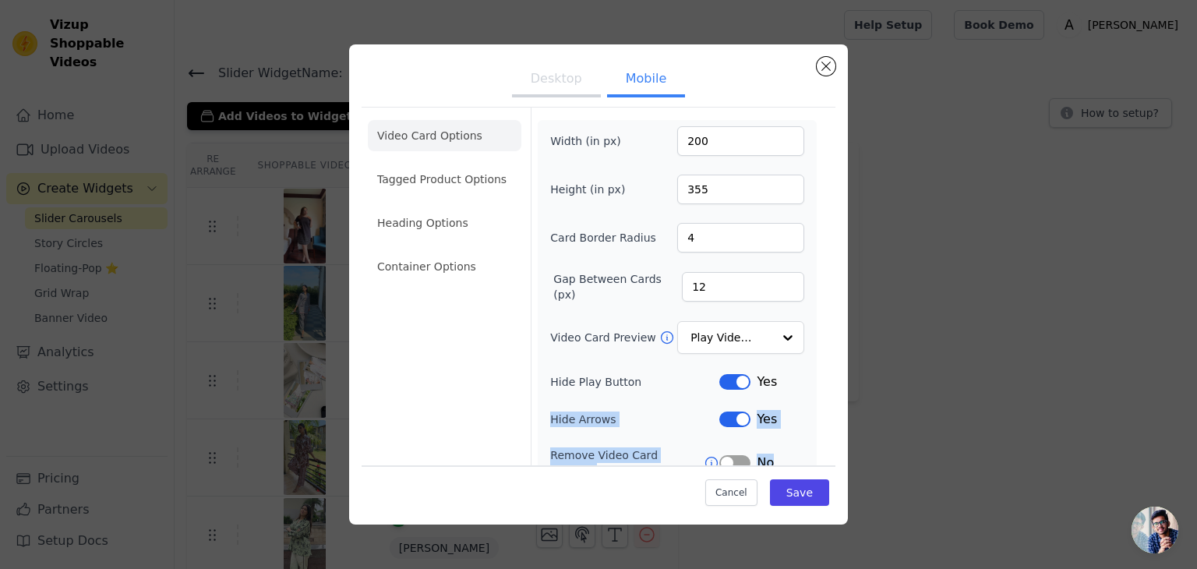
drag, startPoint x: 835, startPoint y: 365, endPoint x: 827, endPoint y: 370, distance: 9.8
click at [841, 439] on div "Desktop Mobile Video Card Options Tagged Product Options Heading Options Contai…" at bounding box center [598, 284] width 499 height 480
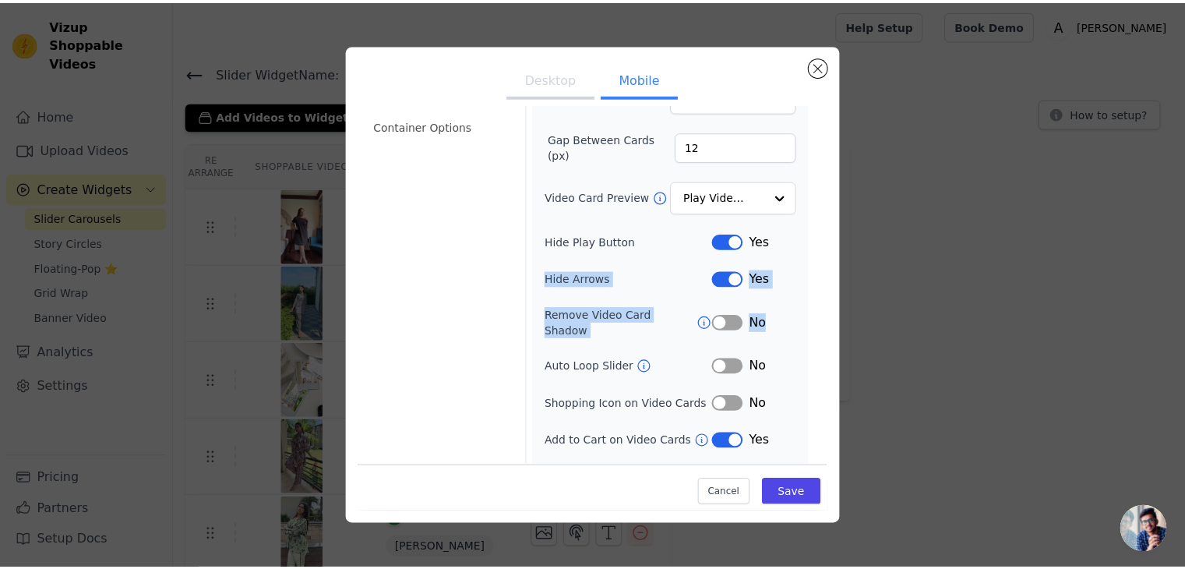
scroll to position [159, 0]
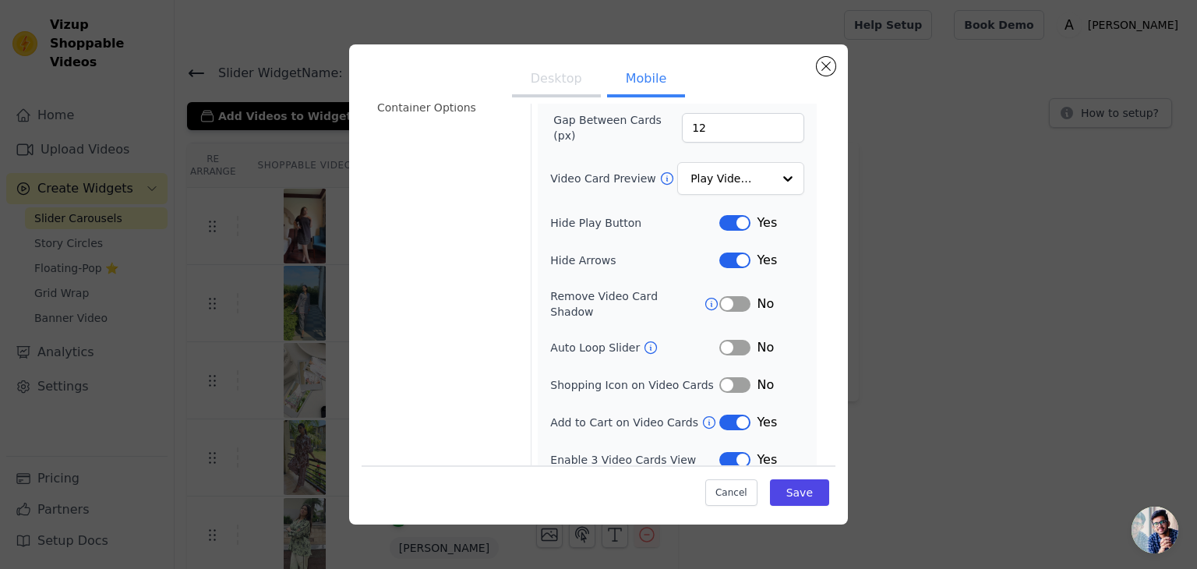
click at [817, 347] on div "Video Card Options Tagged Product Options Heading Options Container Options Wid…" at bounding box center [599, 215] width 474 height 534
click at [820, 60] on button "Close modal" at bounding box center [826, 66] width 19 height 19
